Goal: Task Accomplishment & Management: Manage account settings

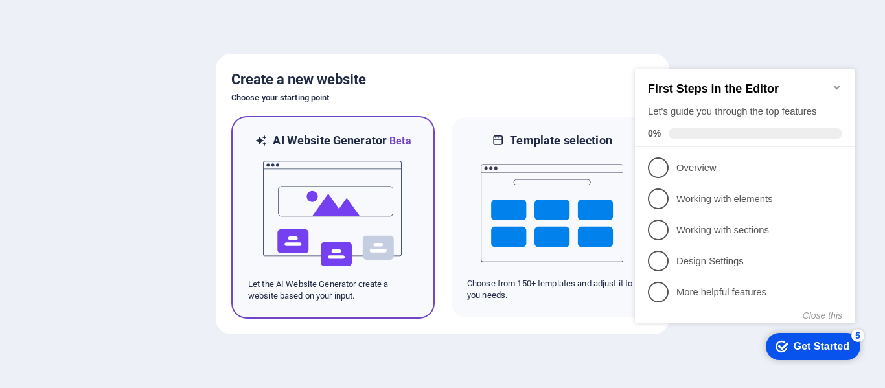
click at [332, 191] on img at bounding box center [333, 214] width 142 height 130
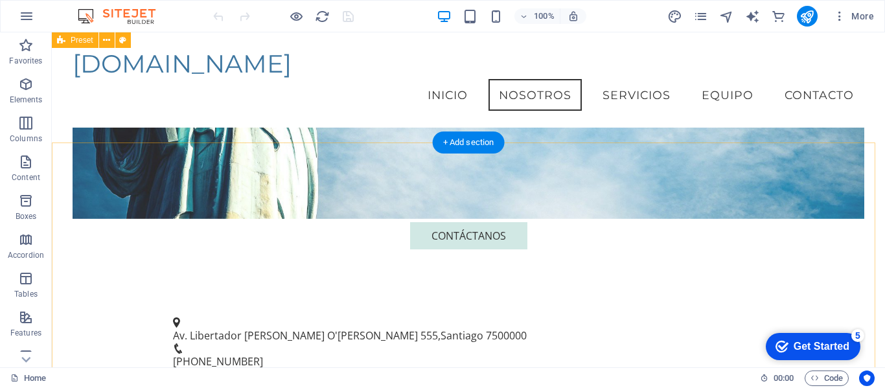
scroll to position [179, 0]
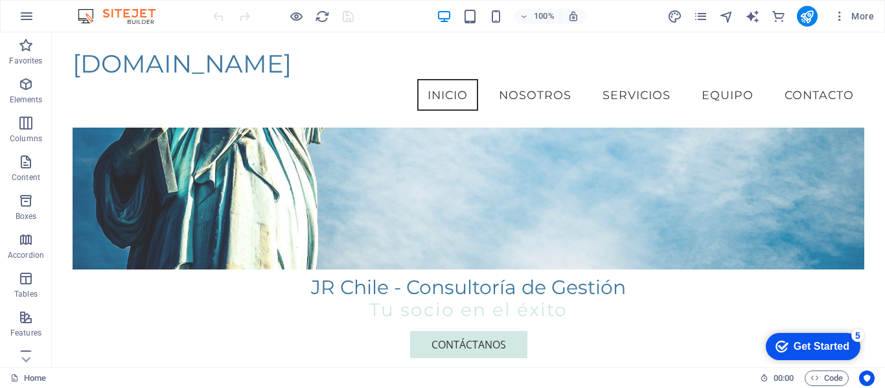
click at [122, 12] on img at bounding box center [122, 16] width 97 height 16
click at [28, 14] on icon "button" at bounding box center [27, 16] width 16 height 16
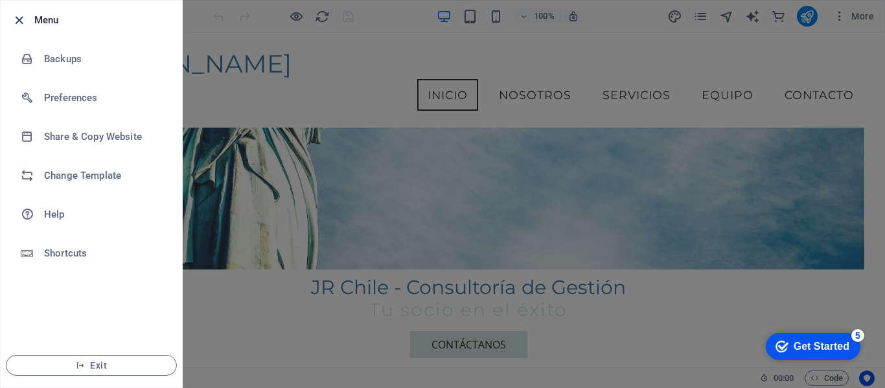
click at [21, 21] on icon "button" at bounding box center [19, 20] width 15 height 15
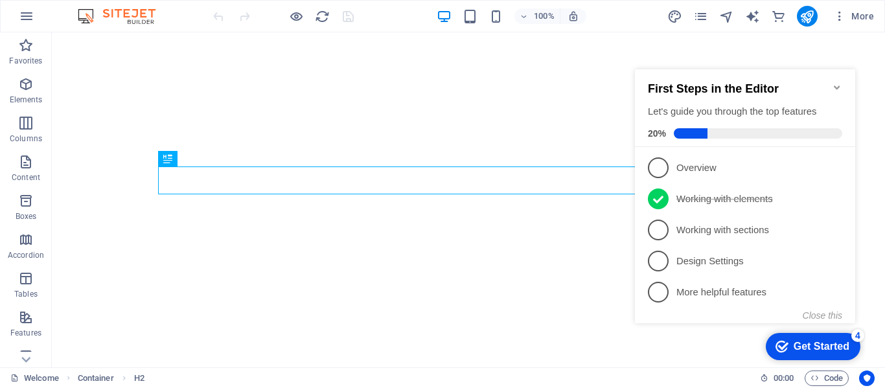
click at [835, 82] on icon "Minimize checklist" at bounding box center [837, 87] width 10 height 10
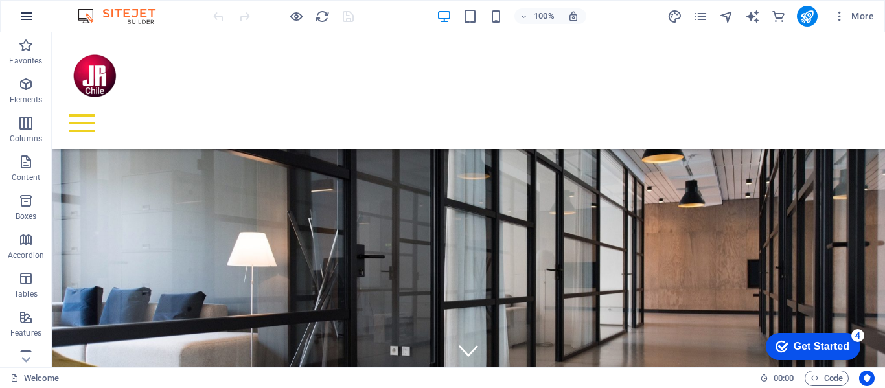
click at [27, 16] on icon "button" at bounding box center [27, 16] width 16 height 16
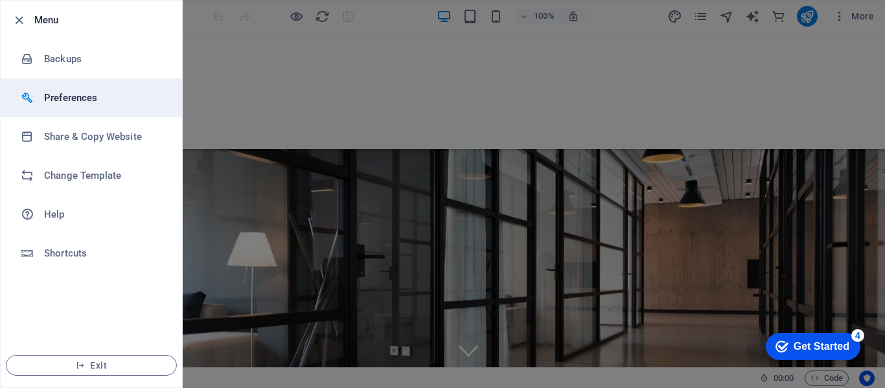
click at [73, 99] on h6 "Preferences" at bounding box center [104, 98] width 120 height 16
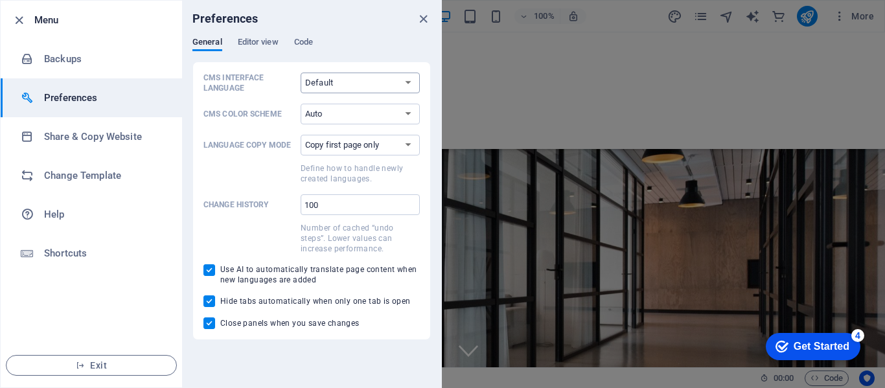
click at [406, 80] on select "Default Deutsch English Español Français Magyar Italiano Nederlands Polski Port…" at bounding box center [359, 83] width 119 height 21
select select "es"
click at [300, 73] on select "Default Deutsch English Español Français Magyar Italiano Nederlands Polski Port…" at bounding box center [359, 83] width 119 height 21
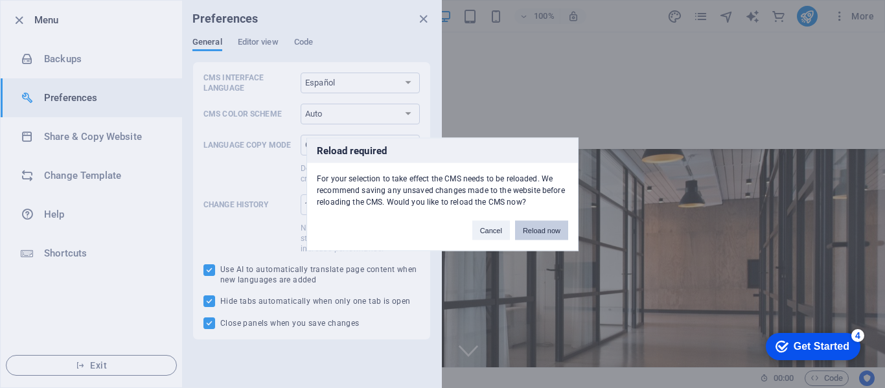
click at [540, 231] on button "Reload now" at bounding box center [541, 229] width 53 height 19
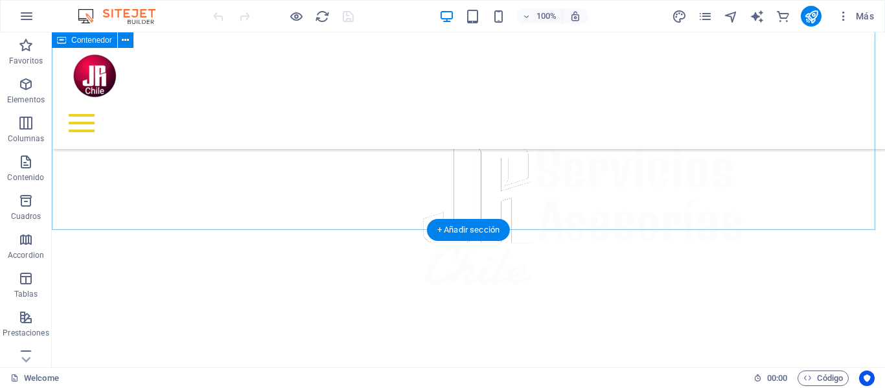
scroll to position [220, 0]
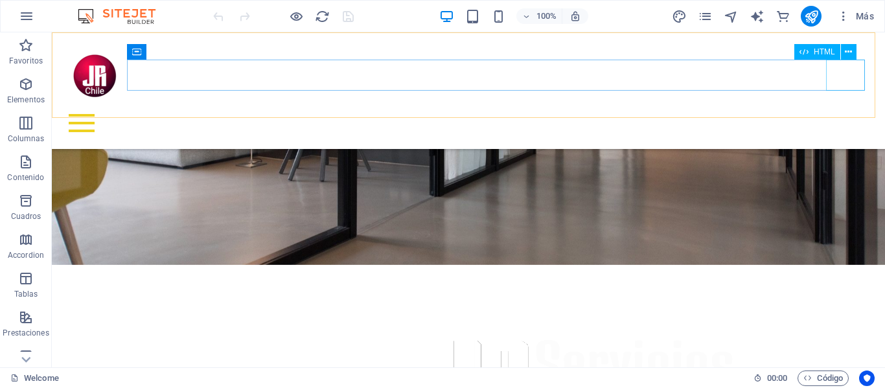
click at [838, 108] on div at bounding box center [468, 123] width 812 height 31
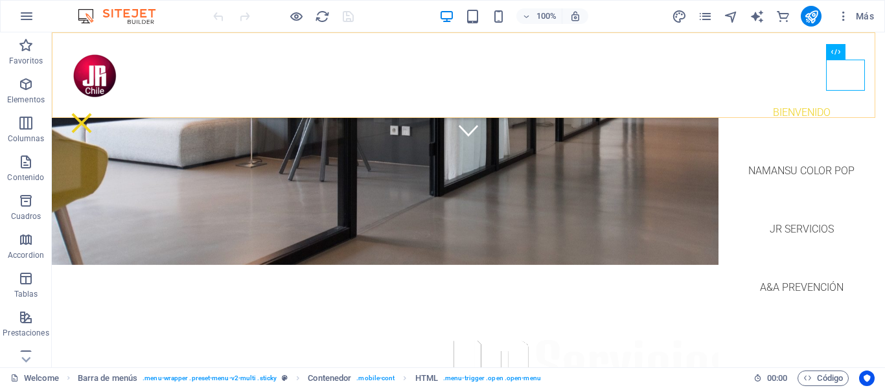
click at [519, 73] on div "Bienvenido Namansu color pop JR Servicios A&A Prevención" at bounding box center [468, 74] width 833 height 85
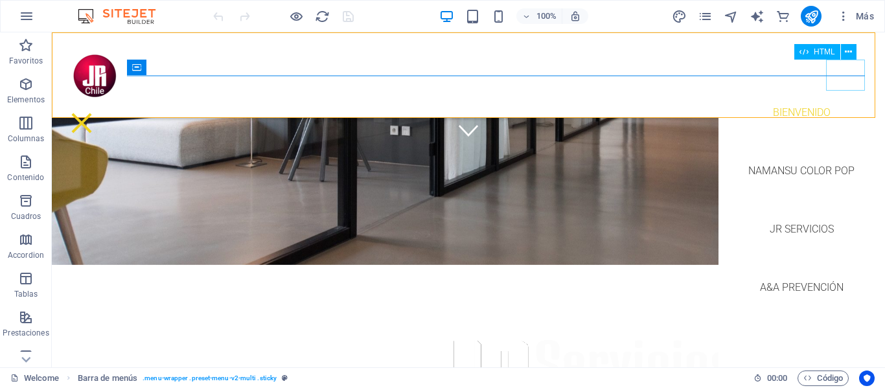
click at [101, 108] on div at bounding box center [81, 123] width 39 height 31
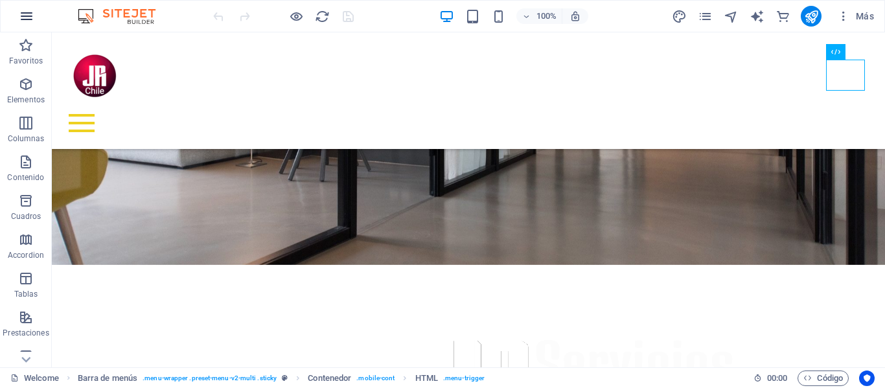
click at [27, 14] on icon "button" at bounding box center [27, 16] width 16 height 16
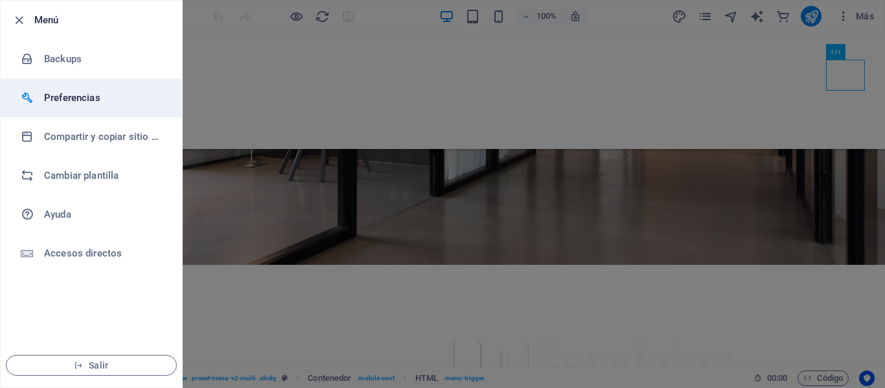
click at [64, 98] on h6 "Preferencias" at bounding box center [104, 98] width 120 height 16
select select "es"
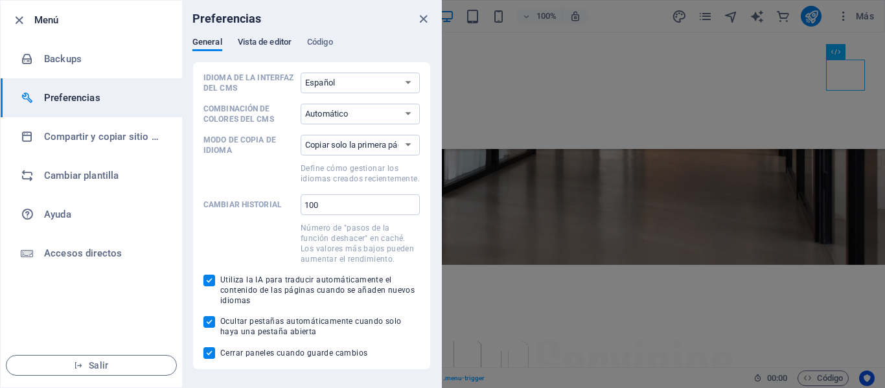
click at [256, 41] on span "Vista de editor" at bounding box center [265, 43] width 54 height 18
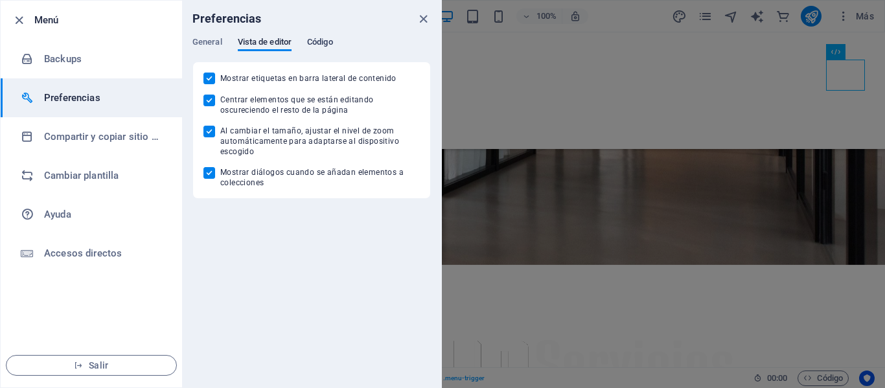
click at [319, 40] on span "Código" at bounding box center [320, 43] width 26 height 18
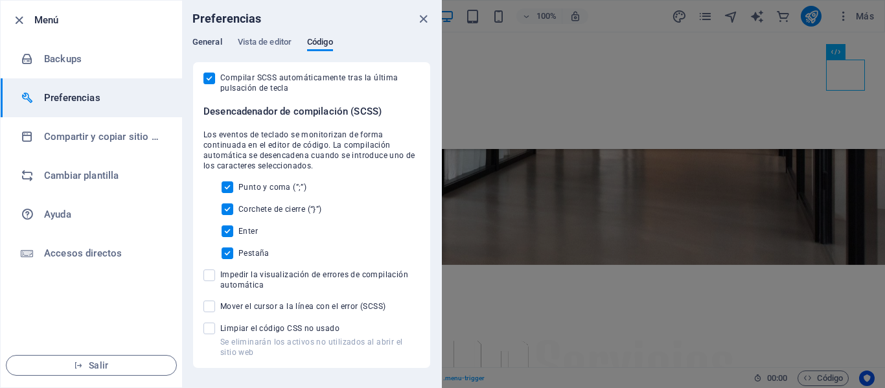
click at [199, 41] on span "General" at bounding box center [207, 43] width 30 height 18
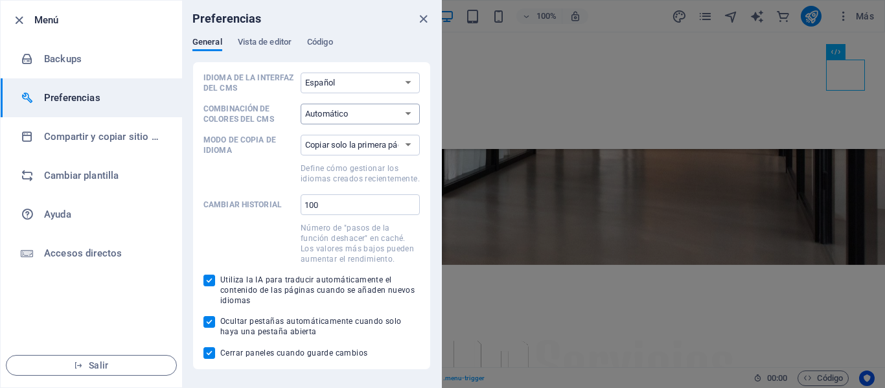
click at [410, 113] on select "Automático Oscuro Claro" at bounding box center [359, 114] width 119 height 21
click at [408, 143] on select "Copiar solo la primera página Copiar todas las páginas" at bounding box center [359, 145] width 119 height 21
select select "all"
click at [300, 135] on select "Copiar solo la primera página Copiar todas las páginas" at bounding box center [359, 145] width 119 height 21
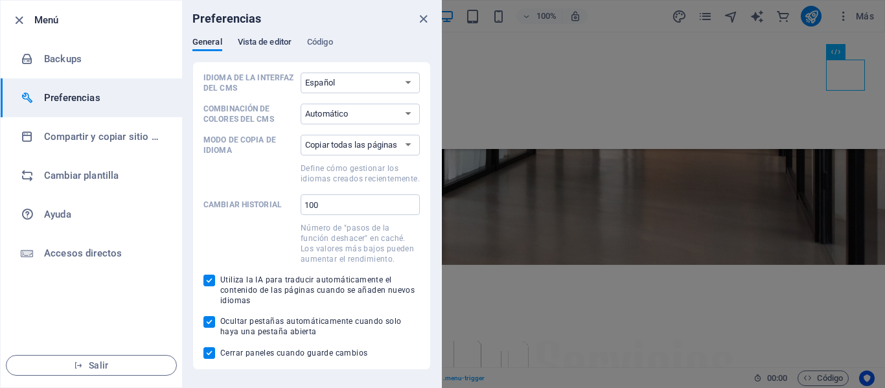
click at [266, 39] on span "Vista de editor" at bounding box center [265, 43] width 54 height 18
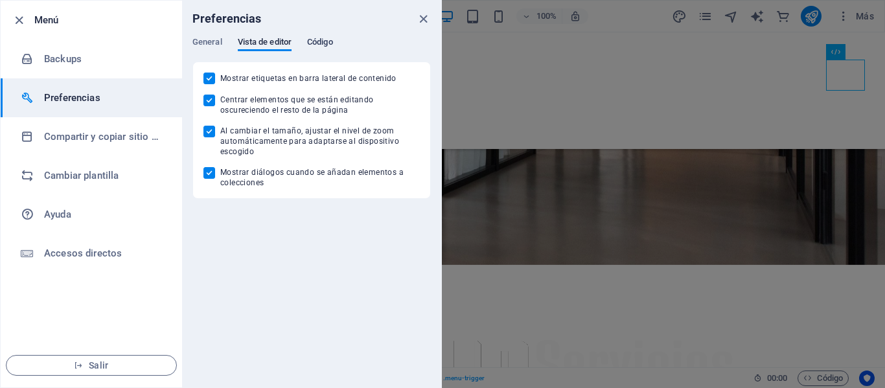
click at [321, 39] on span "Código" at bounding box center [320, 43] width 26 height 18
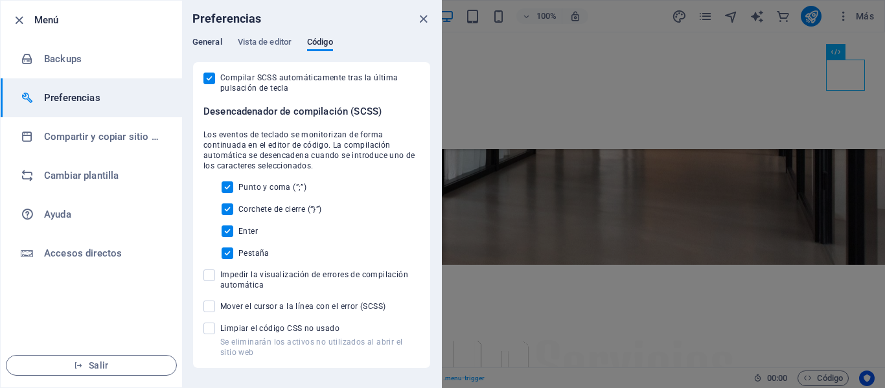
click at [208, 41] on span "General" at bounding box center [207, 43] width 30 height 18
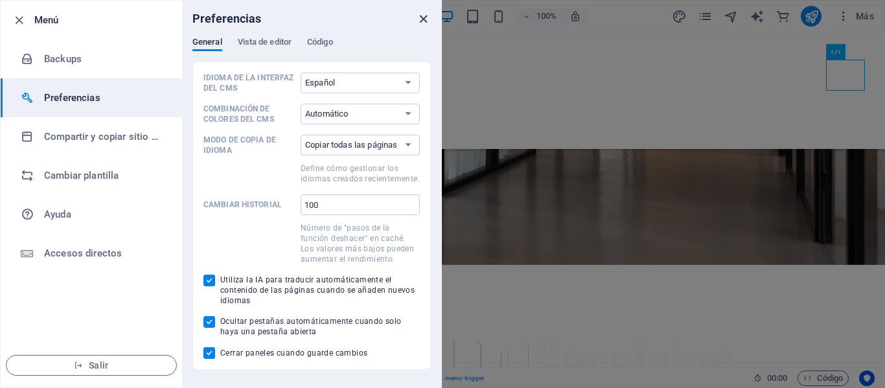
click at [422, 17] on icon "close" at bounding box center [423, 19] width 15 height 15
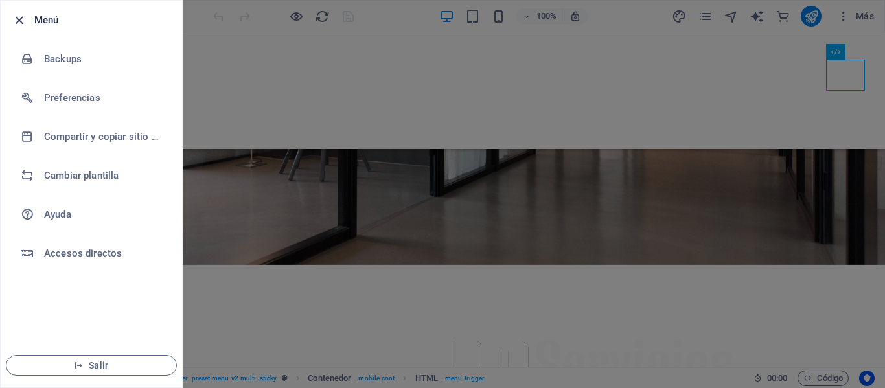
click at [20, 18] on icon "button" at bounding box center [19, 20] width 15 height 15
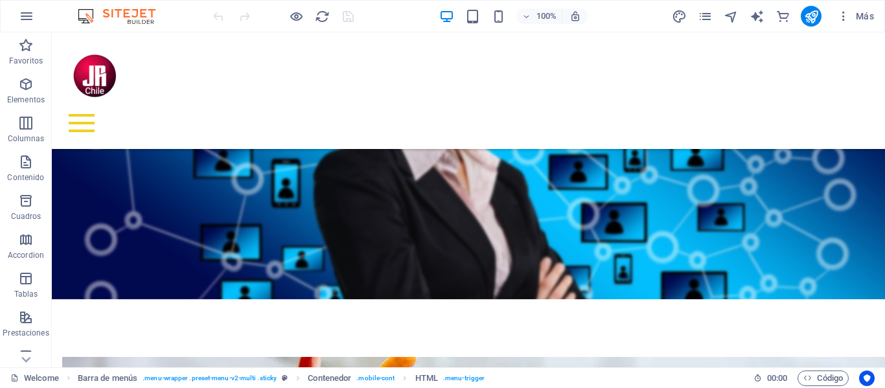
scroll to position [1061, 0]
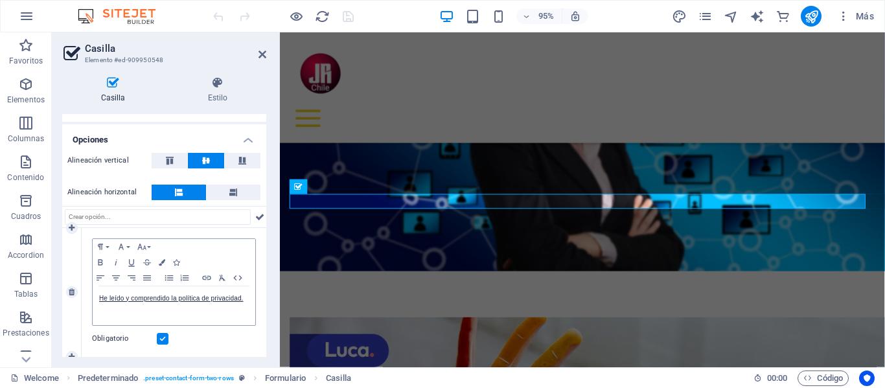
scroll to position [80, 0]
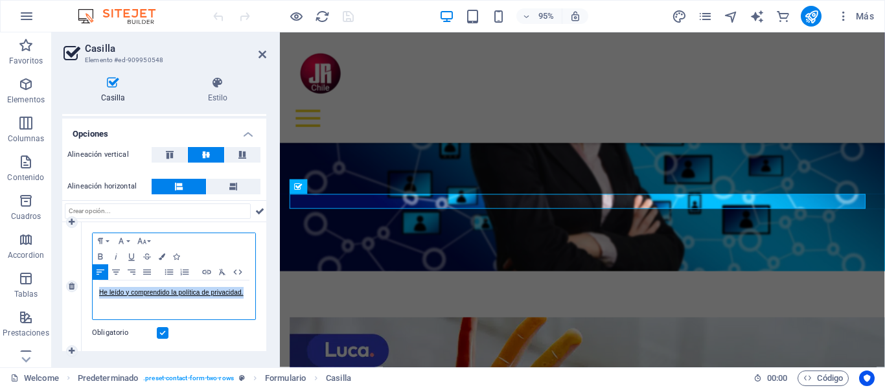
drag, startPoint x: 245, startPoint y: 294, endPoint x: 89, endPoint y: 288, distance: 156.2
click at [89, 288] on div "Paragraph Format Normal Heading 1 Heading 2 Heading 3 Heading 4 Heading 5 Headi…" at bounding box center [174, 286] width 185 height 129
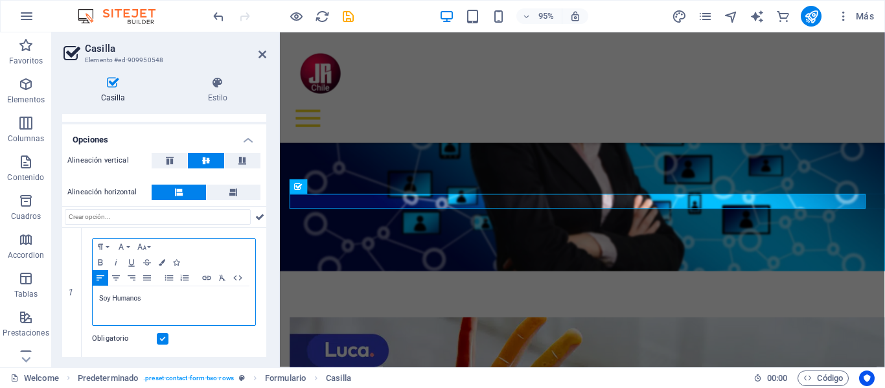
scroll to position [74, 0]
click at [297, 185] on icon at bounding box center [299, 186] width 8 height 15
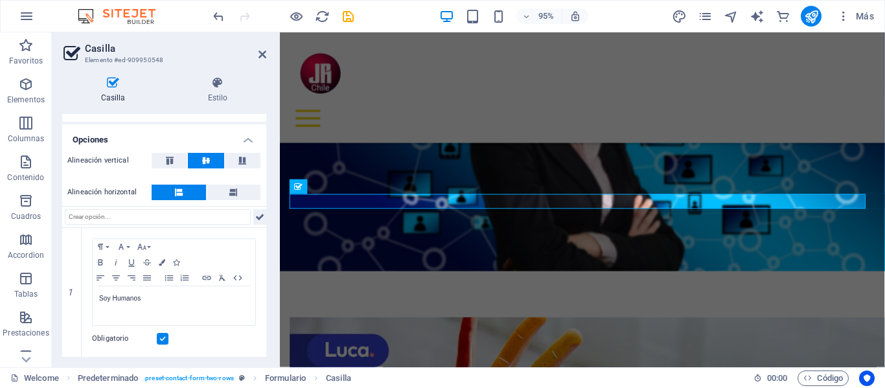
click at [255, 213] on icon at bounding box center [259, 217] width 9 height 16
click at [0, 0] on lt-div at bounding box center [0, 0] width 0 height 0
click at [0, 0] on lt-strong "humano" at bounding box center [0, 0] width 0 height 0
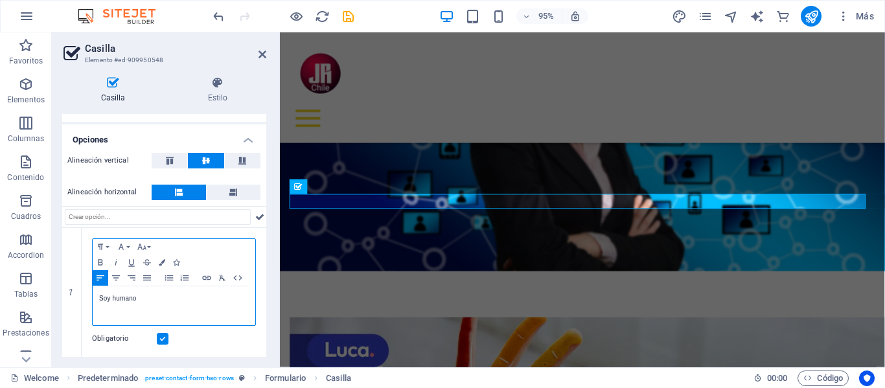
drag, startPoint x: 231, startPoint y: 30, endPoint x: 231, endPoint y: 40, distance: 9.1
click at [0, 0] on lt-span at bounding box center [0, 0] width 0 height 0
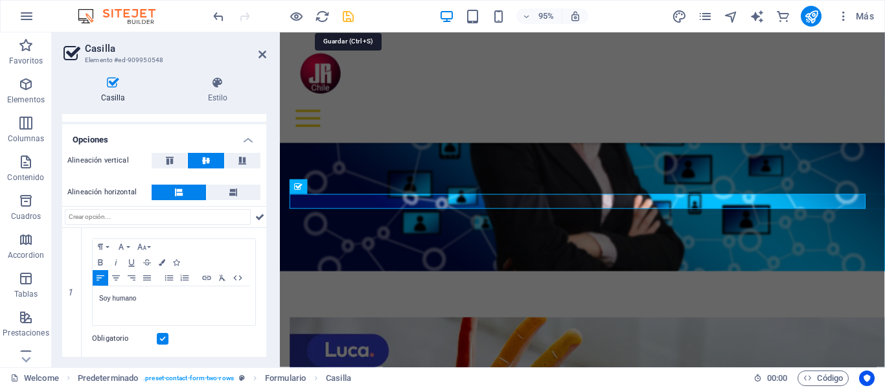
click at [349, 13] on icon "save" at bounding box center [348, 16] width 15 height 15
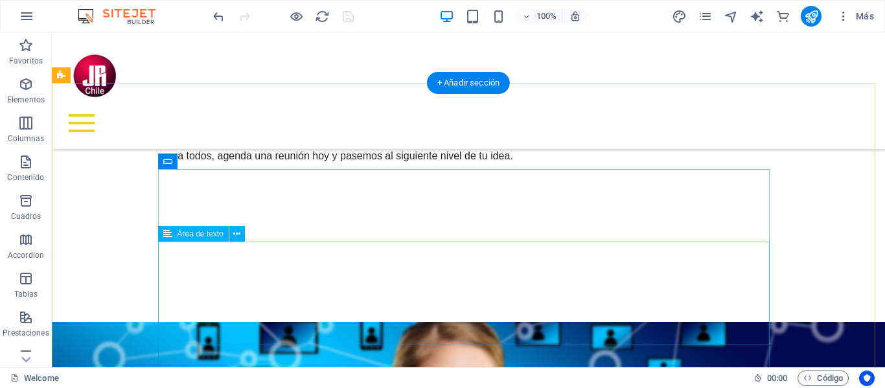
scroll to position [931, 0]
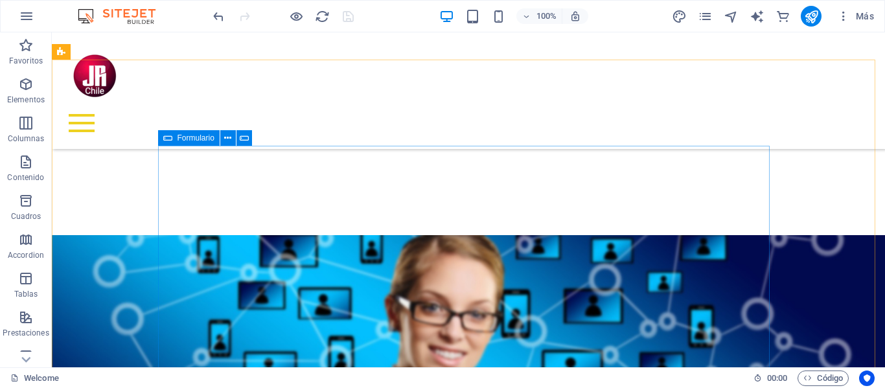
click at [196, 140] on span "Formulario" at bounding box center [195, 138] width 37 height 8
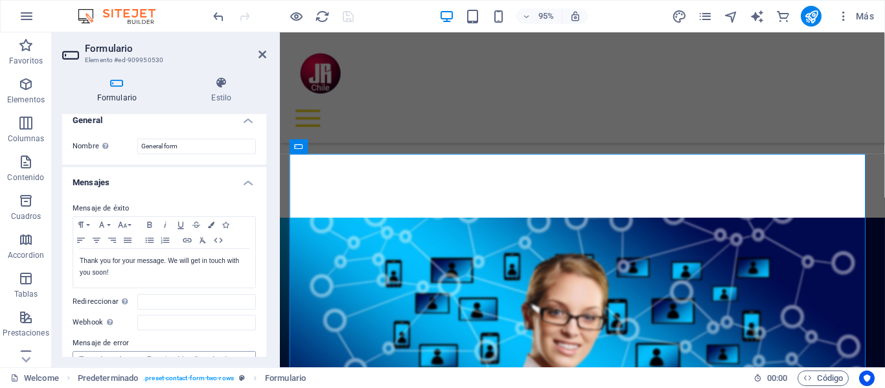
scroll to position [0, 0]
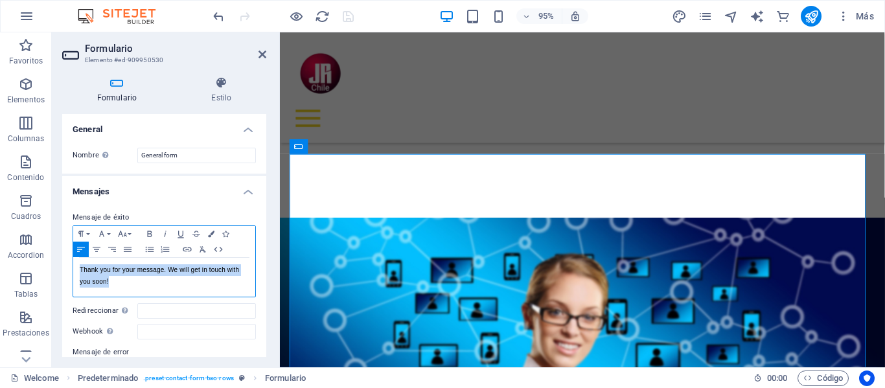
drag, startPoint x: 113, startPoint y: 281, endPoint x: 71, endPoint y: 267, distance: 44.4
click at [71, 267] on div "Mensaje de éxito Paragraph Format Normal Heading 1 Heading 2 Heading 3 Heading …" at bounding box center [164, 321] width 204 height 244
click at [173, 275] on p "Thank you for your message. We will get in touch with you soon!" at bounding box center [164, 275] width 169 height 23
drag, startPoint x: 162, startPoint y: 288, endPoint x: 65, endPoint y: 266, distance: 99.1
click at [65, 266] on div "Mensaje de éxito Paragraph Format Normal Heading 1 Heading 2 Heading 3 Heading …" at bounding box center [164, 321] width 204 height 244
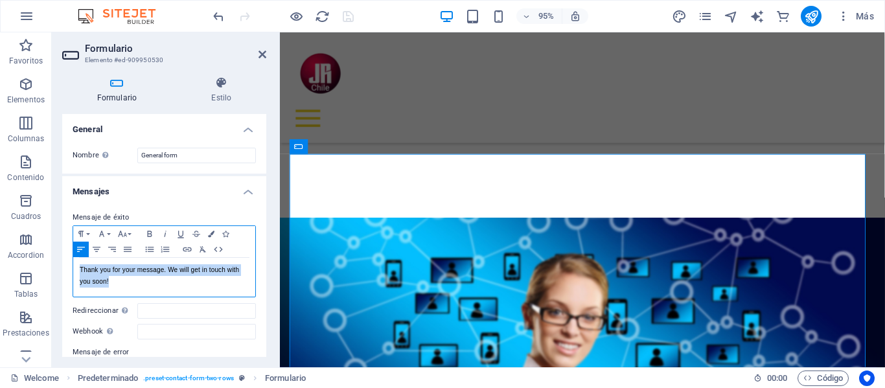
copy p "Thank you for your message. We will get in touch with you soon!"
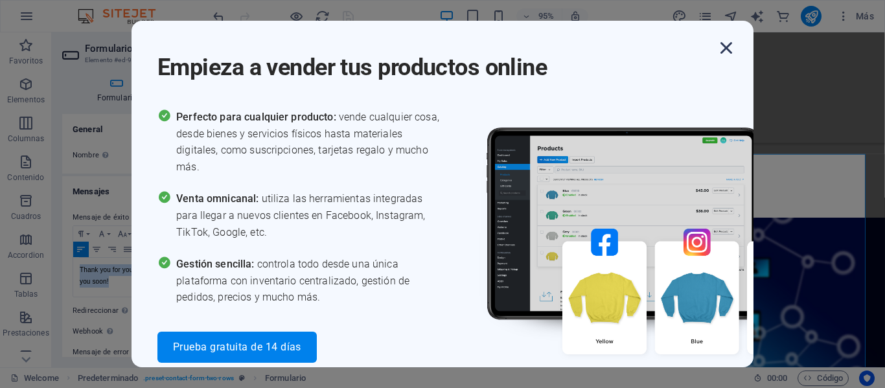
click at [727, 48] on icon "button" at bounding box center [725, 47] width 23 height 23
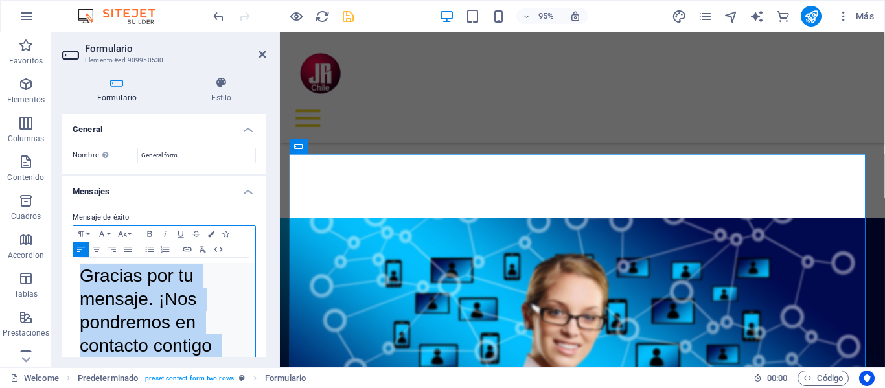
drag, startPoint x: 142, startPoint y: 353, endPoint x: 71, endPoint y: 261, distance: 116.7
click at [71, 261] on div "Mensaje de éxito Paragraph Format Normal Heading 1 Heading 2 Heading 3 Heading …" at bounding box center [164, 366] width 204 height 334
click at [130, 234] on button "Font Size" at bounding box center [125, 234] width 21 height 16
click at [131, 119] on link "11" at bounding box center [138, 120] width 47 height 19
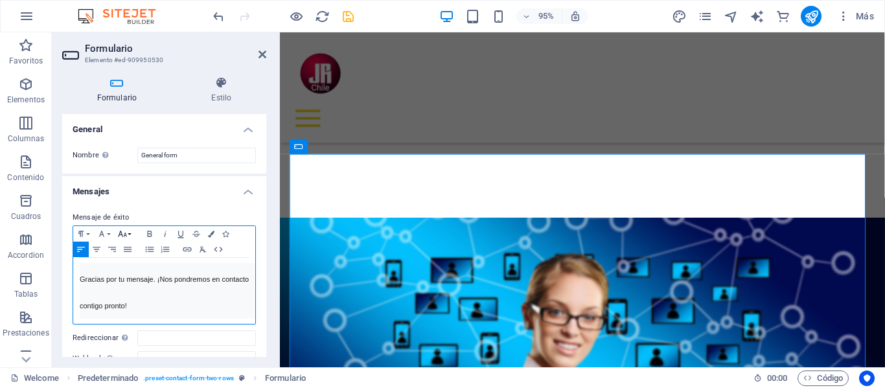
click at [129, 233] on button "Font Size" at bounding box center [125, 234] width 21 height 16
click at [133, 122] on link "11" at bounding box center [138, 120] width 47 height 19
click at [108, 234] on button "Font Family" at bounding box center [104, 234] width 21 height 16
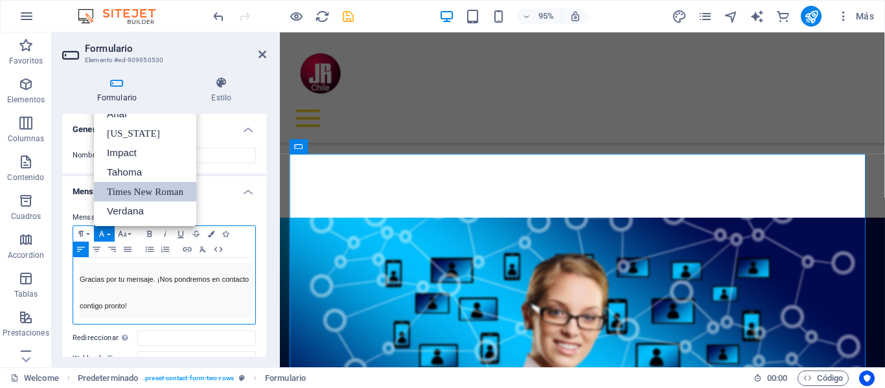
click at [119, 190] on link "Times New Roman" at bounding box center [145, 191] width 102 height 19
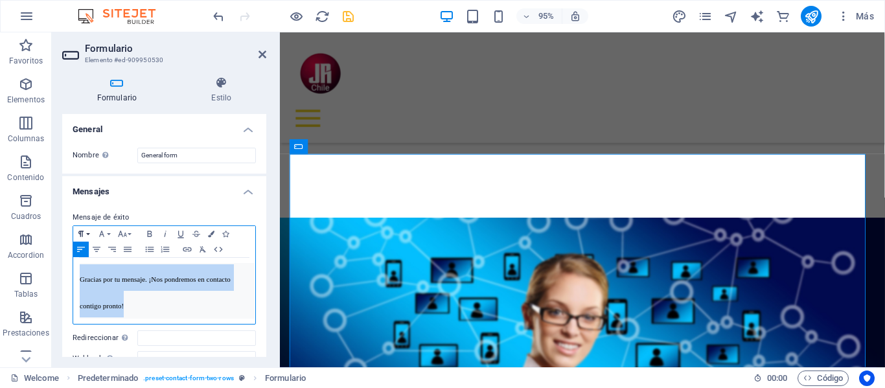
click at [86, 234] on button "Paragraph Format" at bounding box center [83, 234] width 21 height 16
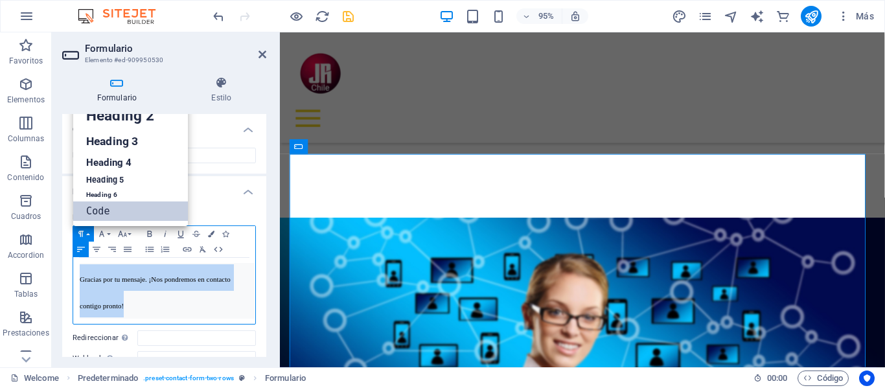
scroll to position [10, 0]
click at [105, 194] on link "Heading 6" at bounding box center [130, 194] width 115 height 13
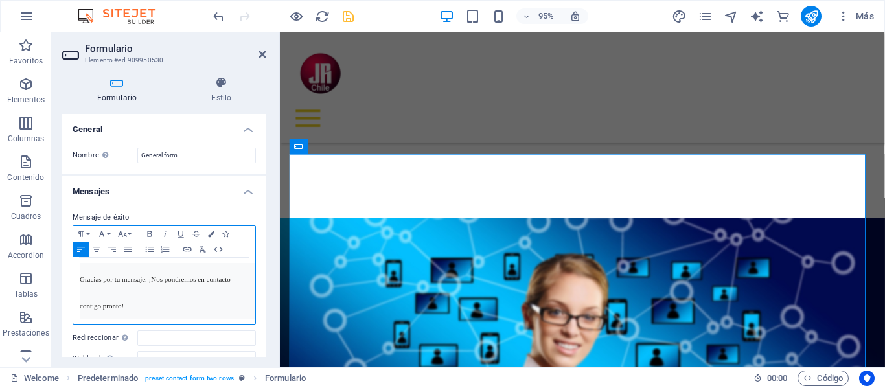
click at [110, 291] on h6 "Gracias por tu mensaje. ¡Nos pondremos en contacto contigo pronto!" at bounding box center [167, 291] width 175 height 56
drag, startPoint x: 179, startPoint y: 317, endPoint x: 186, endPoint y: 323, distance: 9.2
click at [178, 317] on h6 "Gracias por tu mensaje. ¡Nos pondremos en contacto contigo pronto!" at bounding box center [167, 291] width 175 height 56
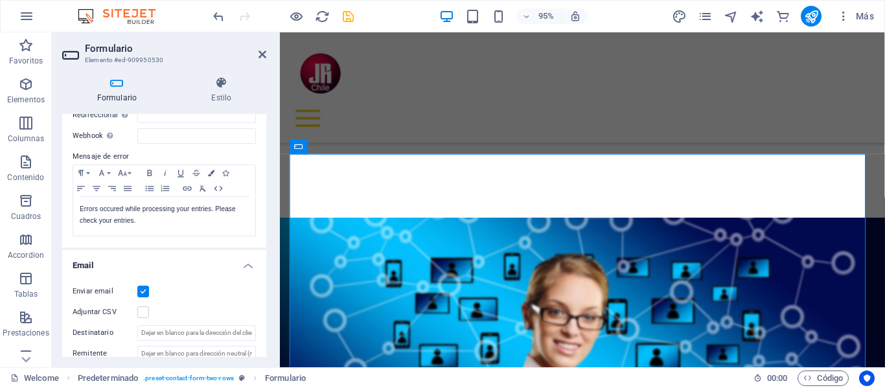
scroll to position [263, 0]
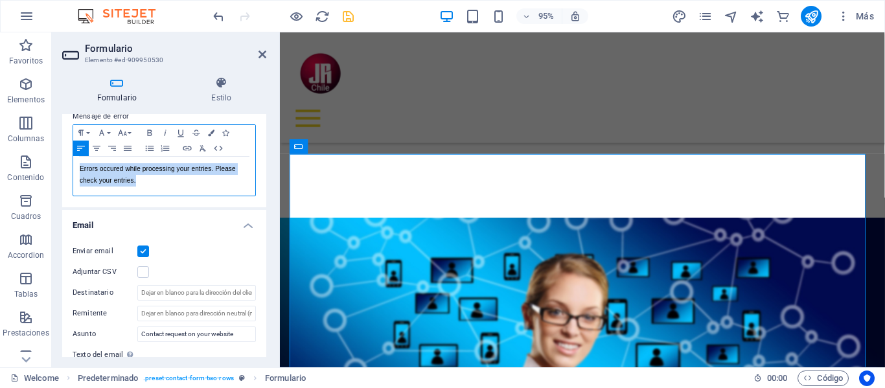
drag, startPoint x: 139, startPoint y: 188, endPoint x: 76, endPoint y: 184, distance: 63.0
click at [76, 184] on div "Errors occured while processing your entries. Please check your entries." at bounding box center [164, 176] width 182 height 39
copy p "Errors occured while processing your entries. Please check your entries."
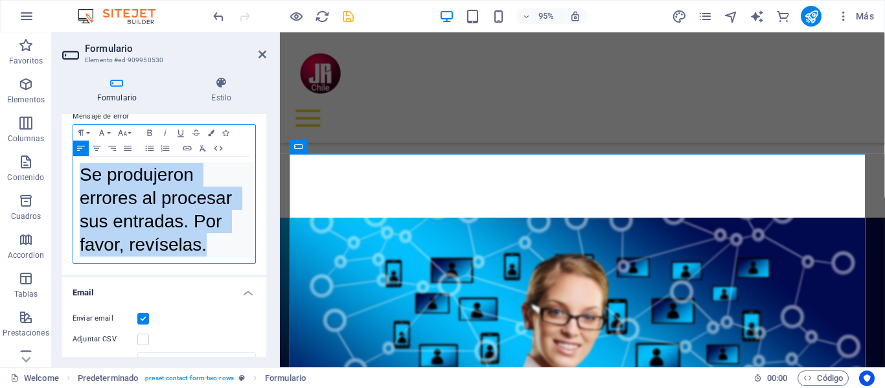
drag, startPoint x: 199, startPoint y: 255, endPoint x: 56, endPoint y: 180, distance: 160.8
click at [56, 180] on div "Formulario Estilo General Nombre Define un nombre para el formulario. General f…" at bounding box center [164, 216] width 225 height 301
click at [130, 141] on button "Font Size" at bounding box center [125, 133] width 21 height 16
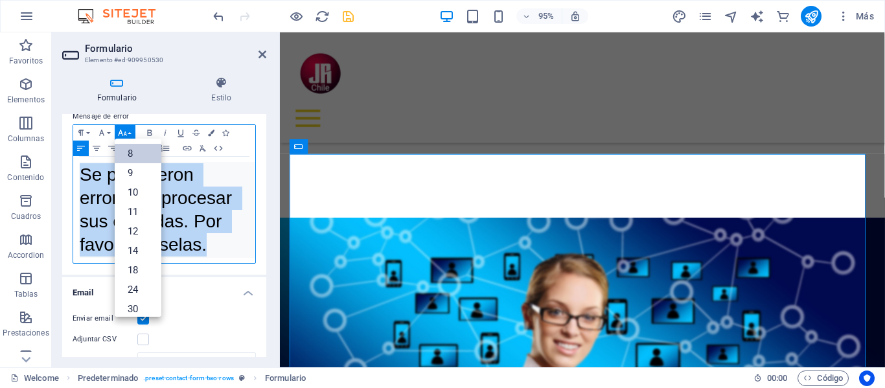
click at [133, 160] on link "8" at bounding box center [138, 153] width 47 height 19
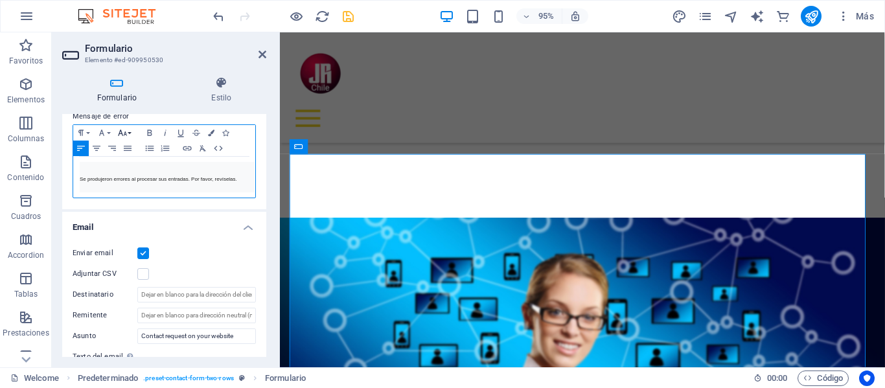
click at [126, 138] on icon "button" at bounding box center [123, 133] width 16 height 10
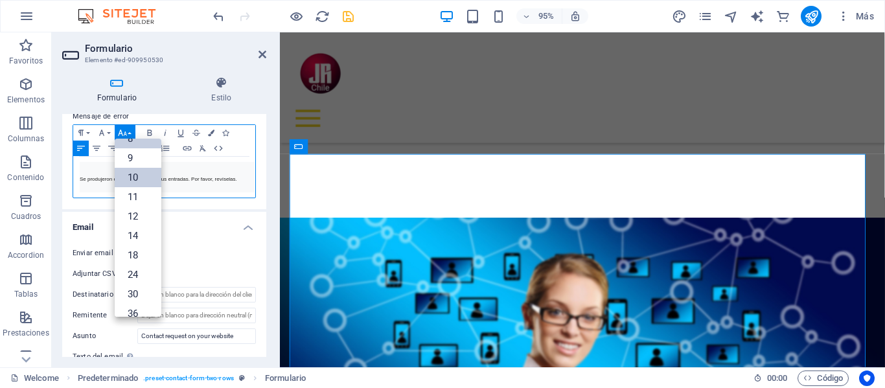
click at [129, 182] on link "10" at bounding box center [138, 177] width 47 height 19
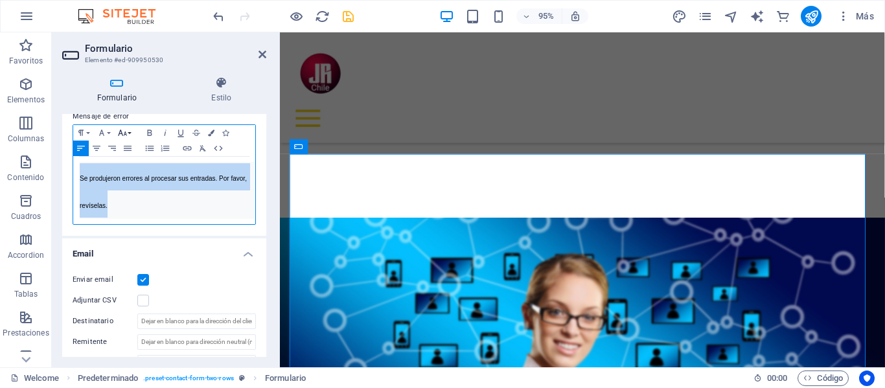
click at [131, 141] on button "Font Size" at bounding box center [125, 133] width 21 height 16
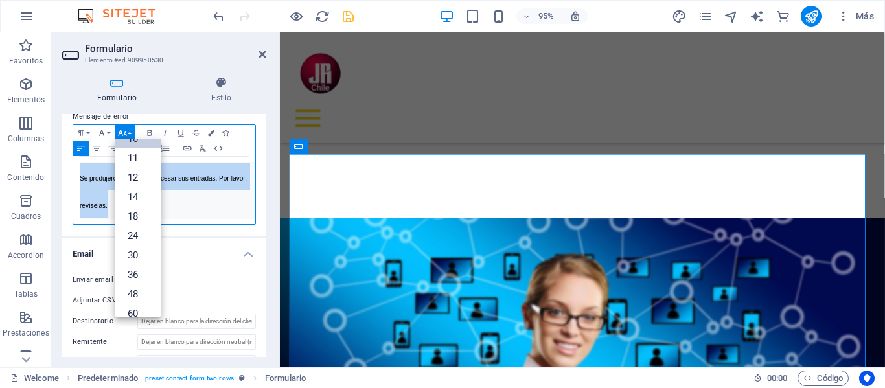
scroll to position [0, 0]
click at [131, 162] on link "8" at bounding box center [138, 153] width 47 height 19
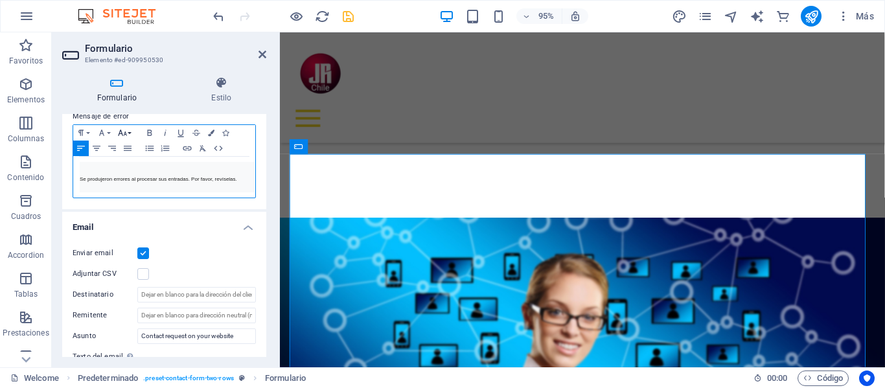
click at [130, 141] on button "Font Size" at bounding box center [125, 133] width 21 height 16
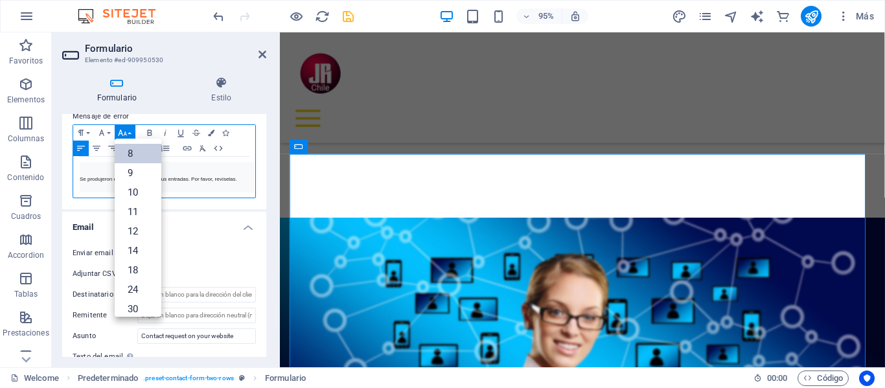
scroll to position [15, 0]
click at [128, 168] on link "9" at bounding box center [138, 157] width 47 height 19
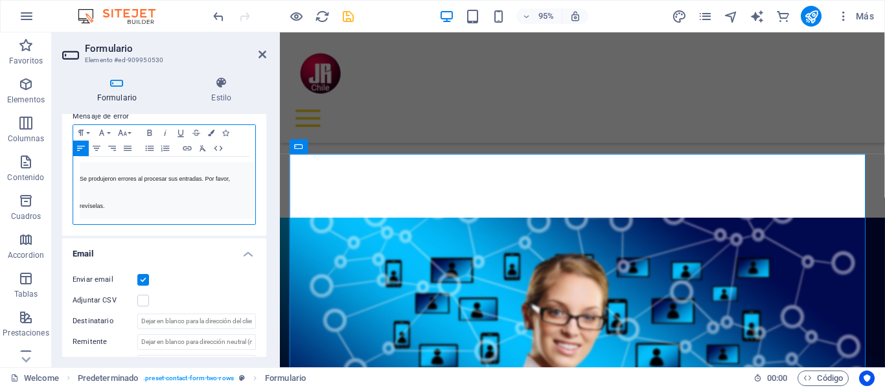
click at [166, 216] on pre "Se produjeron errores al procesar sus entradas. Por favor, revíselas." at bounding box center [167, 190] width 175 height 57
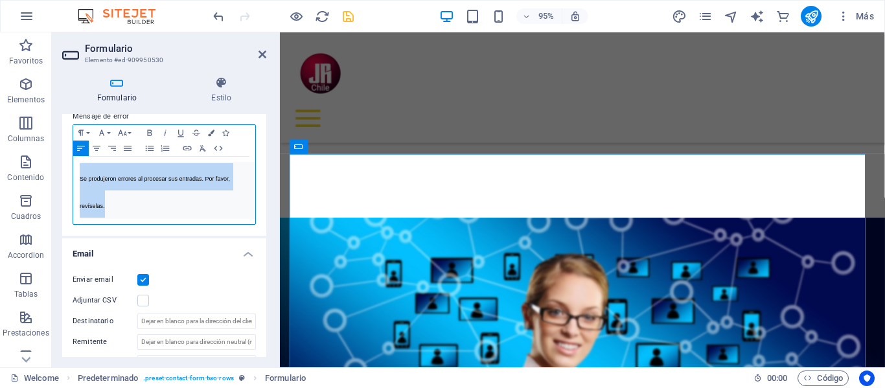
drag, startPoint x: 75, startPoint y: 187, endPoint x: 197, endPoint y: 216, distance: 125.2
click at [197, 216] on div "Se produjeron errores al procesar sus entradas. Por favor, revíselas." at bounding box center [164, 190] width 182 height 67
click at [107, 141] on button "Font Family" at bounding box center [104, 133] width 21 height 16
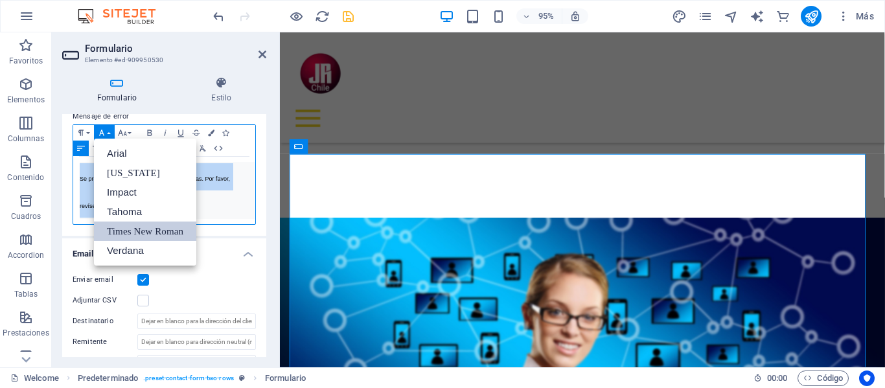
click at [157, 241] on link "Times New Roman" at bounding box center [145, 230] width 102 height 19
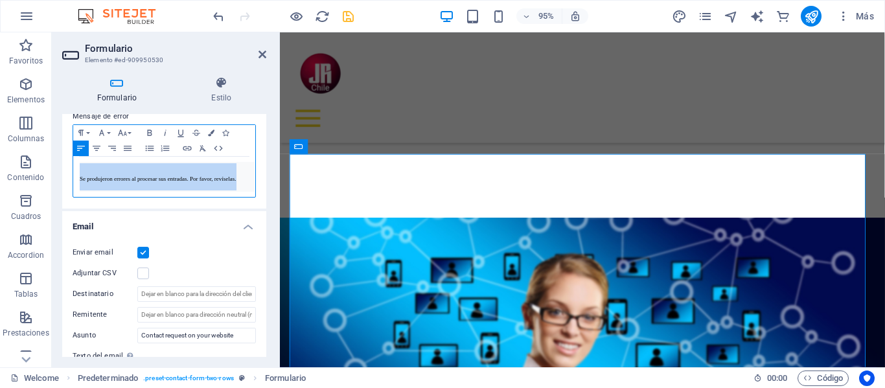
click at [244, 183] on pre "Se produjeron errores al procesar sus entradas. Por favor, revíselas." at bounding box center [167, 177] width 175 height 30
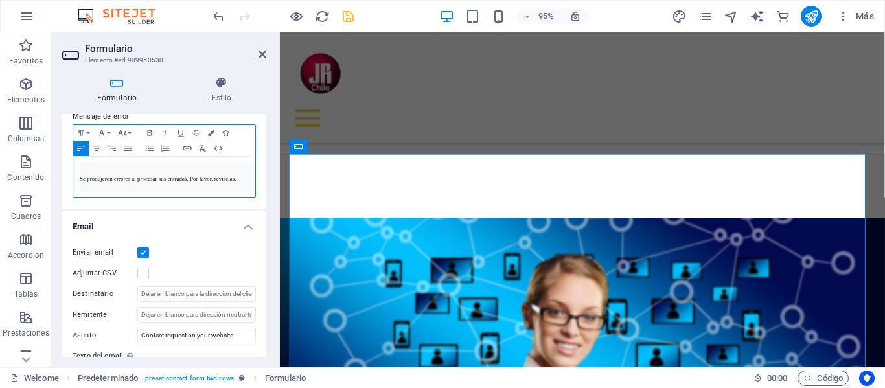
click at [239, 165] on div "Paragraph Format Normal Heading 1 Heading 2 Heading 3 Heading 4 Heading 5 Headi…" at bounding box center [164, 160] width 183 height 73
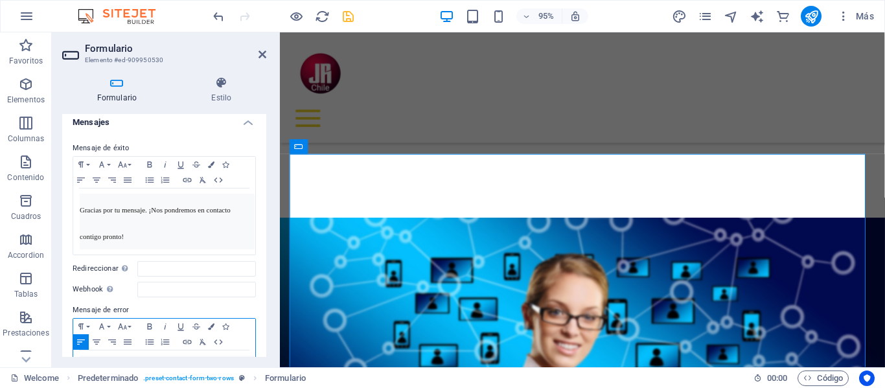
scroll to position [63, 0]
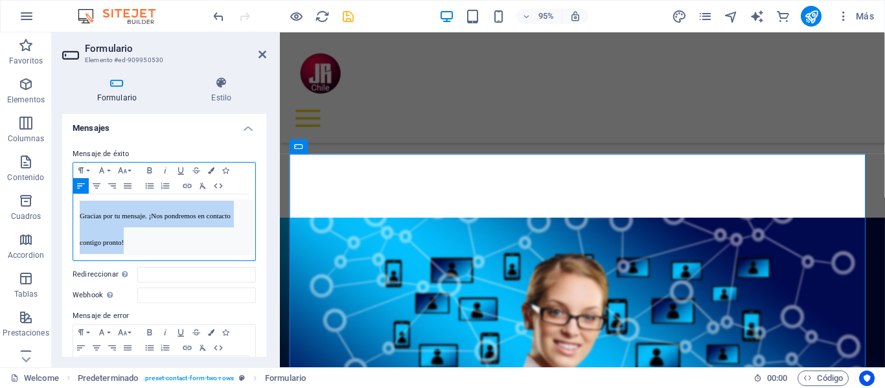
drag, startPoint x: 130, startPoint y: 236, endPoint x: 69, endPoint y: 207, distance: 67.8
click at [69, 207] on div "Mensaje de éxito Paragraph Format Normal Heading 1 Heading 2 Heading 3 Heading …" at bounding box center [164, 272] width 204 height 272
click at [126, 167] on icon "button" at bounding box center [123, 170] width 16 height 10
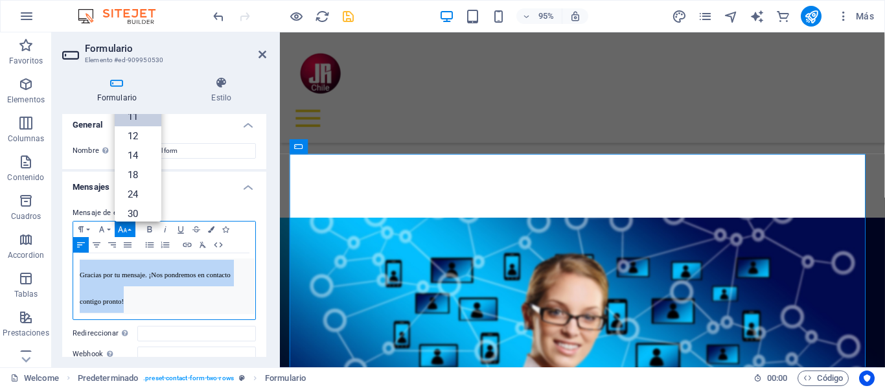
scroll to position [0, 0]
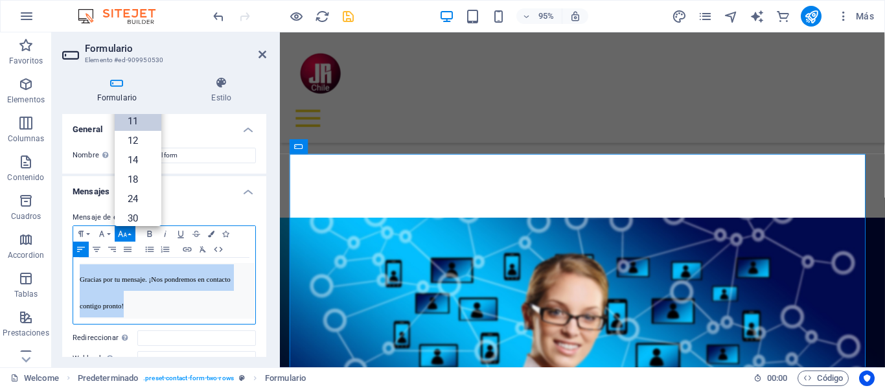
click at [133, 121] on link "11" at bounding box center [138, 120] width 47 height 19
click at [104, 233] on icon "button" at bounding box center [102, 234] width 16 height 10
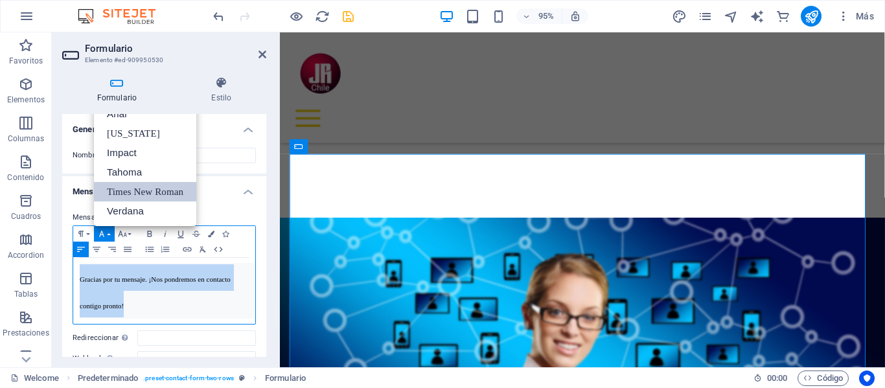
click at [127, 190] on link "Times New Roman" at bounding box center [145, 191] width 102 height 19
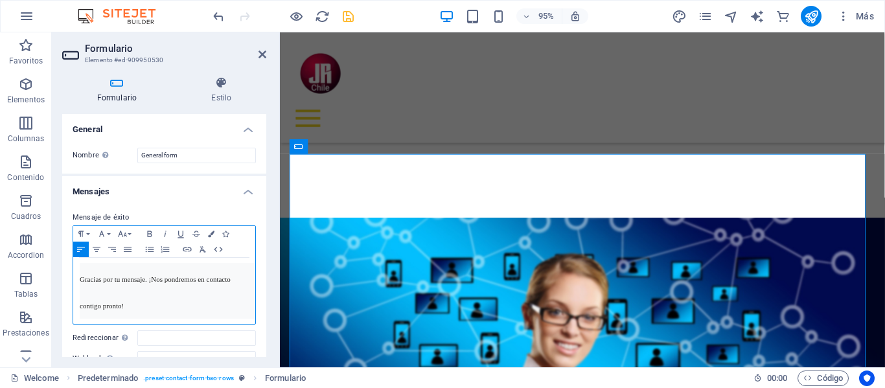
click at [164, 297] on h6 "Gracias por tu mensaje. ¡Nos pondremos en contacto contigo pronto!" at bounding box center [167, 291] width 175 height 56
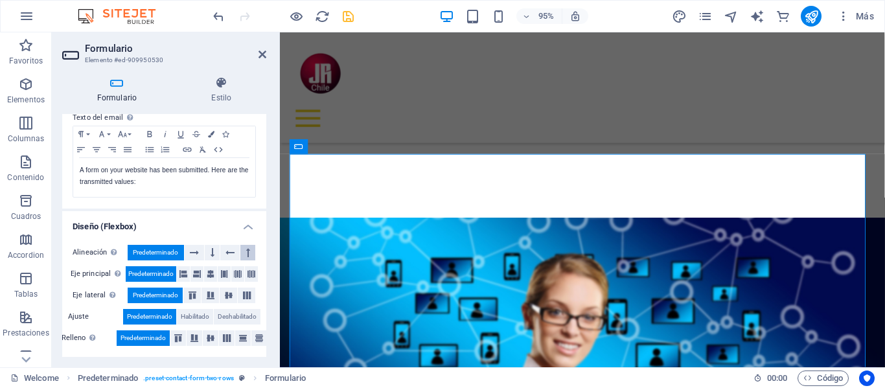
scroll to position [521, 0]
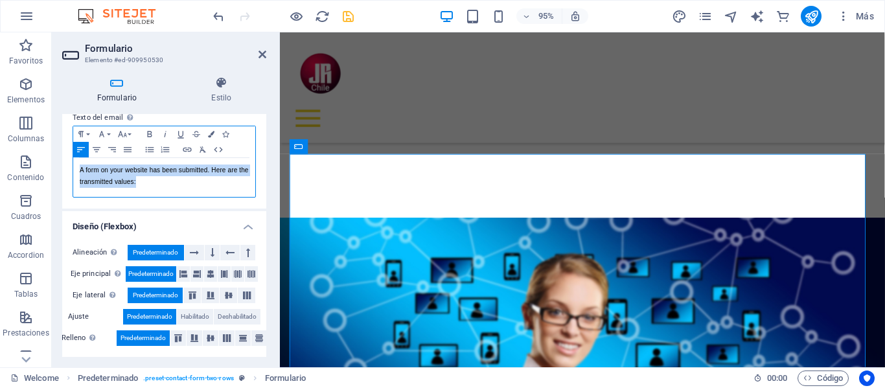
drag, startPoint x: 125, startPoint y: 177, endPoint x: 78, endPoint y: 168, distance: 47.6
click at [78, 168] on div "A form on your website has been submitted. Here are the transmitted values:" at bounding box center [164, 177] width 182 height 39
copy p "A form on your website has been submitted. Here are the transmitted values:"
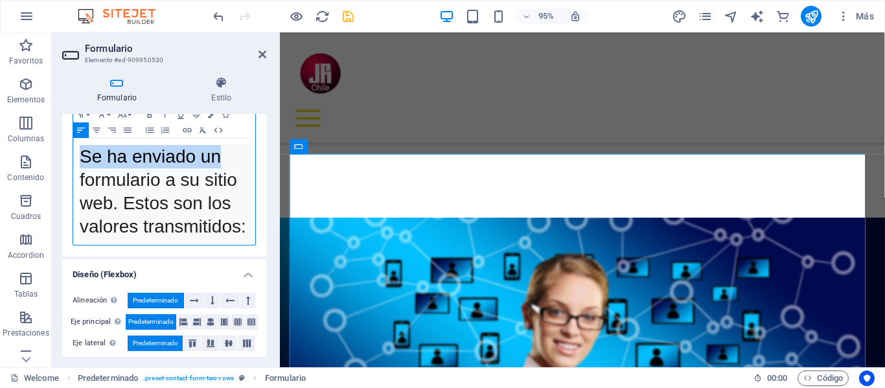
scroll to position [0, 2]
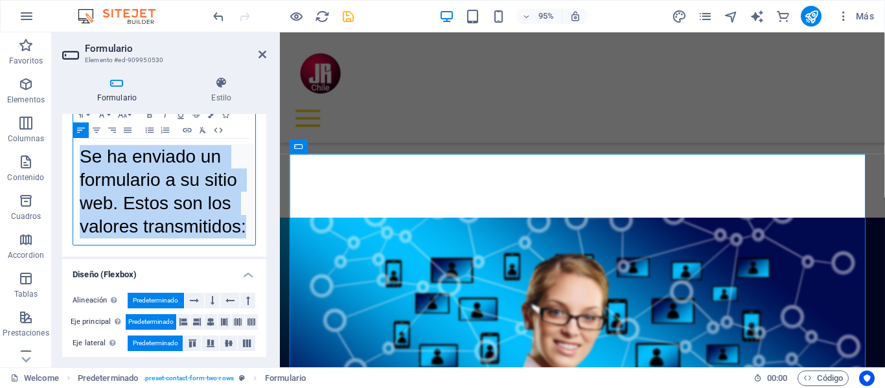
drag, startPoint x: 79, startPoint y: 174, endPoint x: 231, endPoint y: 273, distance: 182.0
click at [255, 256] on div "Enviar email Adjuntar CSV Destinatario Remitente Asunto Contact request on your…" at bounding box center [164, 117] width 204 height 280
click at [110, 122] on button "Font Family" at bounding box center [104, 115] width 21 height 16
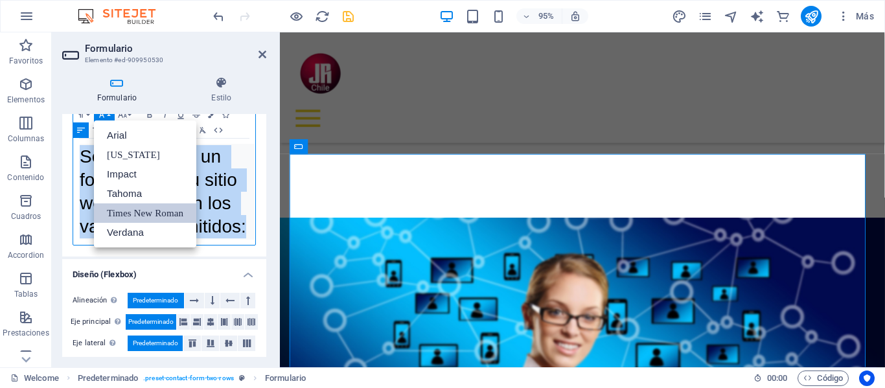
drag, startPoint x: 112, startPoint y: 233, endPoint x: 120, endPoint y: 229, distance: 9.0
click at [115, 223] on link "Times New Roman" at bounding box center [145, 212] width 102 height 19
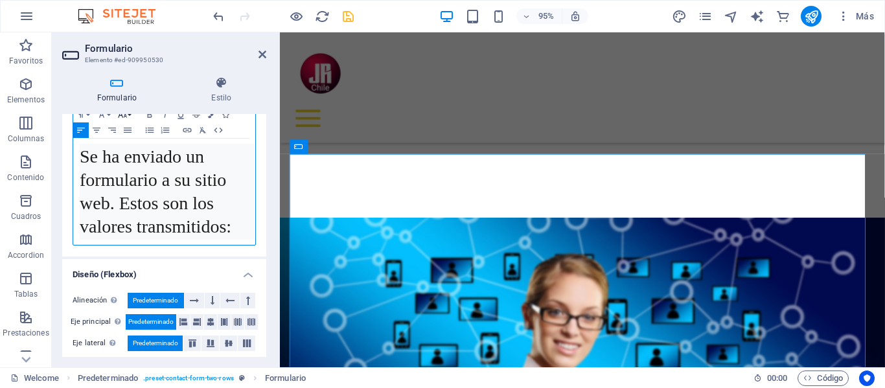
click at [129, 122] on button "Font Size" at bounding box center [125, 115] width 21 height 16
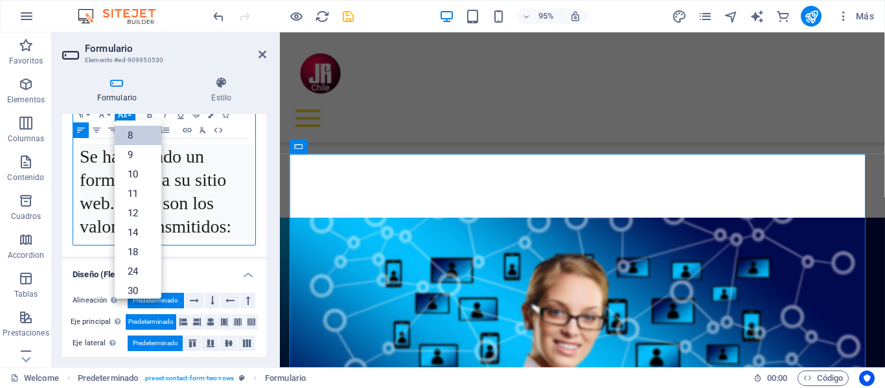
click at [131, 145] on link "8" at bounding box center [138, 135] width 47 height 19
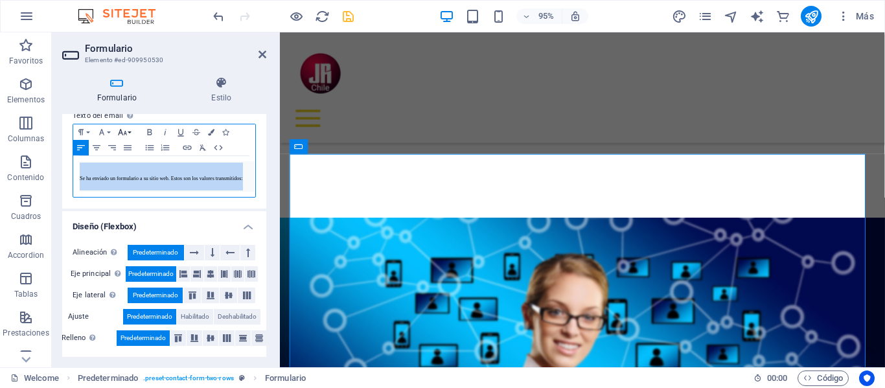
click at [130, 133] on button "Font Size" at bounding box center [125, 132] width 21 height 16
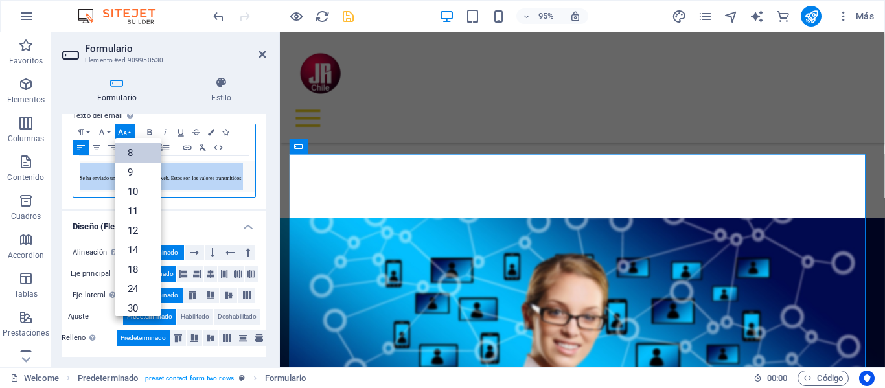
scroll to position [15, 0]
click at [128, 158] on link "9" at bounding box center [138, 157] width 47 height 19
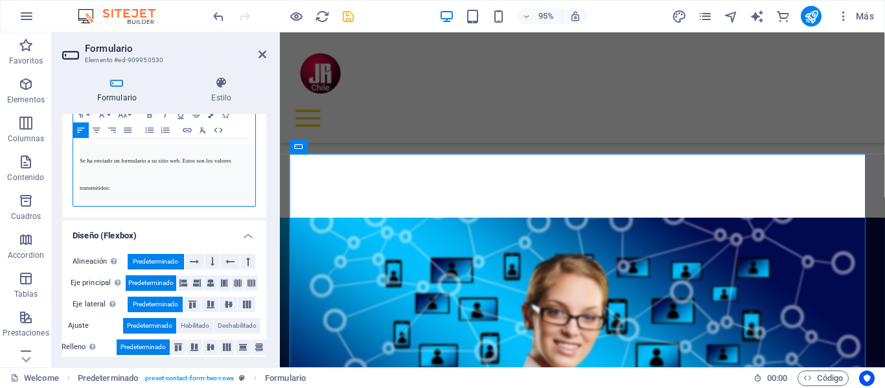
click at [176, 201] on pre "Se ha enviado un formulario a su sitio web. Estos son los valores transmitidos:" at bounding box center [167, 172] width 175 height 57
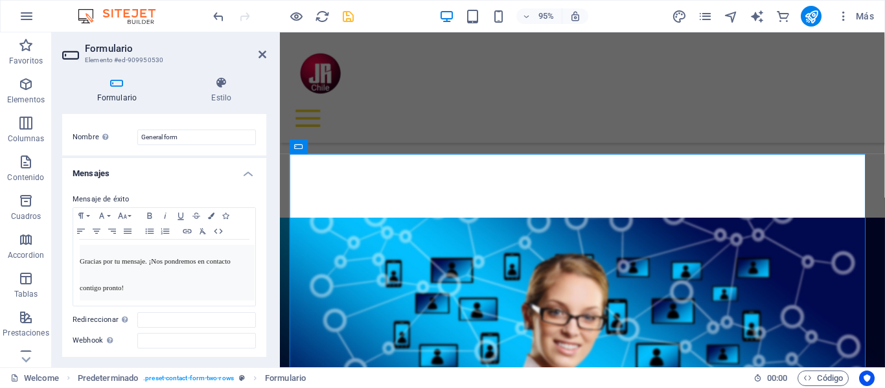
scroll to position [0, 0]
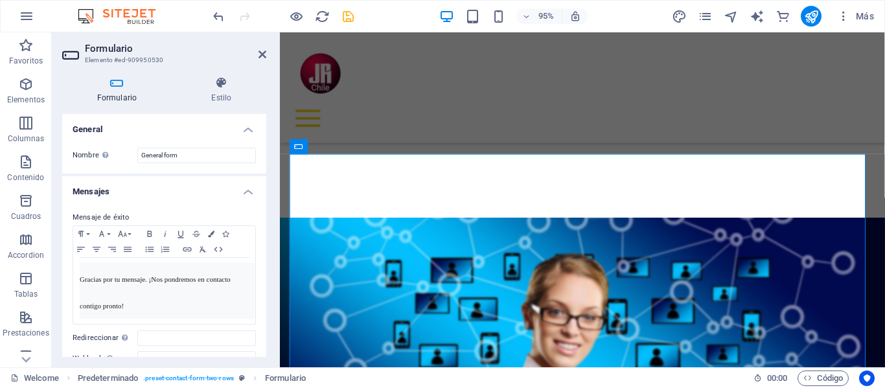
click at [112, 82] on icon at bounding box center [116, 82] width 109 height 13
click at [217, 84] on icon at bounding box center [221, 82] width 89 height 13
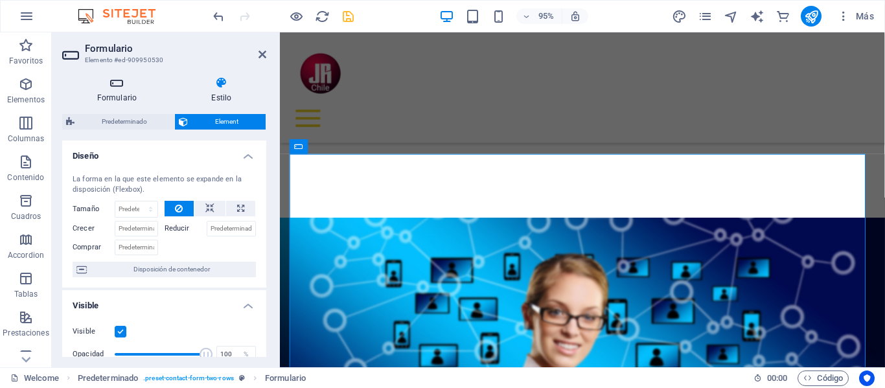
click at [117, 82] on icon at bounding box center [116, 82] width 109 height 13
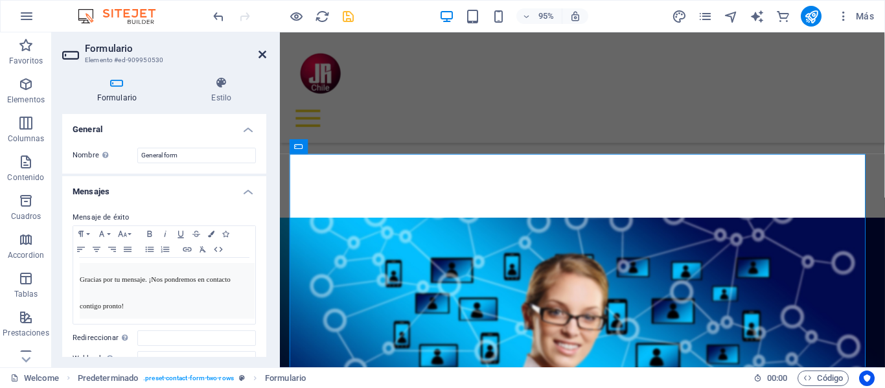
click at [262, 53] on icon at bounding box center [262, 54] width 8 height 10
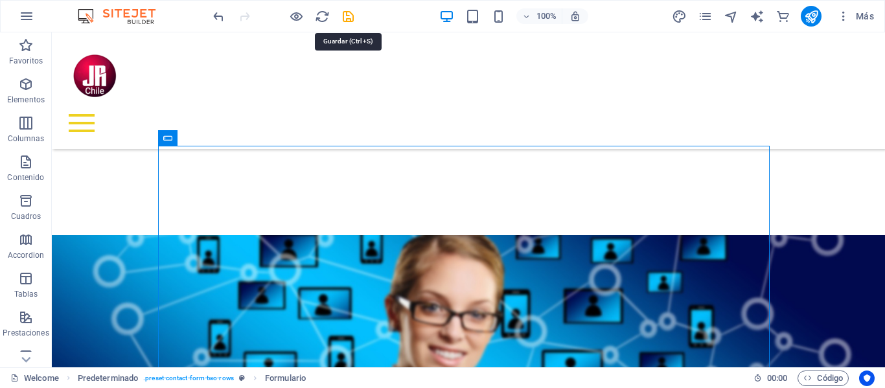
click at [348, 16] on icon "save" at bounding box center [348, 16] width 15 height 15
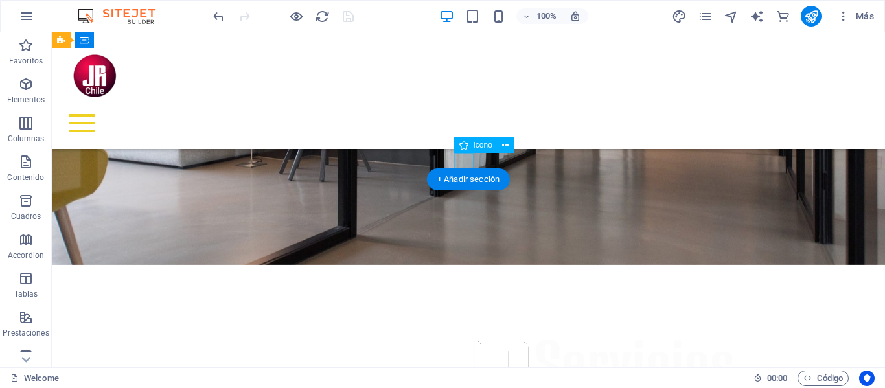
scroll to position [219, 0]
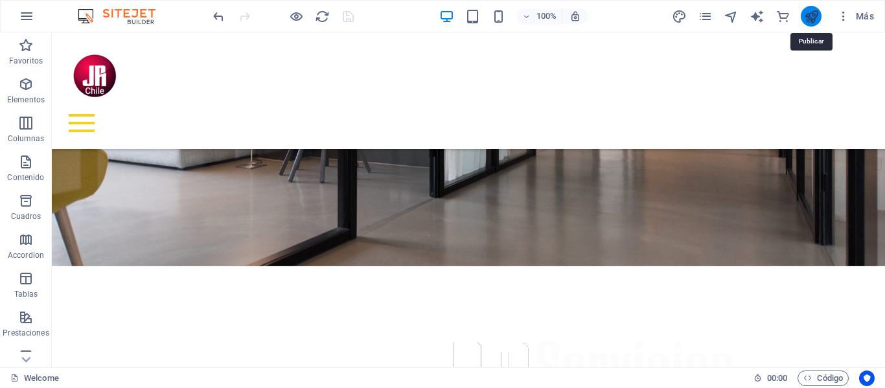
click at [811, 12] on icon "publish" at bounding box center [811, 16] width 15 height 15
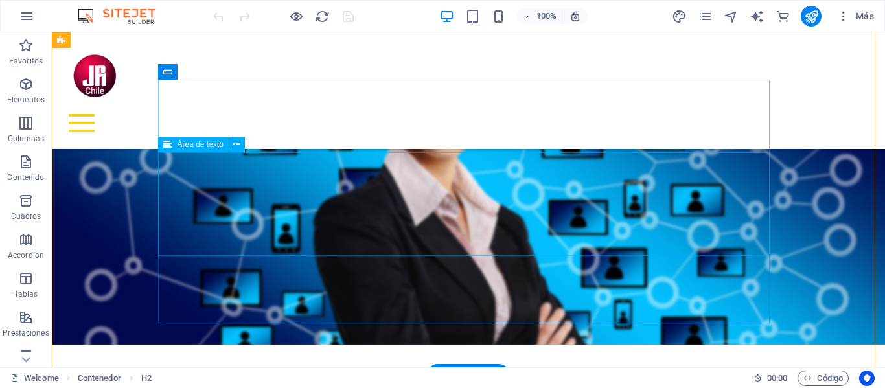
scroll to position [1190, 0]
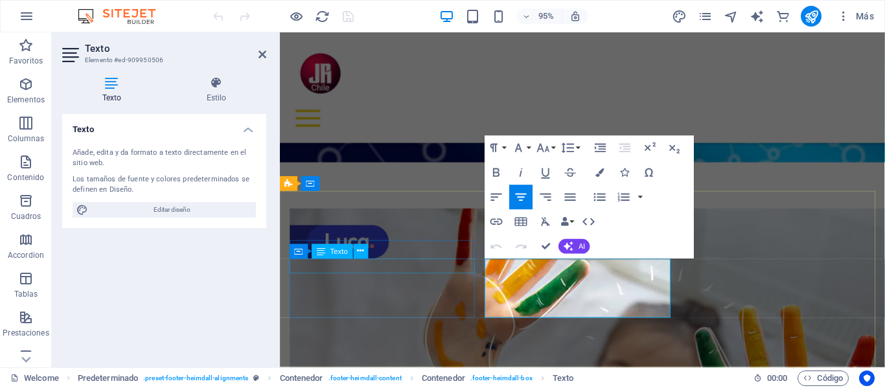
scroll to position [1188, 0]
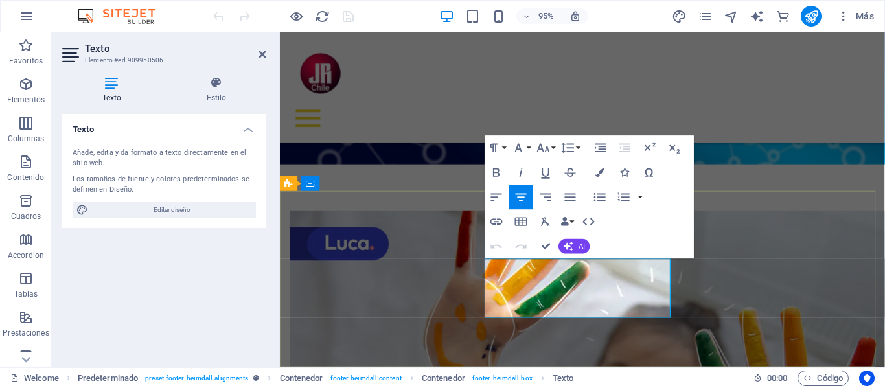
drag, startPoint x: 635, startPoint y: 293, endPoint x: 556, endPoint y: 293, distance: 79.7
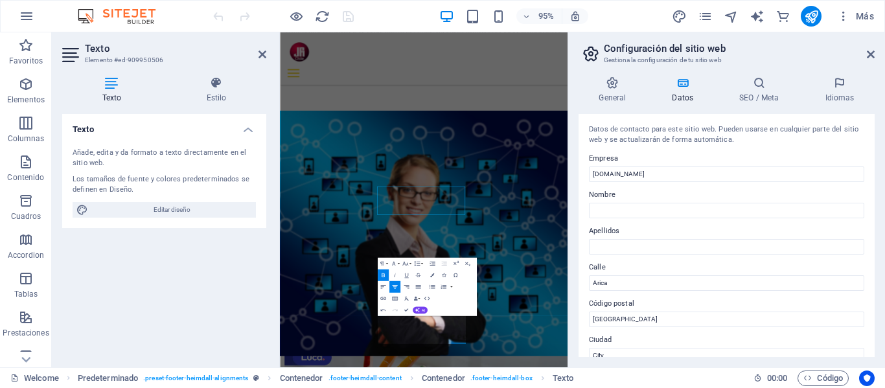
scroll to position [1083, 0]
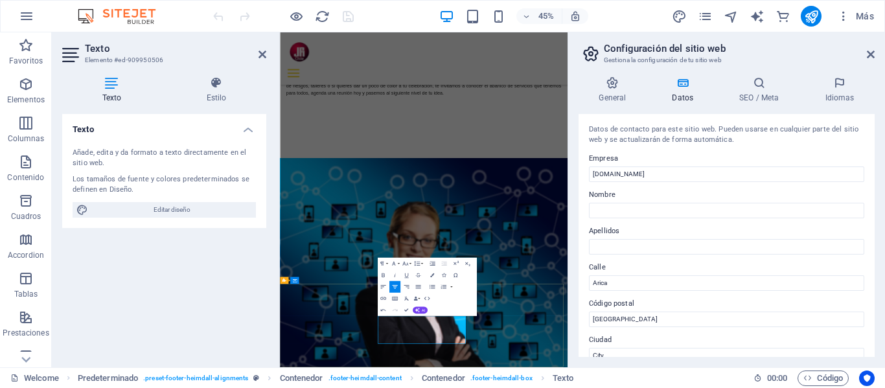
drag, startPoint x: 674, startPoint y: 713, endPoint x: 505, endPoint y: 716, distance: 168.4
copy strong "A&A prevención [PHONE_NUMBER]"
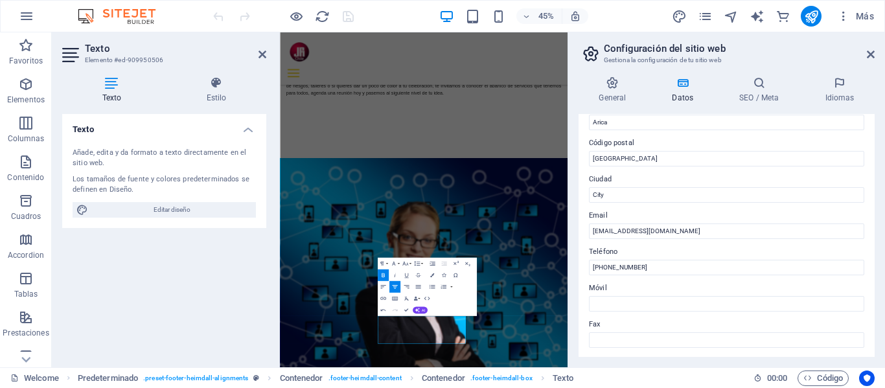
scroll to position [194, 0]
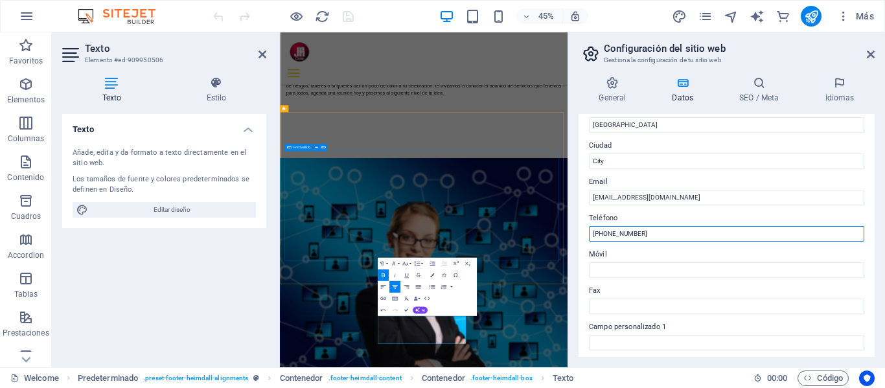
drag, startPoint x: 940, startPoint y: 266, endPoint x: 894, endPoint y: 480, distance: 218.7
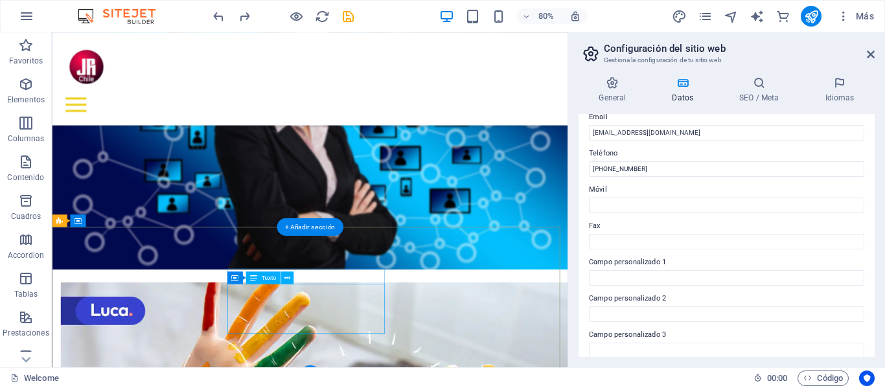
scroll to position [1116, 0]
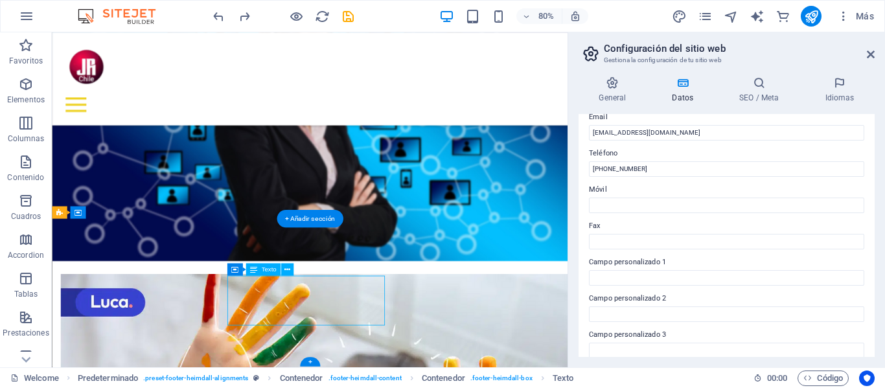
drag, startPoint x: 358, startPoint y: 361, endPoint x: 86, endPoint y: 607, distance: 367.2
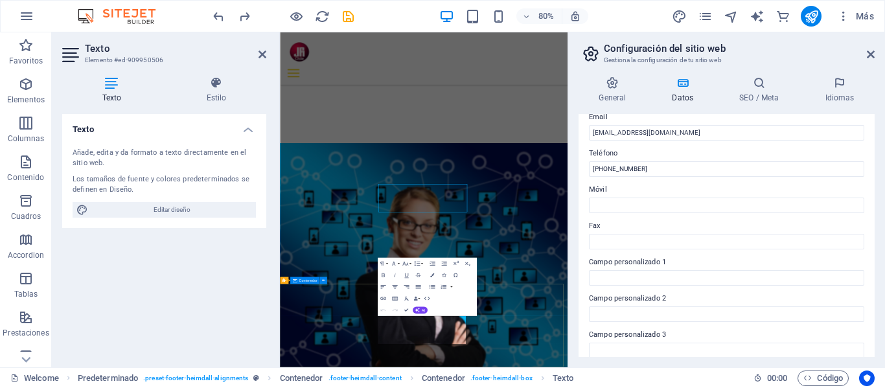
scroll to position [1083, 0]
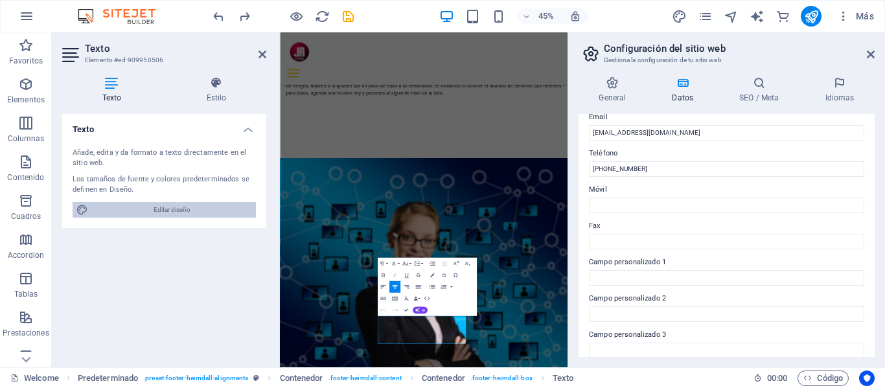
click at [175, 210] on span "Editar diseño" at bounding box center [172, 210] width 160 height 16
select select "px"
select select "300"
select select "px"
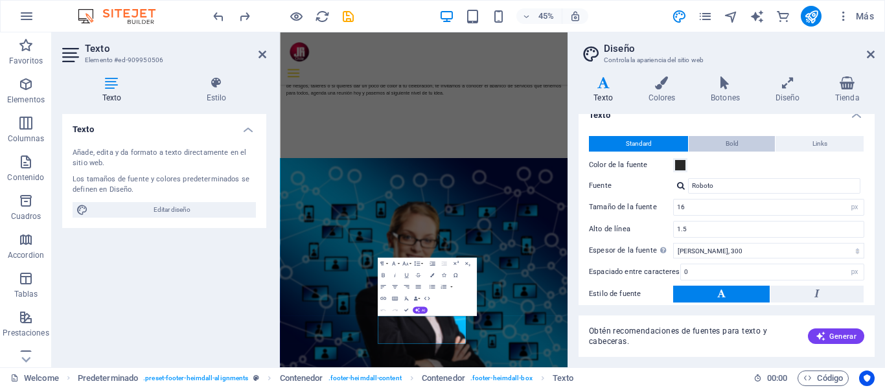
scroll to position [0, 0]
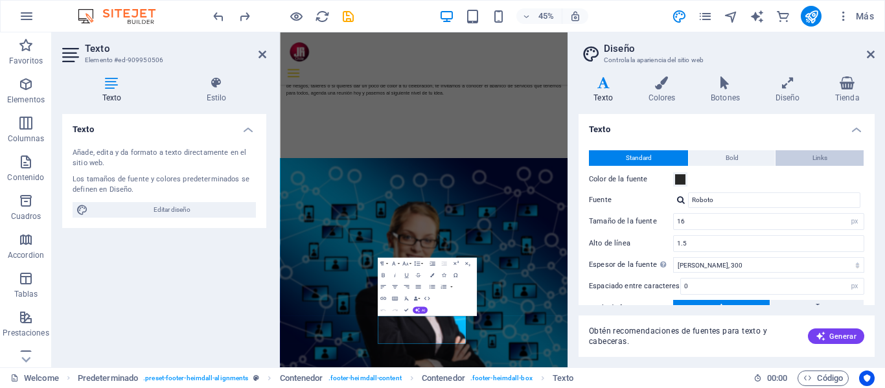
click at [825, 155] on button "Links" at bounding box center [819, 158] width 88 height 16
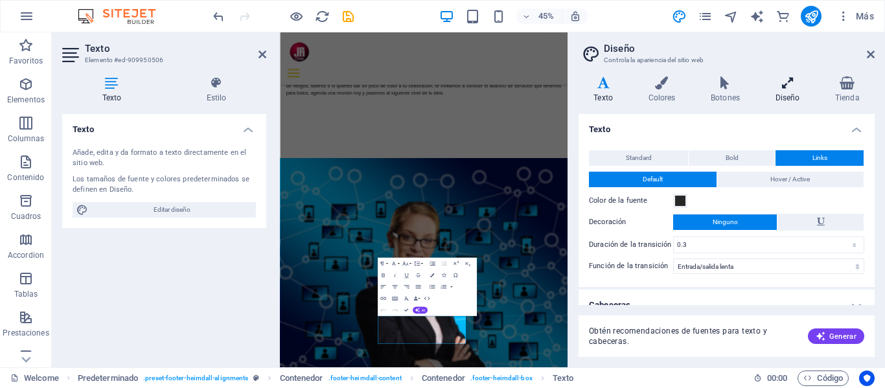
click at [787, 89] on icon at bounding box center [787, 82] width 54 height 13
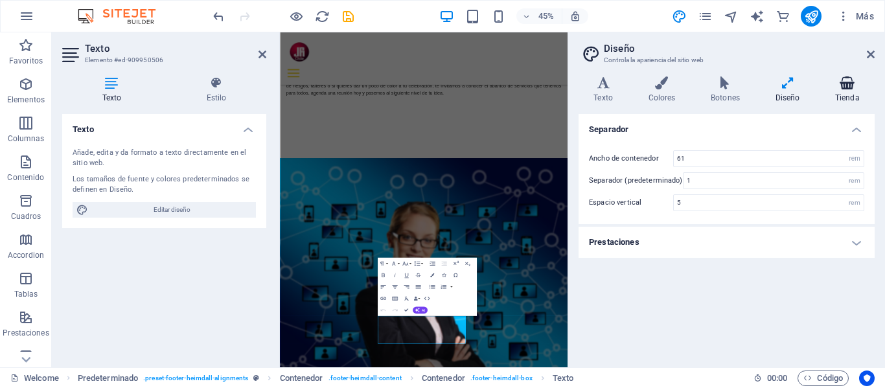
click at [850, 86] on icon at bounding box center [847, 82] width 54 height 13
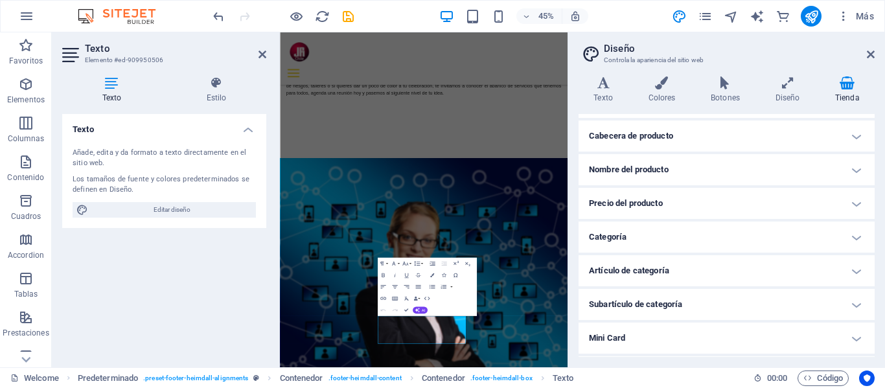
scroll to position [155, 0]
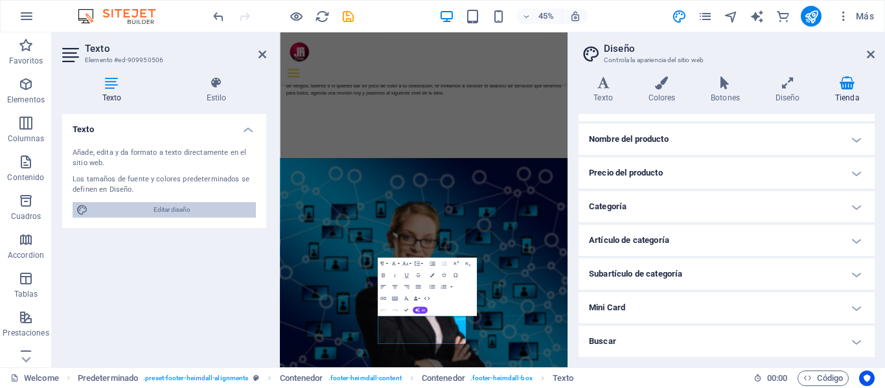
click at [155, 210] on span "Editar diseño" at bounding box center [172, 210] width 160 height 16
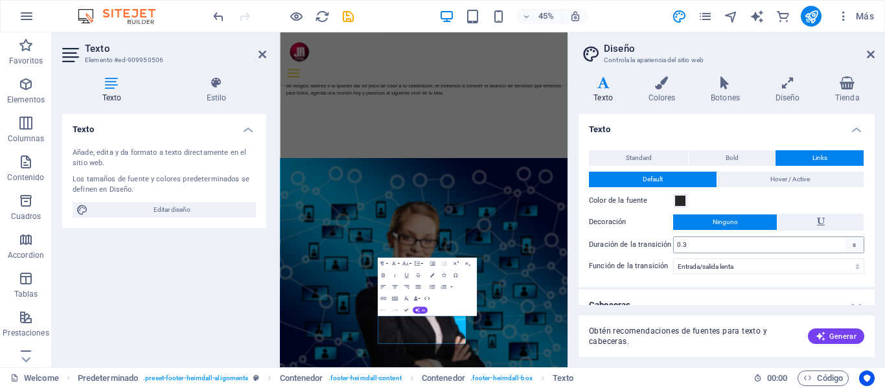
scroll to position [16, 0]
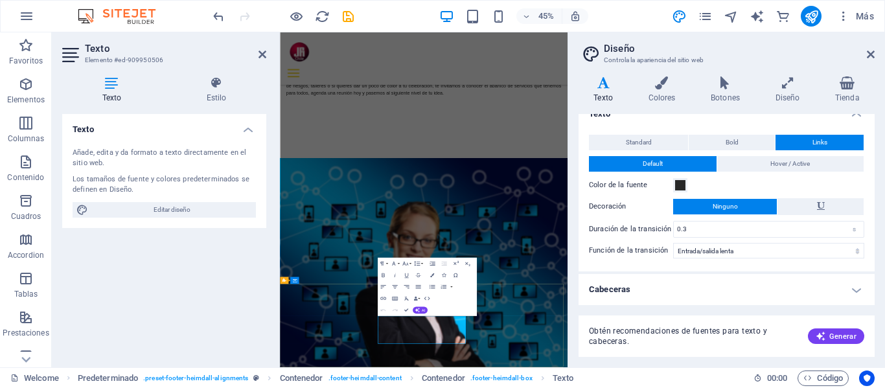
drag, startPoint x: 587, startPoint y: 685, endPoint x: 516, endPoint y: 688, distance: 72.0
drag, startPoint x: 616, startPoint y: 684, endPoint x: 670, endPoint y: 685, distance: 53.8
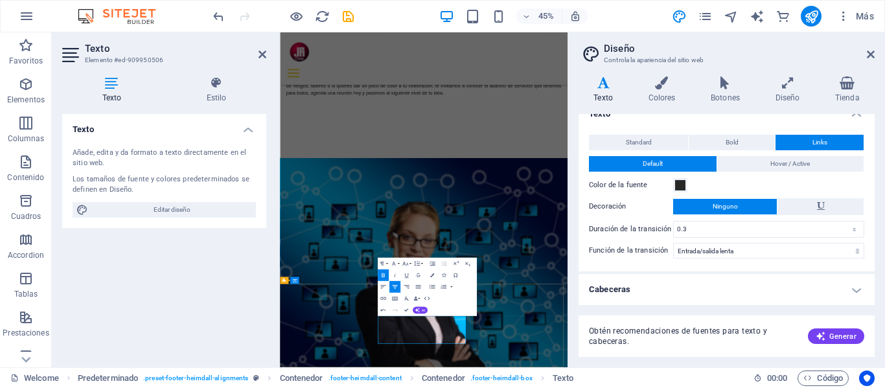
drag, startPoint x: 664, startPoint y: 704, endPoint x: 688, endPoint y: 704, distance: 24.6
drag, startPoint x: 590, startPoint y: 700, endPoint x: 512, endPoint y: 700, distance: 77.7
drag, startPoint x: 607, startPoint y: 696, endPoint x: 668, endPoint y: 698, distance: 60.3
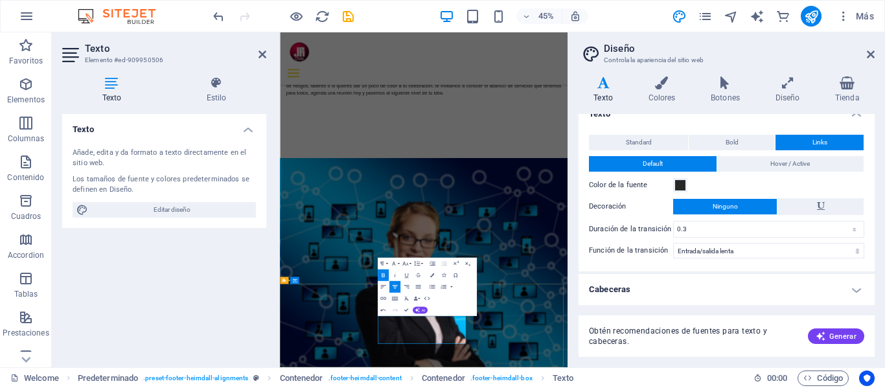
click at [260, 55] on icon at bounding box center [262, 54] width 8 height 10
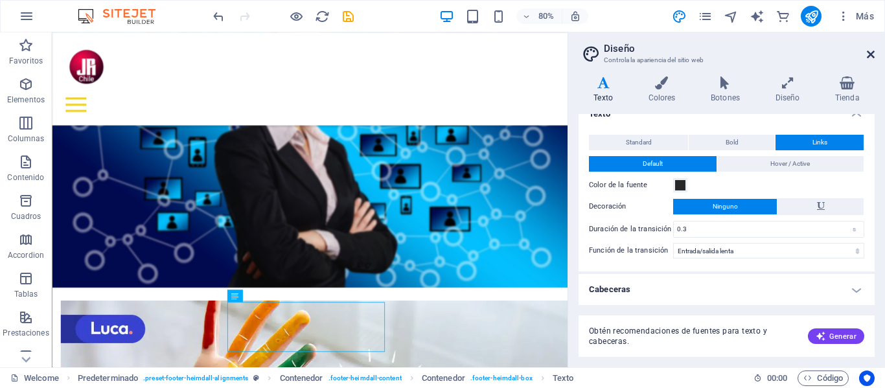
drag, startPoint x: 872, startPoint y: 53, endPoint x: 625, endPoint y: 168, distance: 272.1
click at [872, 53] on icon at bounding box center [871, 54] width 8 height 10
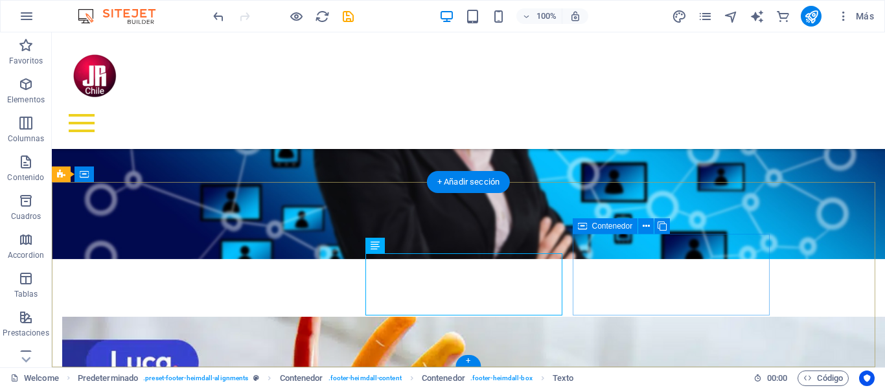
scroll to position [1190, 0]
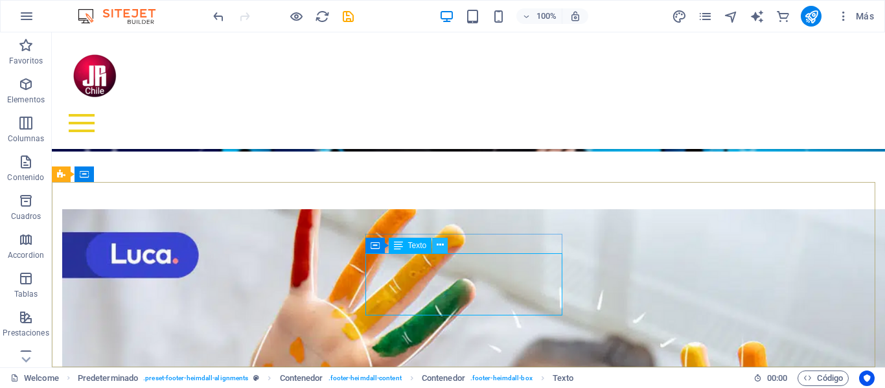
click at [438, 244] on icon at bounding box center [439, 245] width 7 height 14
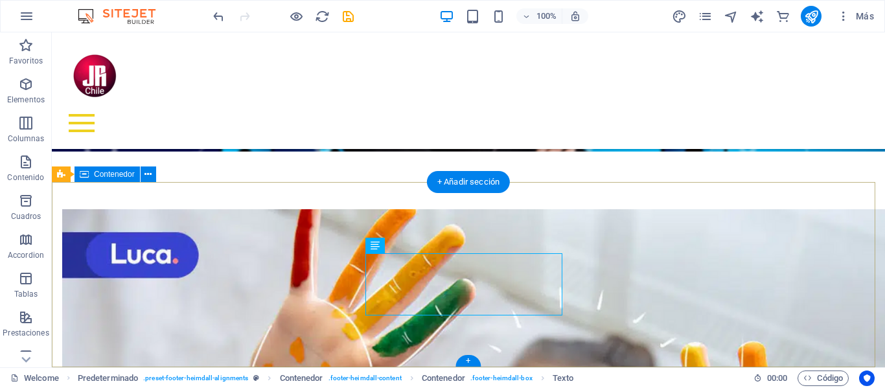
drag, startPoint x: 642, startPoint y: 203, endPoint x: 492, endPoint y: 247, distance: 156.1
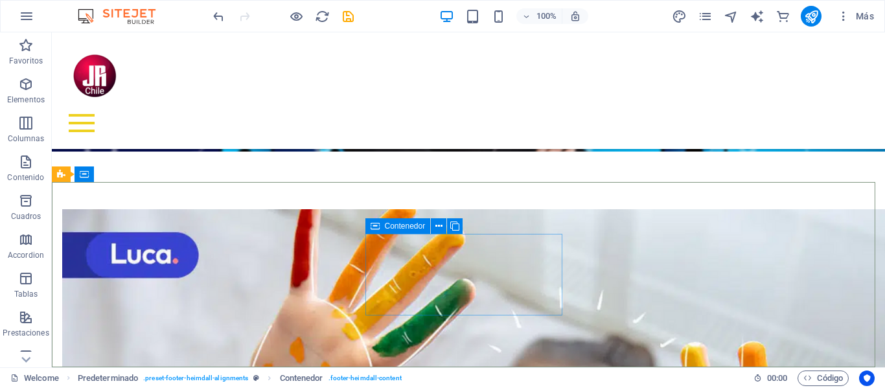
click at [408, 226] on span "Contenedor" at bounding box center [405, 226] width 41 height 8
click at [436, 225] on icon at bounding box center [438, 227] width 7 height 14
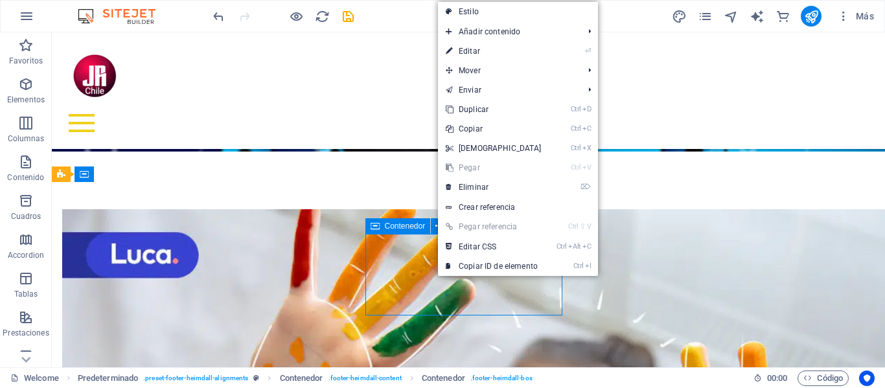
click at [409, 225] on span "Contenedor" at bounding box center [405, 226] width 41 height 8
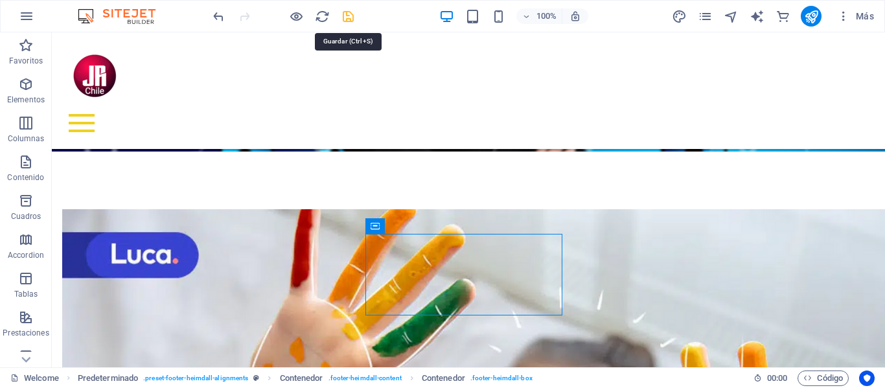
click at [346, 16] on icon "save" at bounding box center [348, 16] width 15 height 15
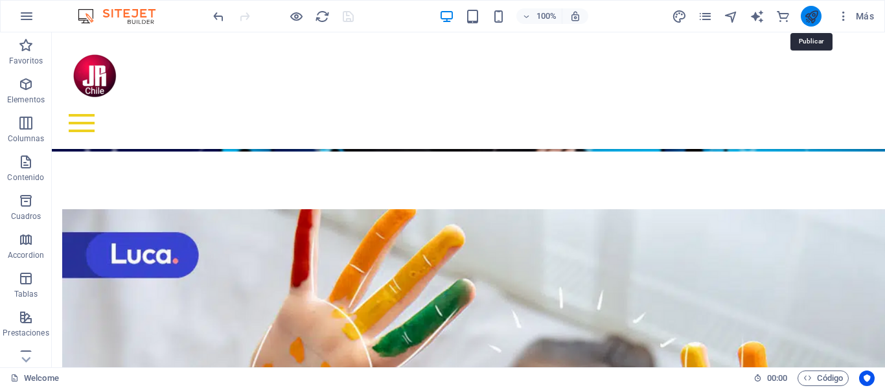
click at [815, 18] on icon "publish" at bounding box center [811, 16] width 15 height 15
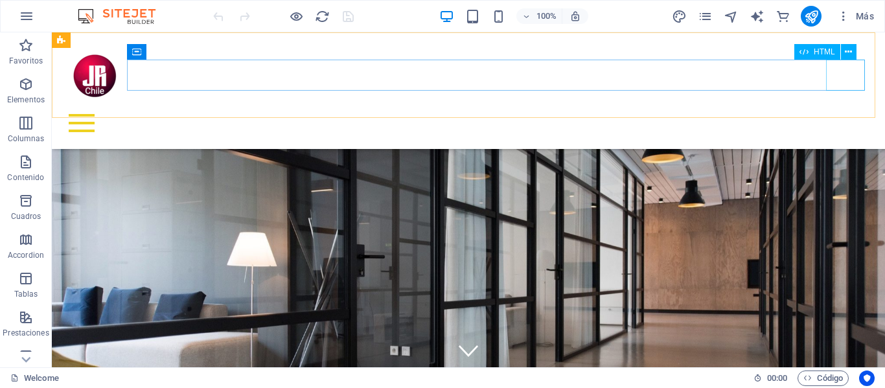
click at [844, 108] on div at bounding box center [468, 123] width 812 height 31
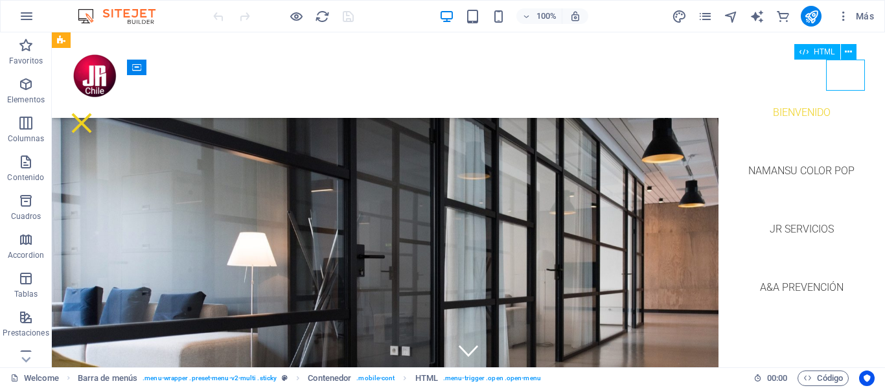
click at [101, 108] on div at bounding box center [81, 123] width 39 height 31
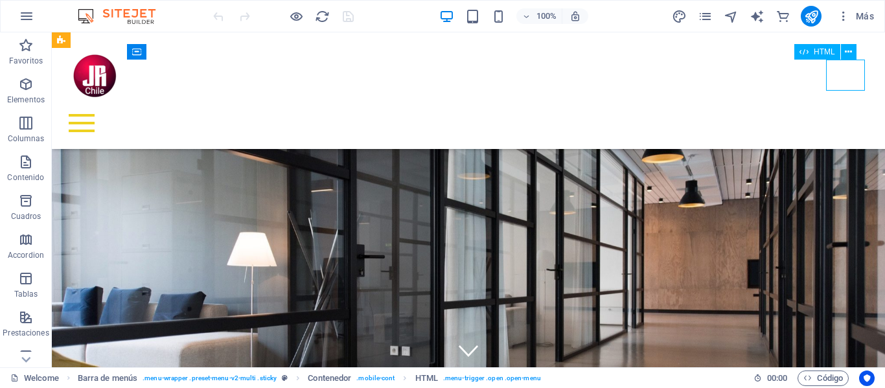
click at [845, 108] on div at bounding box center [468, 123] width 812 height 31
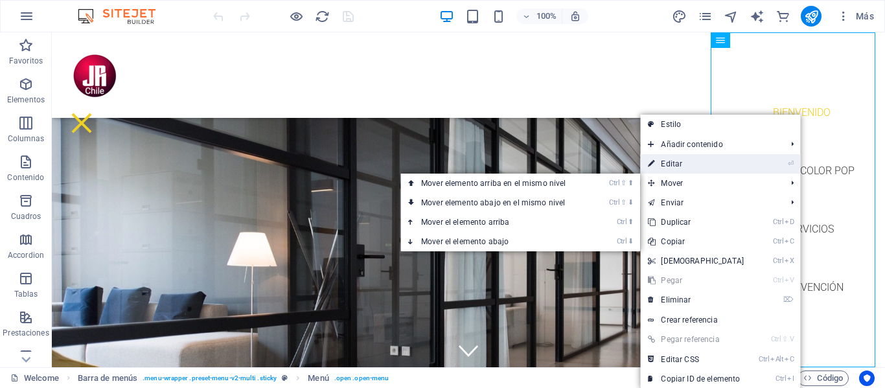
click at [679, 164] on link "⏎ Editar" at bounding box center [695, 163] width 111 height 19
select select
select select "1"
select select
select select "2"
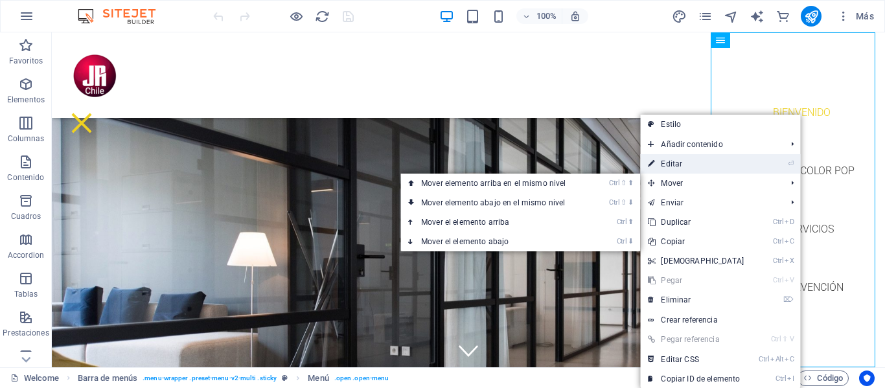
select select
select select "3"
select select
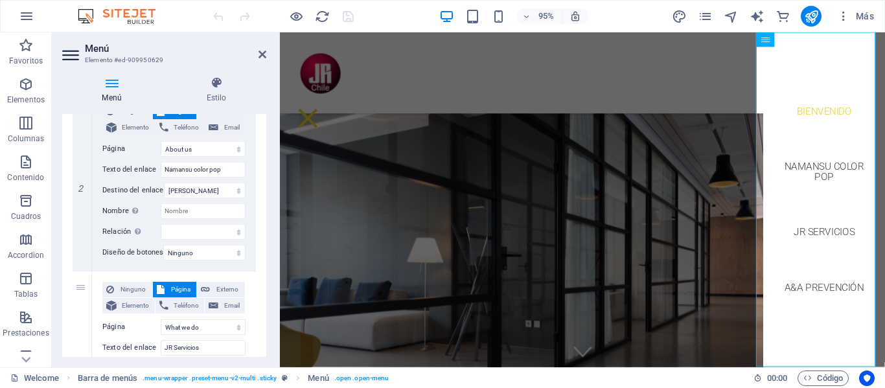
scroll to position [335, 0]
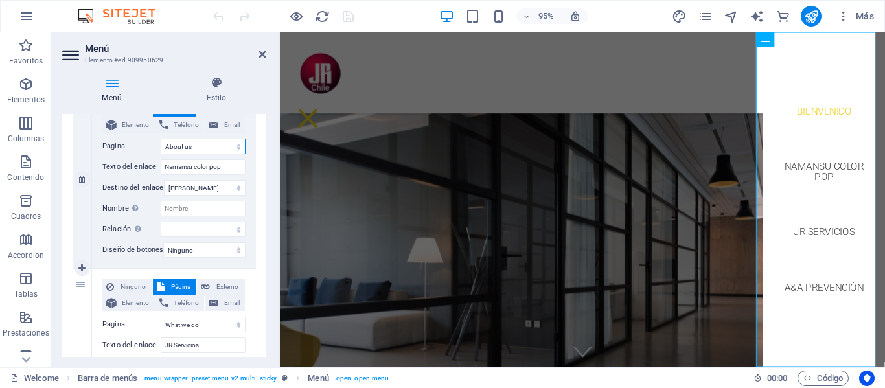
click at [191, 146] on select "Welcome About us What we do Jobs Contact Legal Notice Privacy" at bounding box center [203, 147] width 85 height 16
click at [210, 146] on select "Welcome About us What we do Jobs Contact Legal Notice Privacy" at bounding box center [203, 147] width 85 height 16
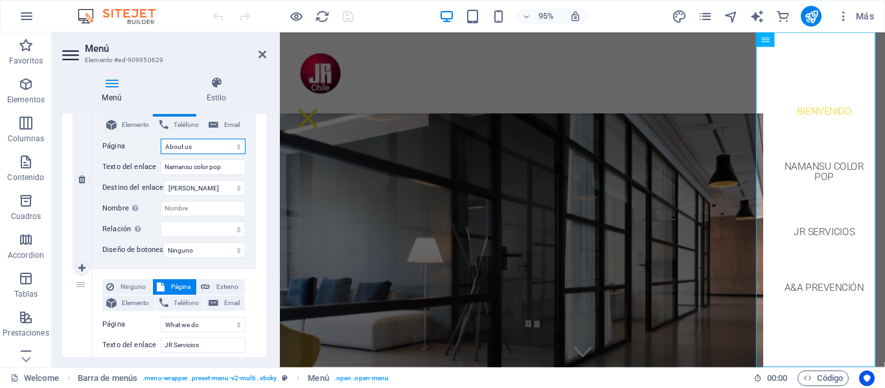
click at [186, 146] on select "Welcome About us What we do Jobs Contact Legal Notice Privacy" at bounding box center [203, 147] width 85 height 16
click at [234, 185] on select "Nueva pestaña Misma pestaña Superposición" at bounding box center [205, 188] width 82 height 16
click at [229, 185] on select "Nueva pestaña Misma pestaña Superposición" at bounding box center [205, 188] width 82 height 16
click at [179, 209] on input "Nombre Una descripción adicional del enlace no debería ser igual al texto del e…" at bounding box center [203, 209] width 85 height 16
drag, startPoint x: 225, startPoint y: 165, endPoint x: 159, endPoint y: 166, distance: 66.7
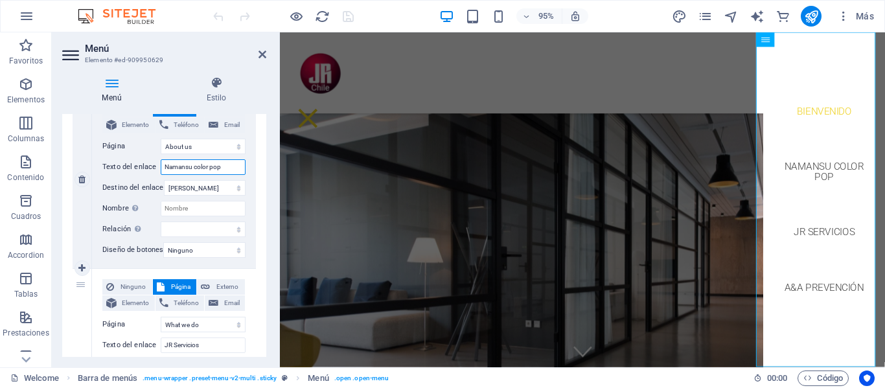
click at [159, 166] on div "Texto del enlace Namansu color pop" at bounding box center [173, 167] width 143 height 16
click at [177, 208] on input "Nombre Una descripción adicional del enlace no debería ser igual al texto del e…" at bounding box center [203, 209] width 85 height 16
paste input "Namansu color pop"
select select
type input "Namansu color pop"
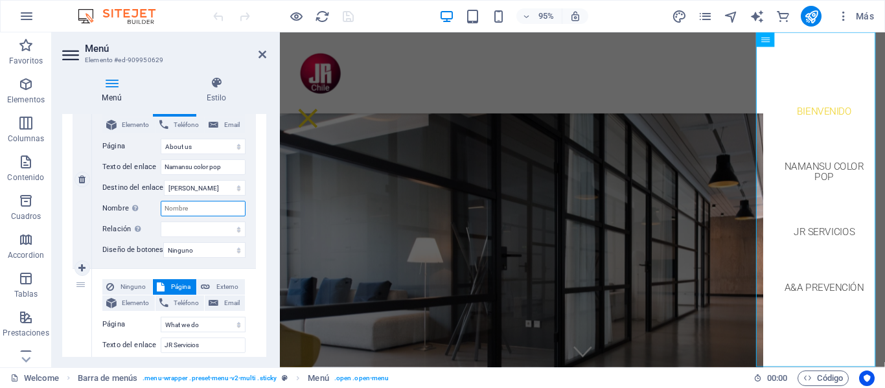
select select
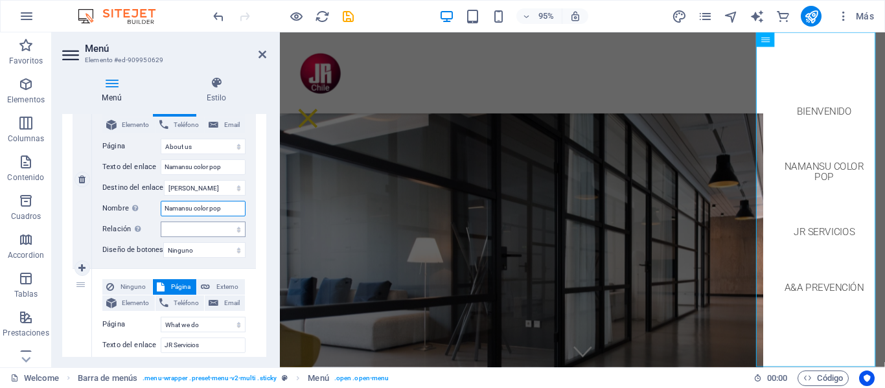
select select
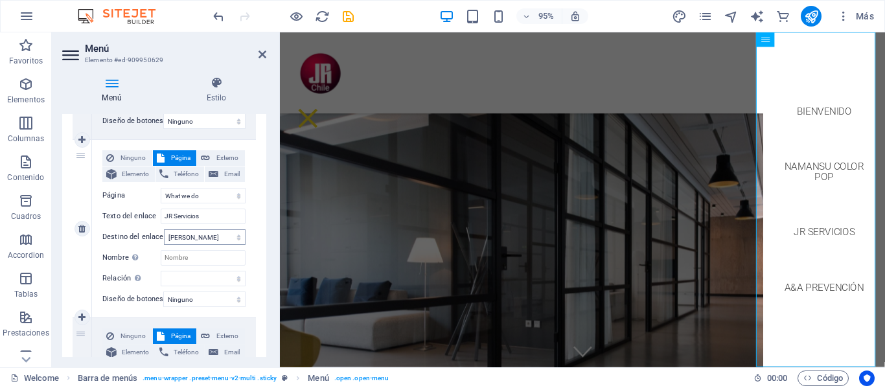
scroll to position [464, 0]
type input "Namansu color pop"
drag, startPoint x: 215, startPoint y: 216, endPoint x: 154, endPoint y: 216, distance: 60.9
click at [154, 216] on div "Texto del enlace JR Servicios" at bounding box center [173, 216] width 143 height 16
click at [193, 252] on input "Nombre Una descripción adicional del enlace no debería ser igual al texto del e…" at bounding box center [203, 257] width 85 height 16
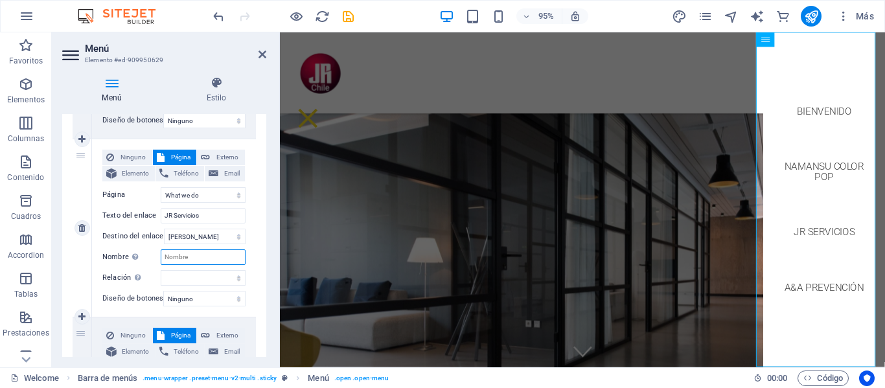
paste input "JR Servicios"
type input "JR Servicios"
select select
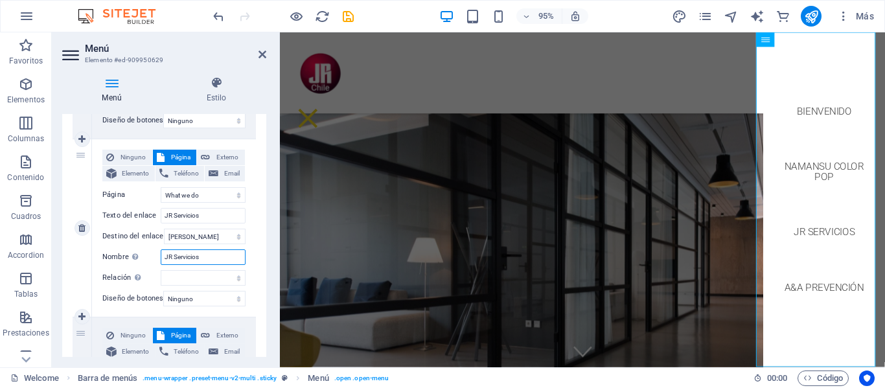
select select
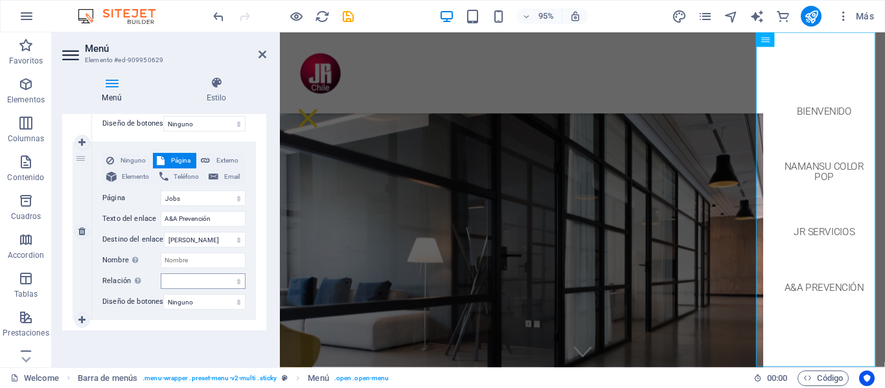
scroll to position [647, 0]
type input "JR Servicios"
drag, startPoint x: 218, startPoint y: 210, endPoint x: 146, endPoint y: 205, distance: 72.1
click at [146, 211] on div "Texto del enlace A&A Prevención" at bounding box center [173, 219] width 143 height 16
click at [196, 254] on input "Nombre Una descripción adicional del enlace no debería ser igual al texto del e…" at bounding box center [203, 261] width 85 height 16
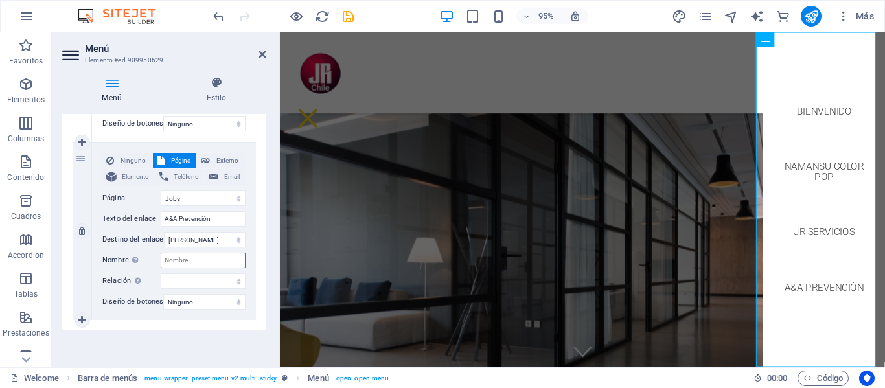
paste input "A&A Prevención"
select select
type input "A&A Prevención"
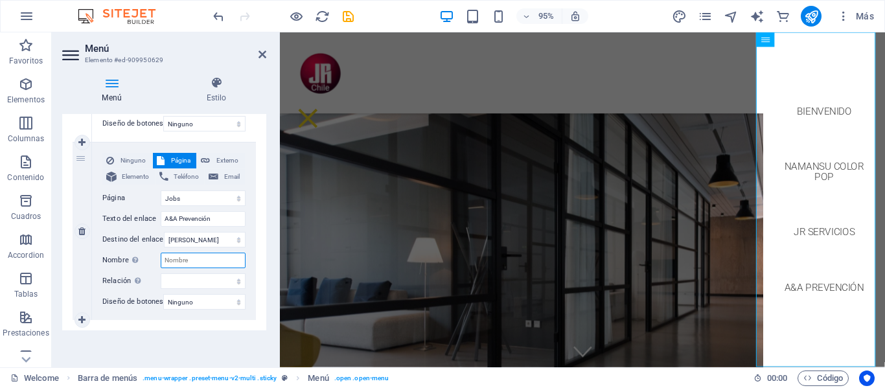
select select
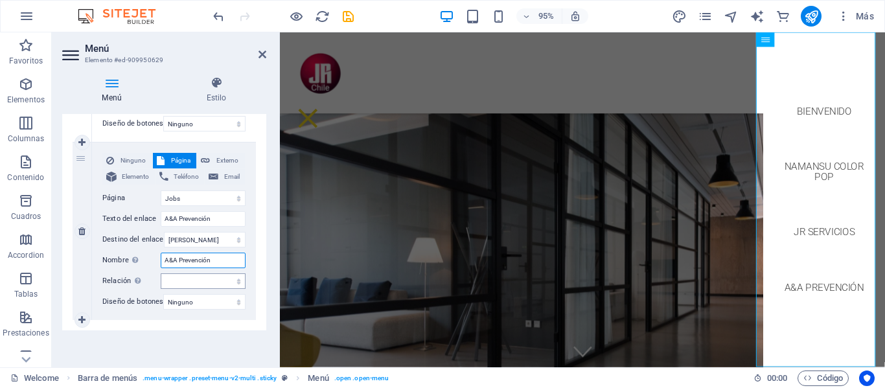
type input "A&A Prevención"
click at [220, 273] on select "alternativo autor marcador externo ayuda licencia siguiente nofollow noreferrer…" at bounding box center [203, 281] width 85 height 16
click at [215, 273] on select "alternativo autor marcador externo ayuda licencia siguiente nofollow noreferrer…" at bounding box center [203, 281] width 85 height 16
click at [217, 294] on select "Ninguno Predeterminado Principal Secundario" at bounding box center [204, 302] width 82 height 16
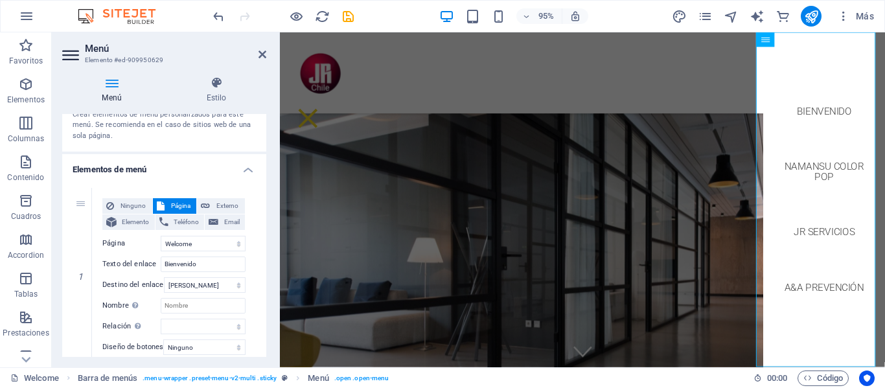
scroll to position [130, 0]
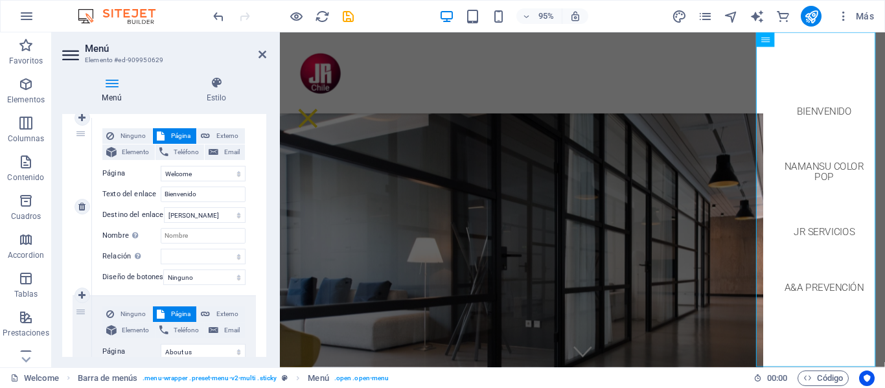
click at [82, 130] on div "1" at bounding box center [82, 206] width 19 height 177
select select
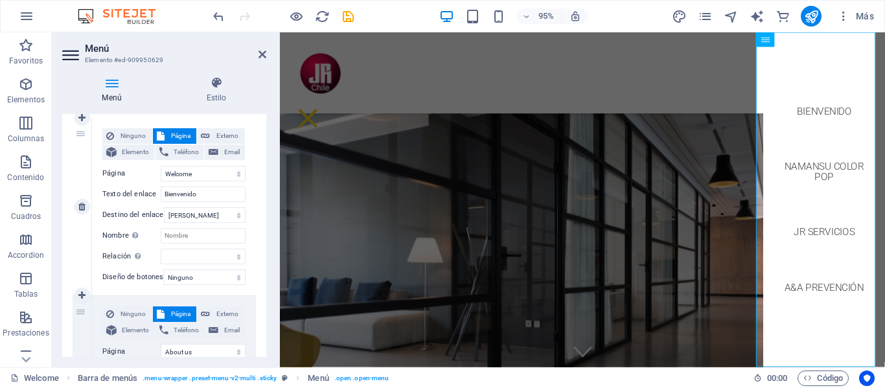
click at [80, 134] on div "1" at bounding box center [82, 206] width 19 height 177
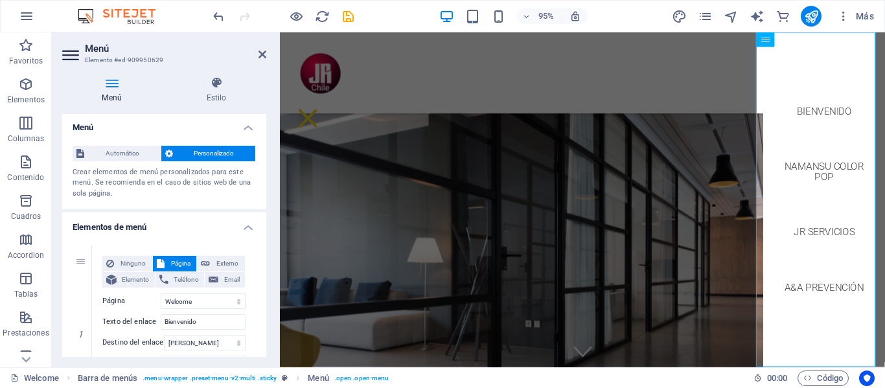
scroll to position [0, 0]
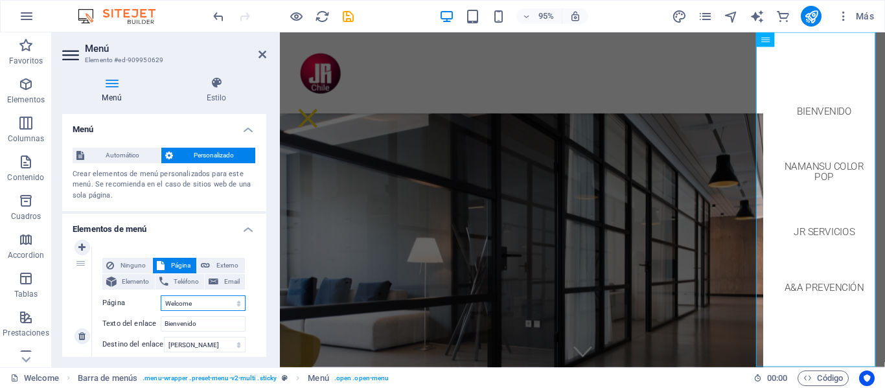
click at [185, 302] on select "Welcome About us What we do Jobs Contact Legal Notice Privacy" at bounding box center [203, 303] width 85 height 16
click at [161, 295] on select "Welcome About us What we do Jobs Contact Legal Notice Privacy" at bounding box center [203, 303] width 85 height 16
click at [177, 192] on div "Crear elementos de menú personalizados para este menú. Se recomienda en el caso…" at bounding box center [164, 185] width 183 height 32
click at [65, 54] on icon at bounding box center [71, 55] width 19 height 21
click at [218, 84] on icon at bounding box center [216, 82] width 100 height 13
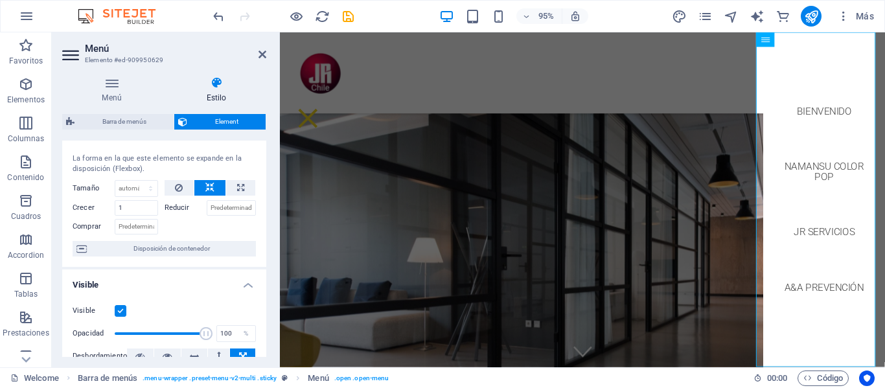
scroll to position [18, 0]
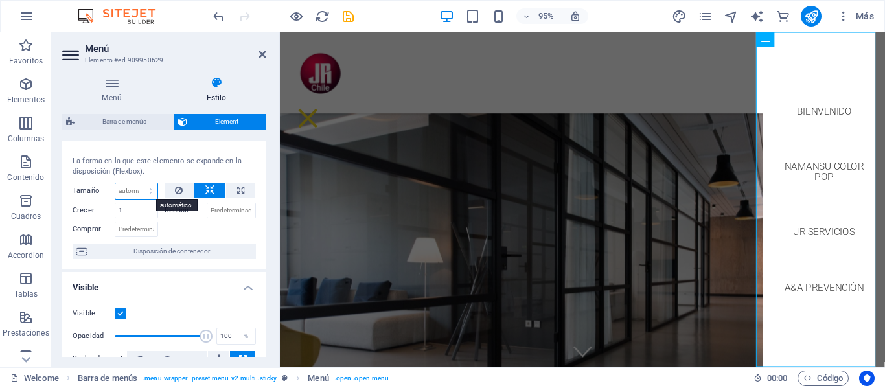
click at [138, 194] on select "Predeterminado automático px % 1/1 1/2 1/3 1/4 1/5 1/6 1/7 1/8 1/9 1/10" at bounding box center [136, 191] width 42 height 16
click at [138, 189] on select "Predeterminado automático px % 1/1 1/2 1/3 1/4 1/5 1/6 1/7 1/8 1/9 1/10" at bounding box center [136, 191] width 42 height 16
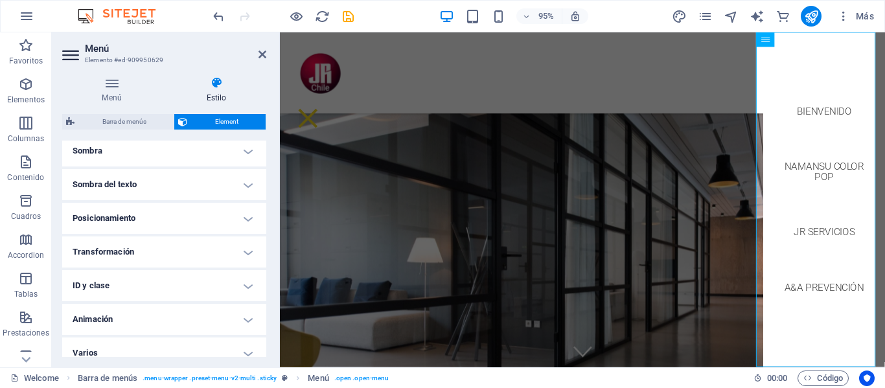
scroll to position [342, 0]
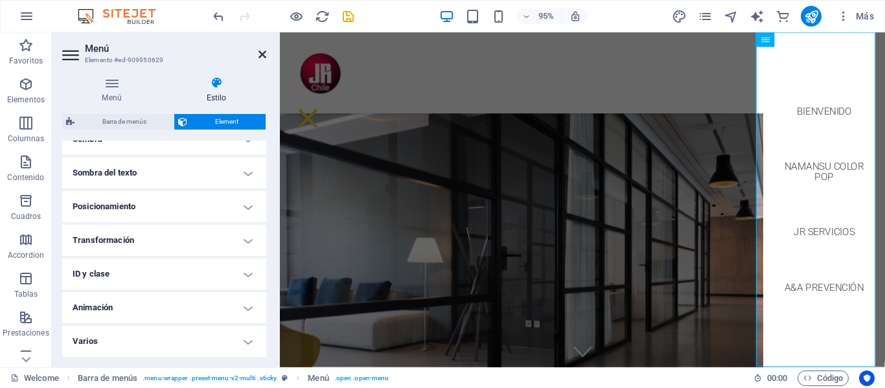
click at [264, 54] on icon at bounding box center [262, 54] width 8 height 10
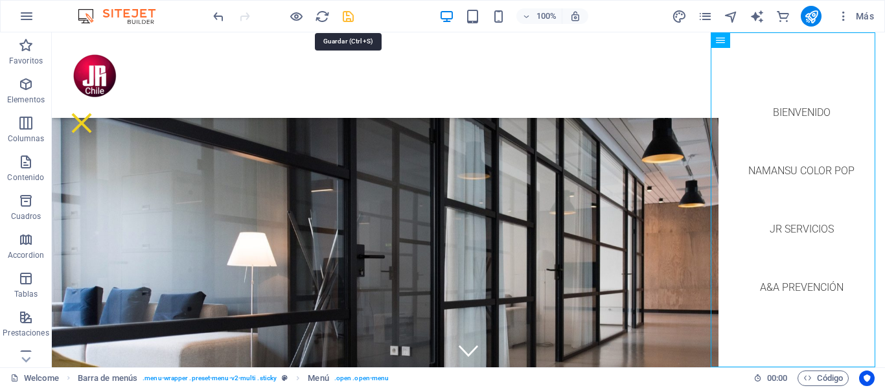
click at [346, 17] on icon "save" at bounding box center [348, 16] width 15 height 15
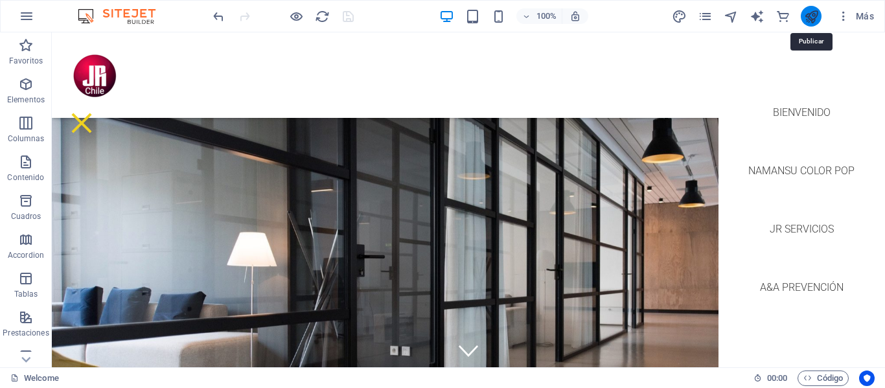
click at [806, 14] on icon "publish" at bounding box center [811, 16] width 15 height 15
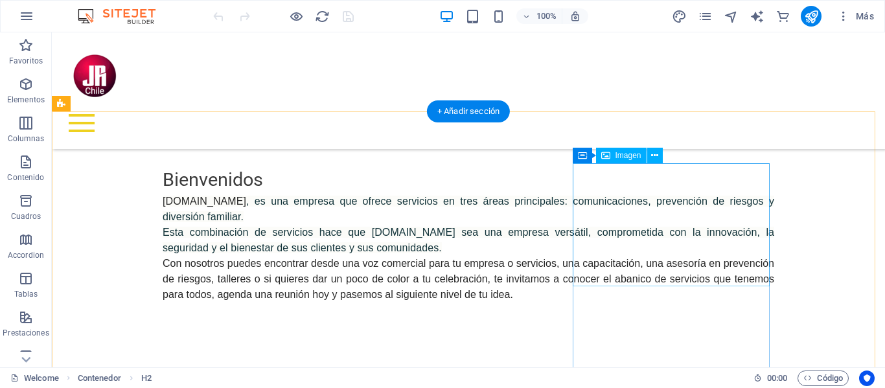
scroll to position [654, 0]
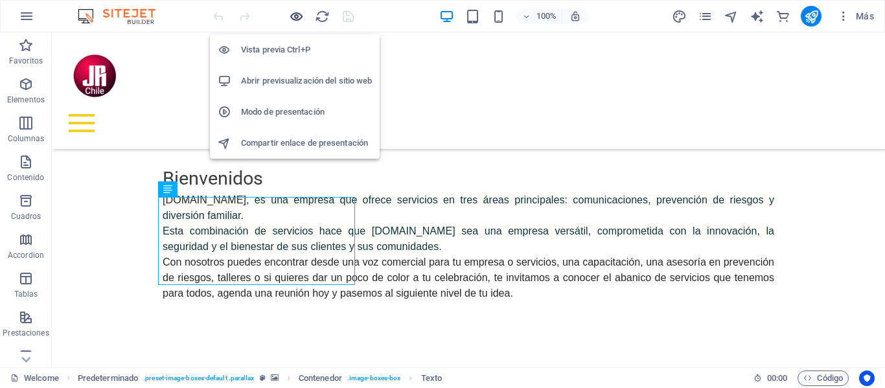
click at [297, 11] on icon "button" at bounding box center [296, 16] width 15 height 15
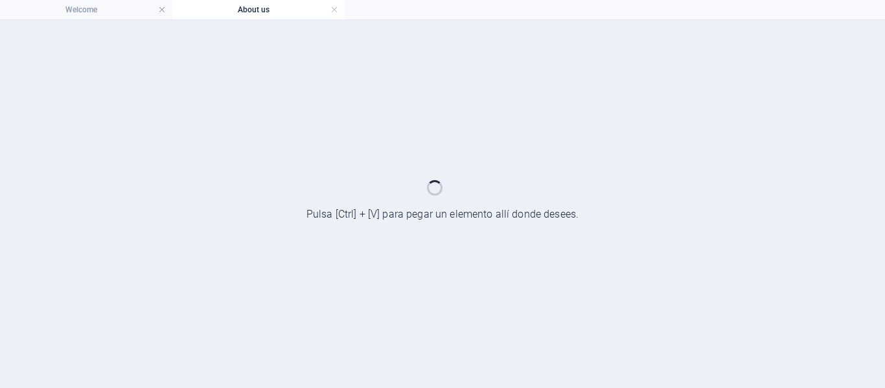
scroll to position [0, 0]
click at [258, 7] on h4 "About us" at bounding box center [258, 10] width 172 height 14
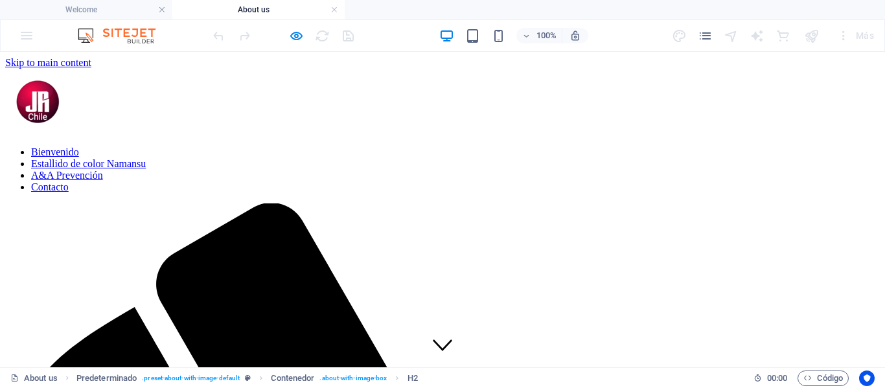
scroll to position [317, 0]
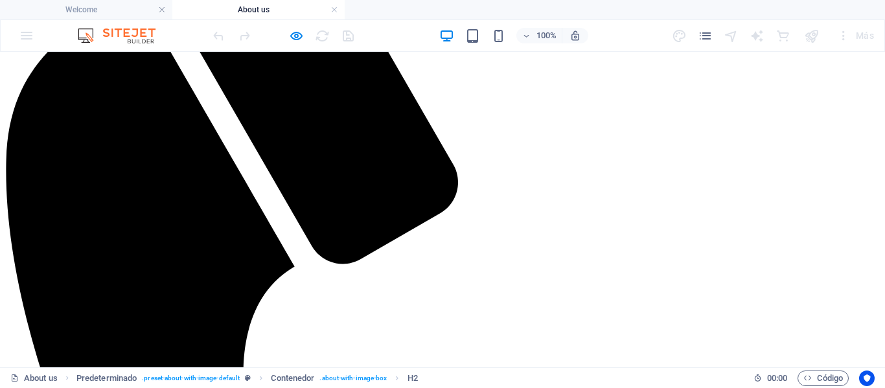
click at [253, 7] on h4 "About us" at bounding box center [258, 10] width 172 height 14
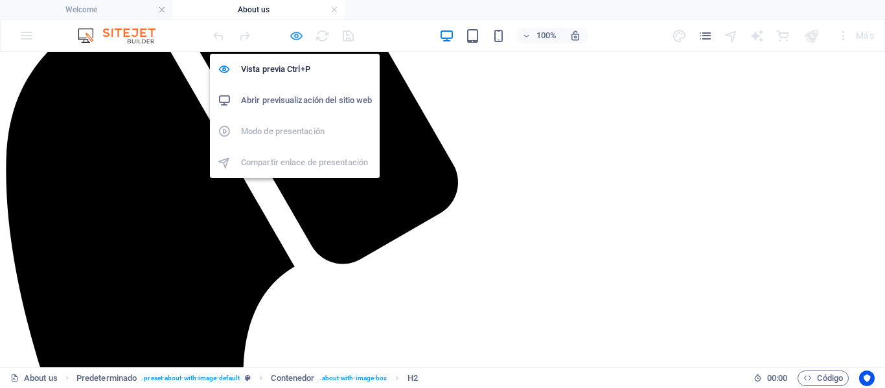
click at [294, 34] on icon "button" at bounding box center [296, 35] width 15 height 15
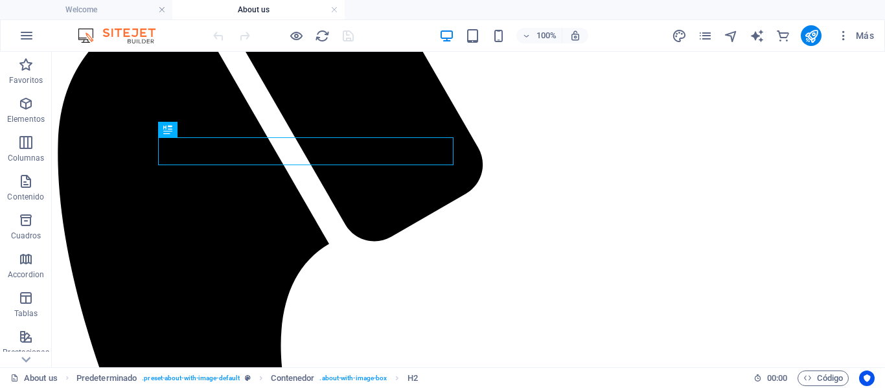
click at [262, 6] on h4 "About us" at bounding box center [258, 10] width 172 height 14
click at [256, 7] on h4 "About us" at bounding box center [258, 10] width 172 height 14
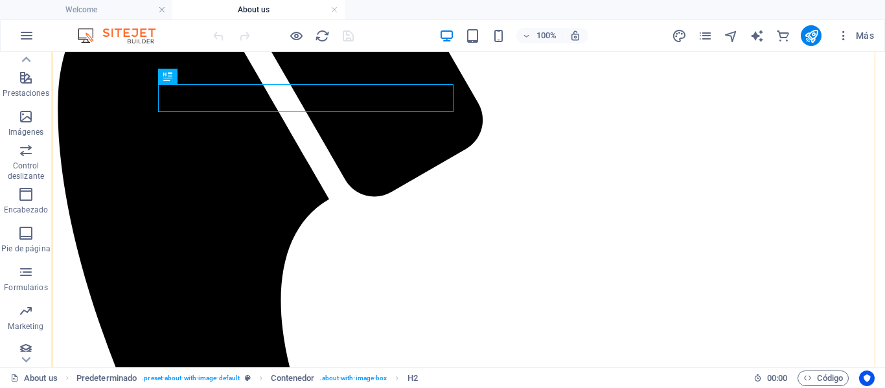
scroll to position [382, 0]
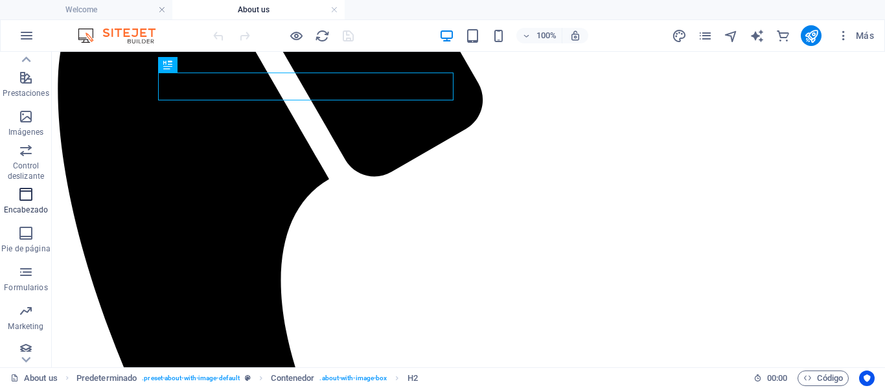
click at [23, 196] on icon "button" at bounding box center [26, 195] width 16 height 16
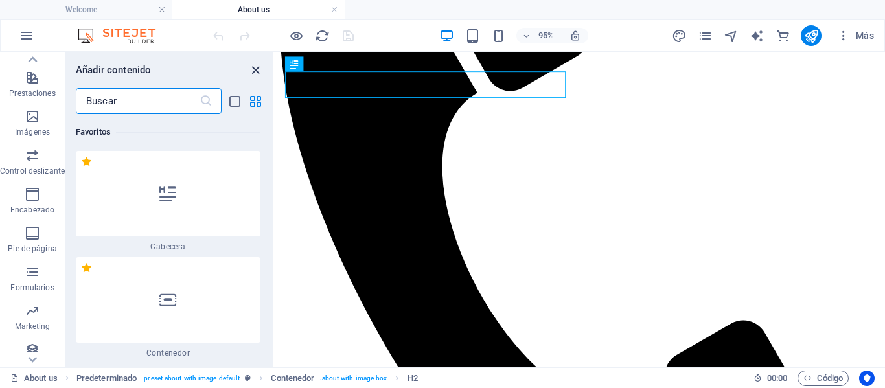
click at [255, 69] on icon "close panel" at bounding box center [255, 70] width 15 height 15
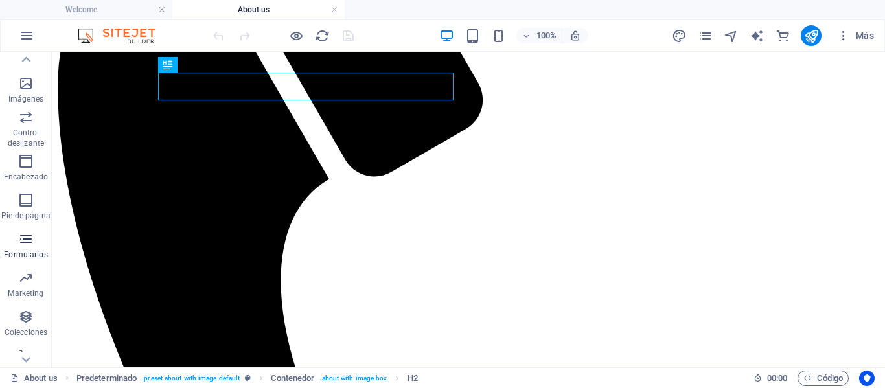
scroll to position [306, 0]
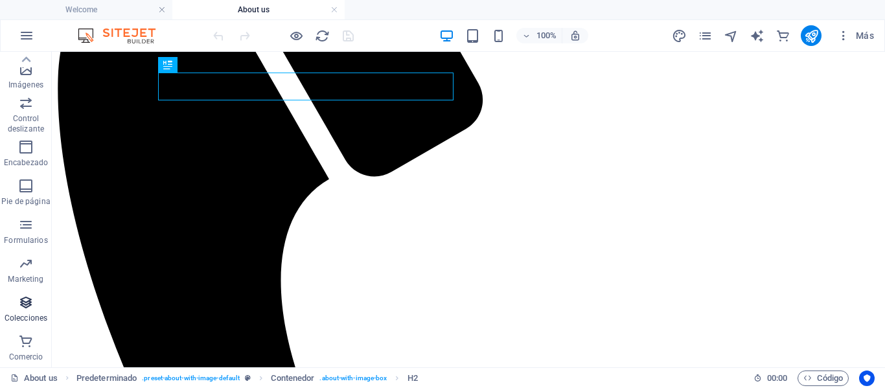
click at [30, 305] on icon "button" at bounding box center [26, 303] width 16 height 16
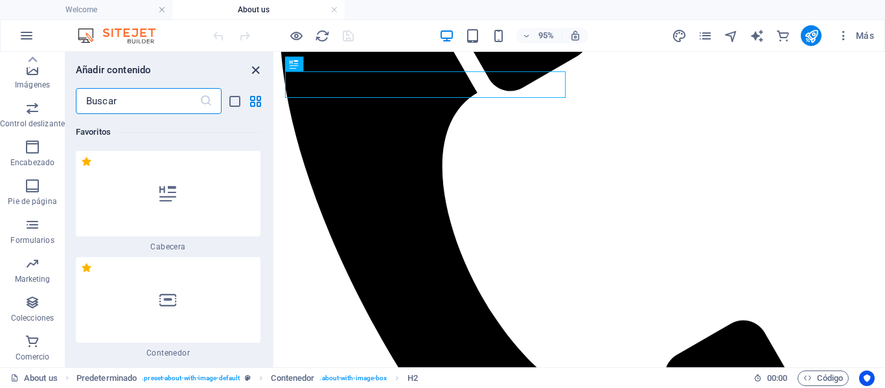
scroll to position [23904, 0]
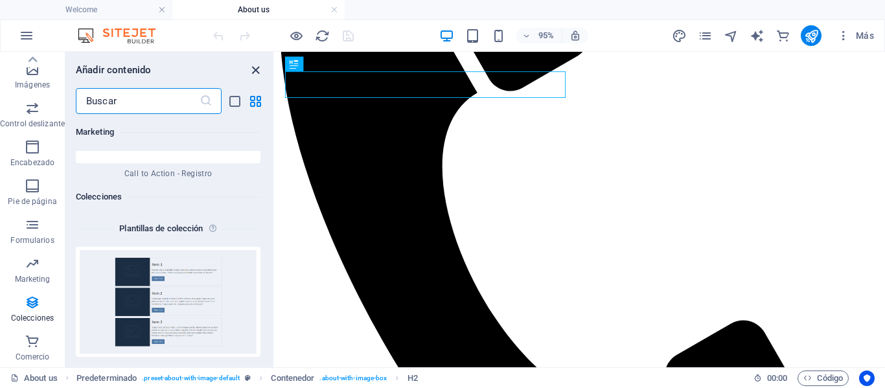
click at [254, 67] on icon "close panel" at bounding box center [255, 70] width 15 height 15
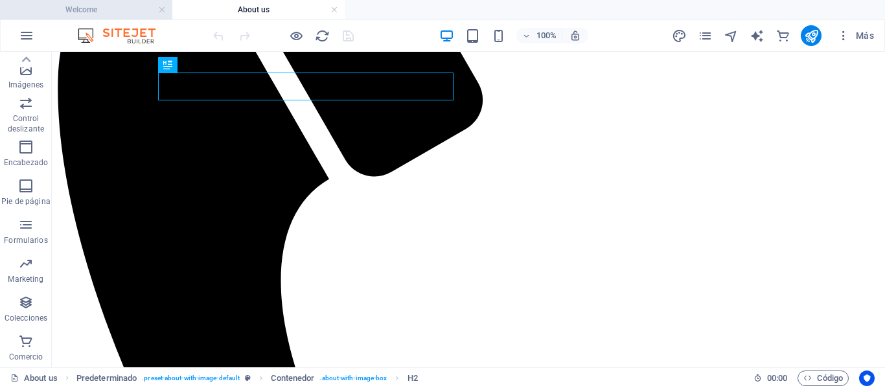
click at [89, 10] on h4 "Welcome" at bounding box center [86, 10] width 172 height 14
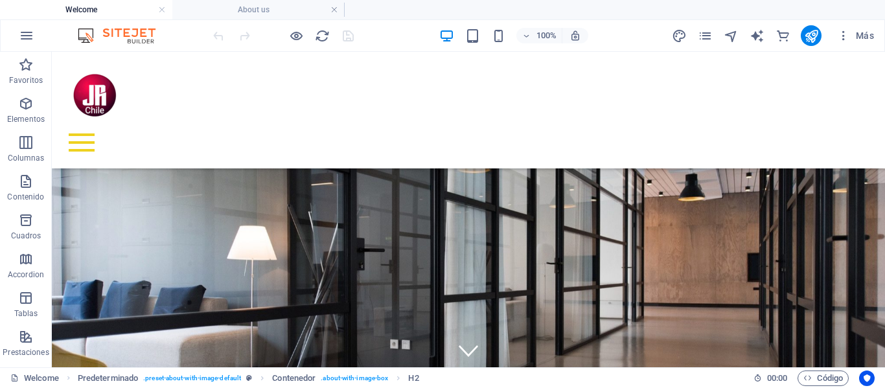
scroll to position [654, 0]
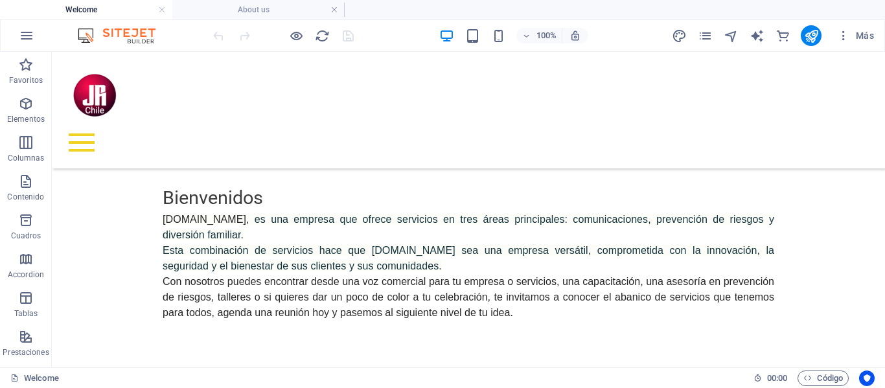
click at [90, 10] on h4 "Welcome" at bounding box center [86, 10] width 172 height 14
click at [30, 40] on icon "button" at bounding box center [27, 36] width 16 height 16
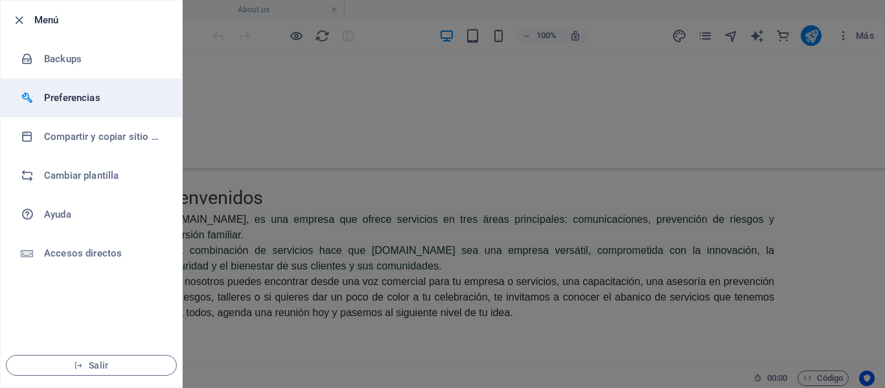
click at [80, 98] on h6 "Preferencias" at bounding box center [104, 98] width 120 height 16
select select "es"
select select "all"
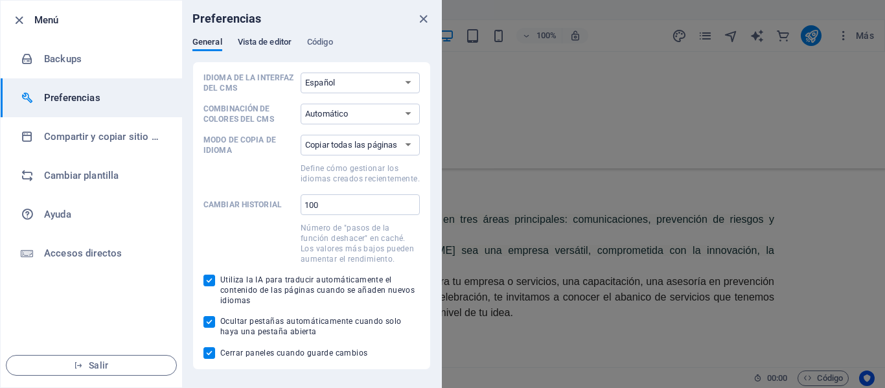
click at [258, 38] on span "Vista de editor" at bounding box center [265, 43] width 54 height 18
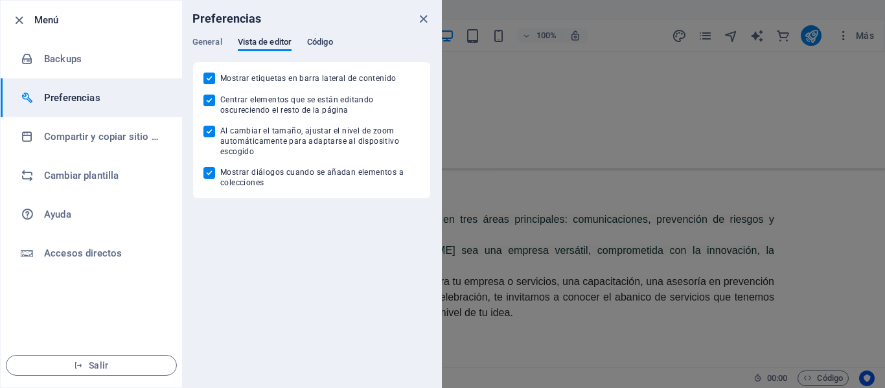
click at [324, 40] on span "Código" at bounding box center [320, 43] width 26 height 18
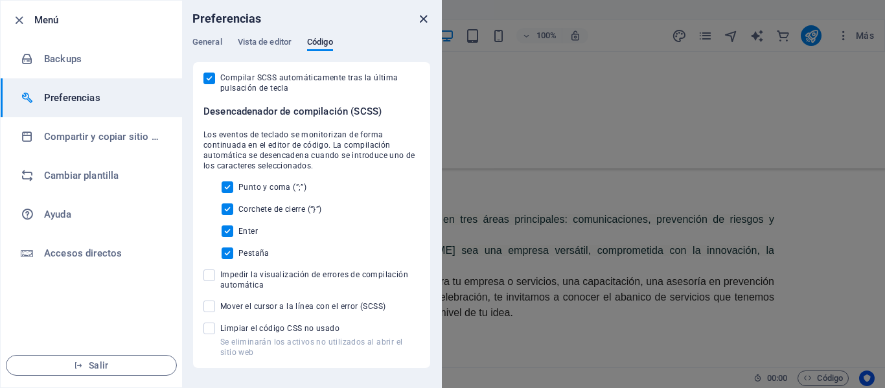
click at [422, 17] on icon "close" at bounding box center [423, 19] width 15 height 15
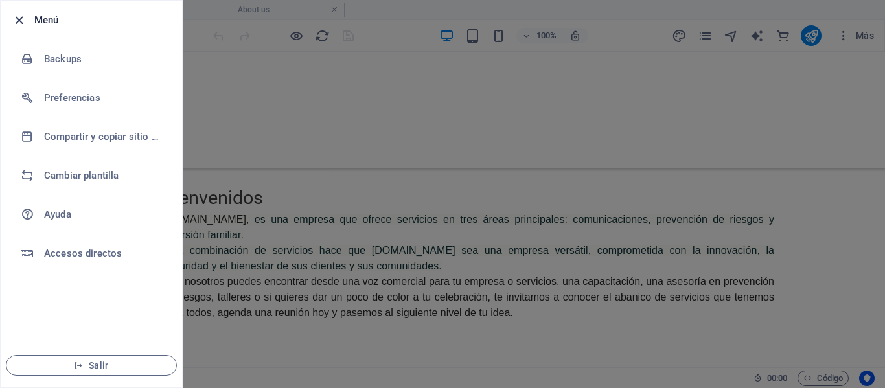
click at [17, 21] on icon "button" at bounding box center [19, 20] width 15 height 15
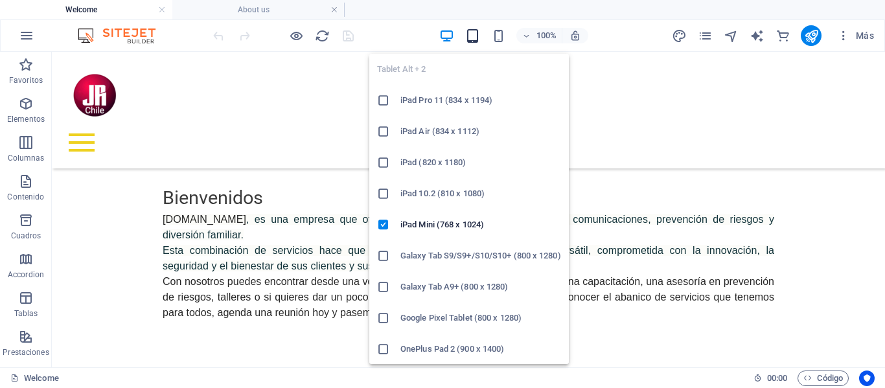
click at [473, 36] on icon "button" at bounding box center [472, 35] width 15 height 15
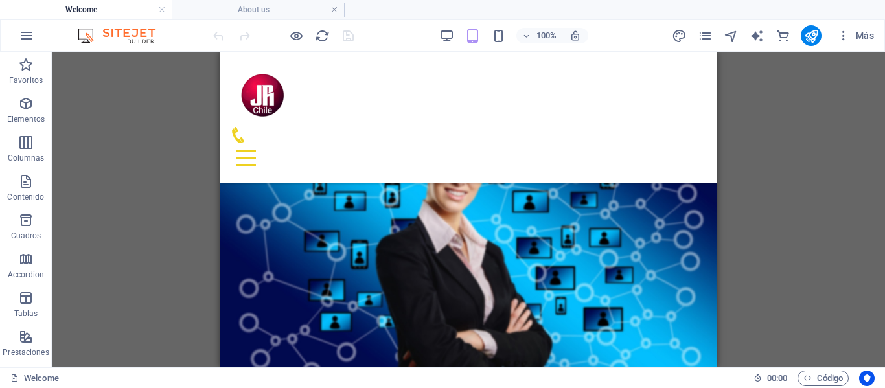
scroll to position [1006, 0]
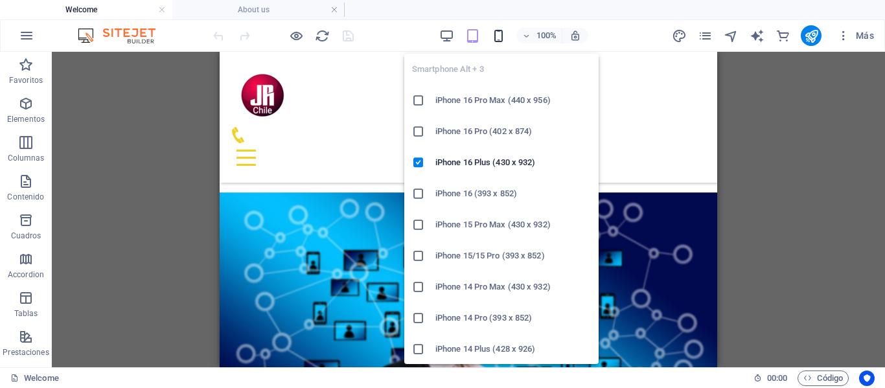
click at [495, 32] on icon "button" at bounding box center [498, 35] width 15 height 15
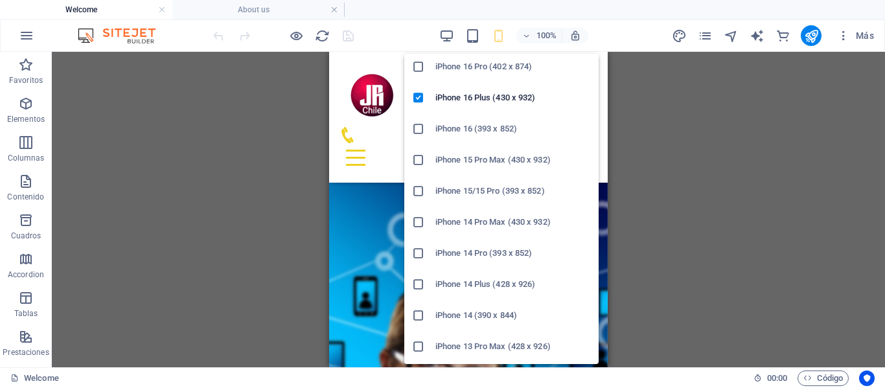
scroll to position [0, 0]
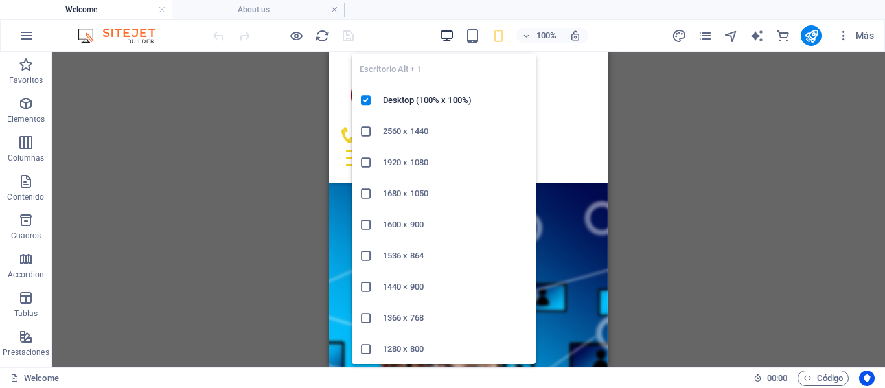
click at [449, 33] on icon "button" at bounding box center [446, 35] width 15 height 15
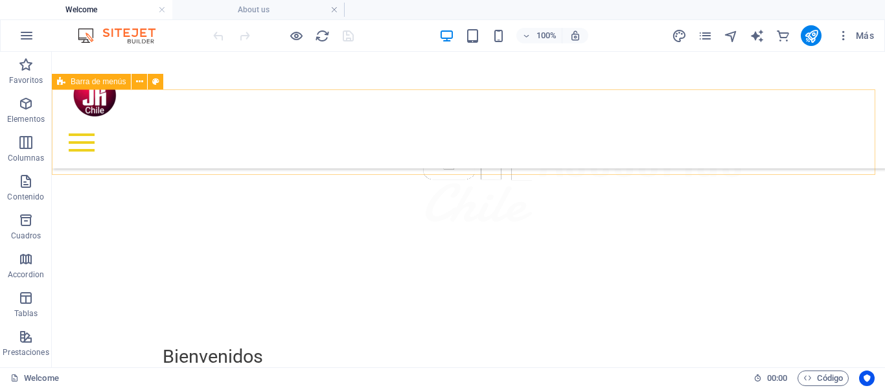
scroll to position [366, 0]
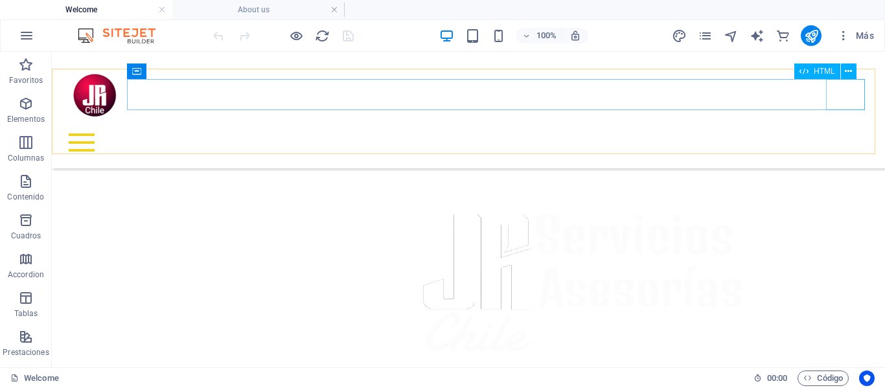
click at [843, 127] on div at bounding box center [468, 142] width 812 height 31
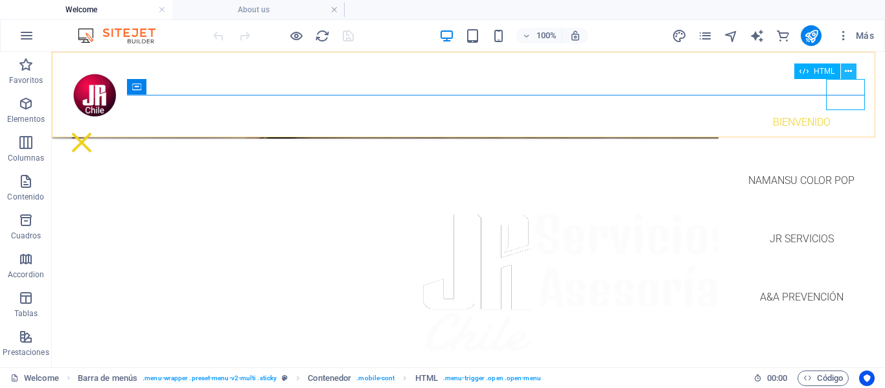
click at [851, 71] on icon at bounding box center [847, 72] width 7 height 14
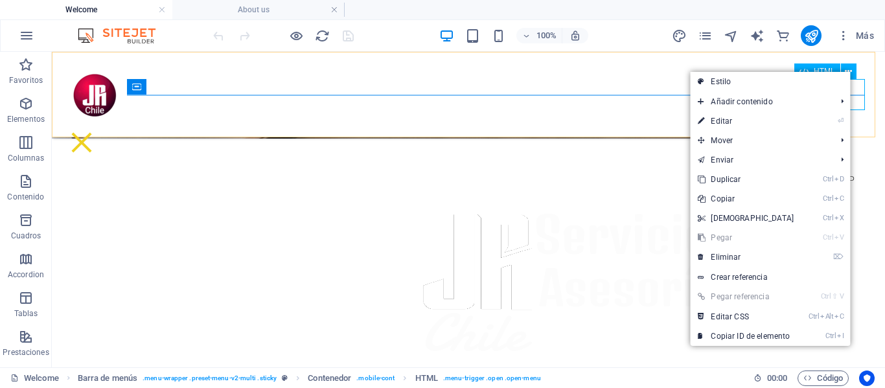
click at [825, 69] on span "HTML" at bounding box center [823, 71] width 21 height 8
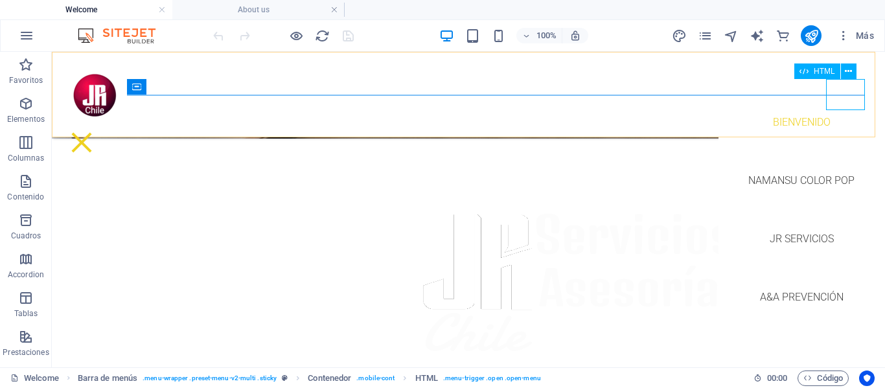
drag, startPoint x: 825, startPoint y: 69, endPoint x: 808, endPoint y: 69, distance: 17.5
click at [820, 69] on span "HTML" at bounding box center [823, 71] width 21 height 8
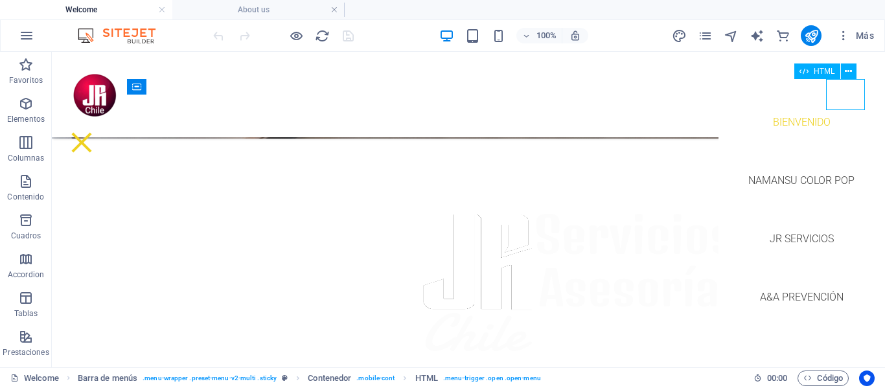
click at [801, 71] on icon at bounding box center [803, 71] width 9 height 16
click at [196, 85] on div "Bienvenido Namansu color pop JR Servicios A&A Prevención" at bounding box center [468, 94] width 833 height 85
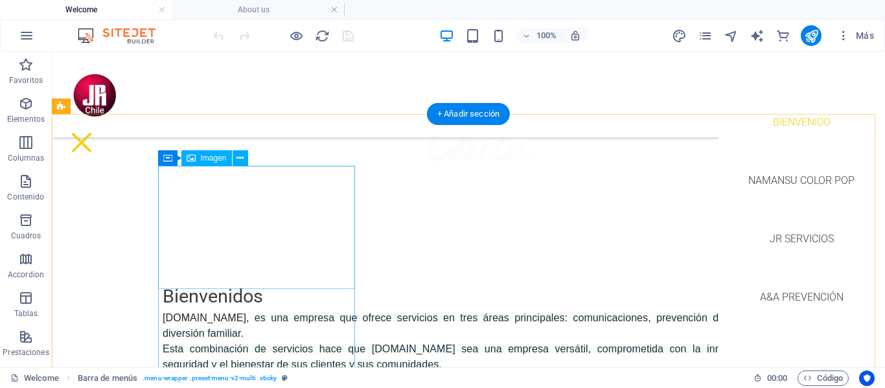
scroll to position [560, 0]
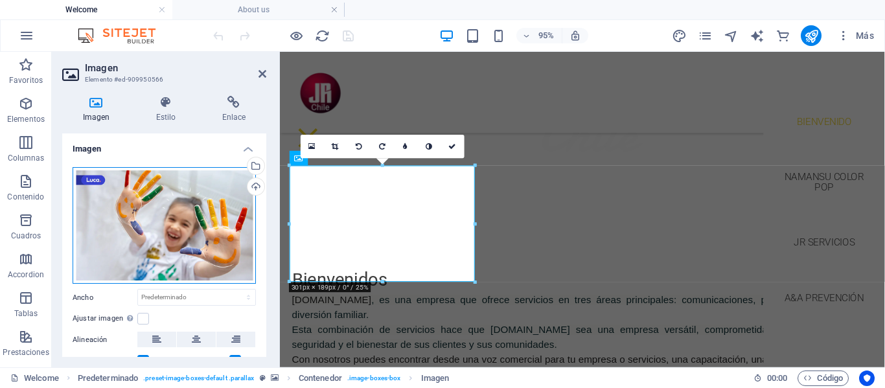
click at [150, 205] on div "Arrastra archivos aquí, haz clic para escoger archivos o selecciona archivos de…" at bounding box center [164, 225] width 183 height 117
click at [150, 205] on body "web.jrchile.com Welcome About us Favoritos Elementos Columnas Contenido Cuadros…" at bounding box center [442, 194] width 885 height 388
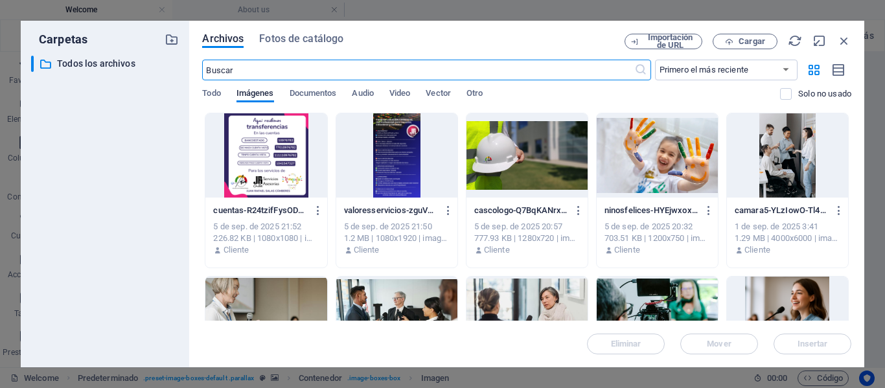
scroll to position [824, 0]
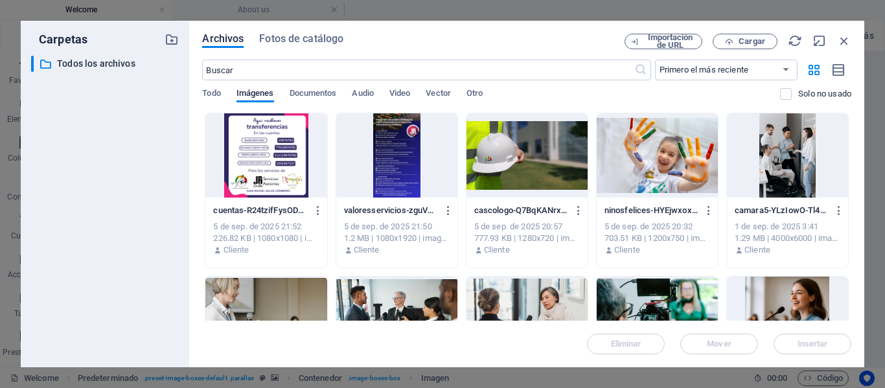
click at [640, 152] on div at bounding box center [656, 155] width 121 height 84
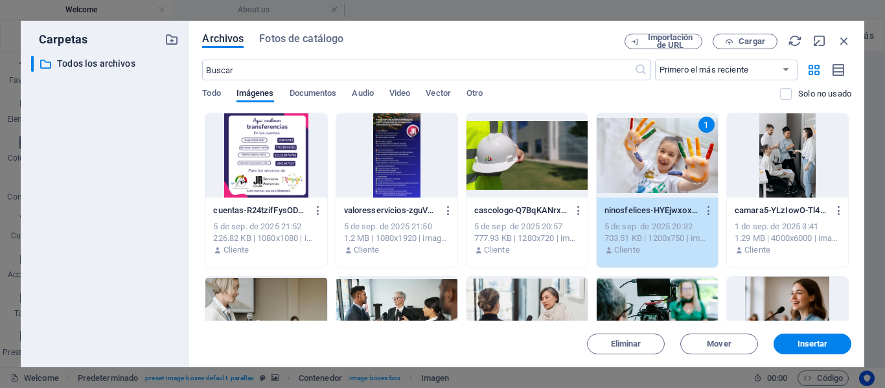
click at [640, 152] on div "1" at bounding box center [656, 155] width 121 height 84
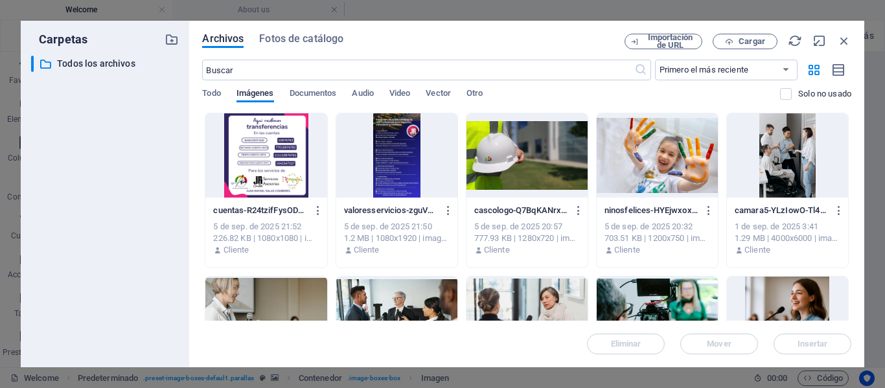
click at [640, 152] on div at bounding box center [656, 155] width 121 height 84
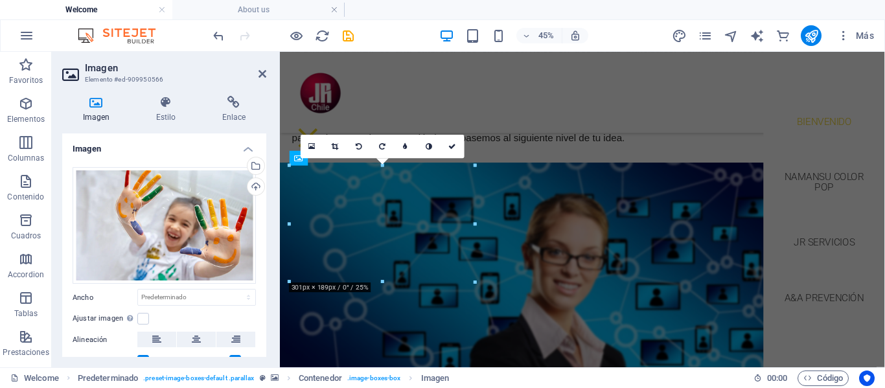
scroll to position [560, 0]
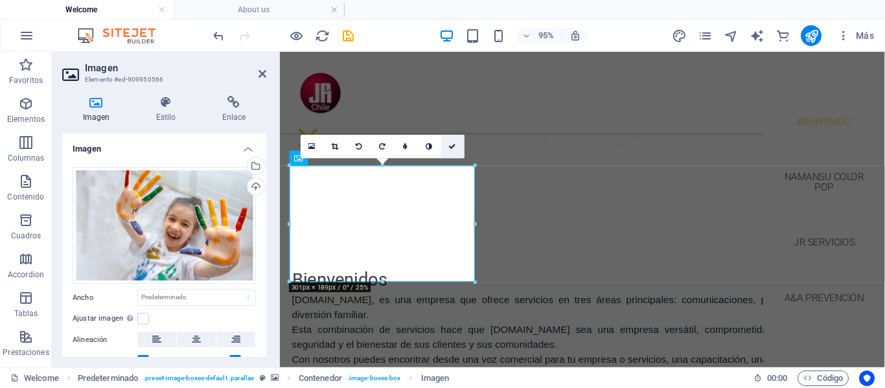
click at [451, 144] on icon at bounding box center [453, 146] width 8 height 7
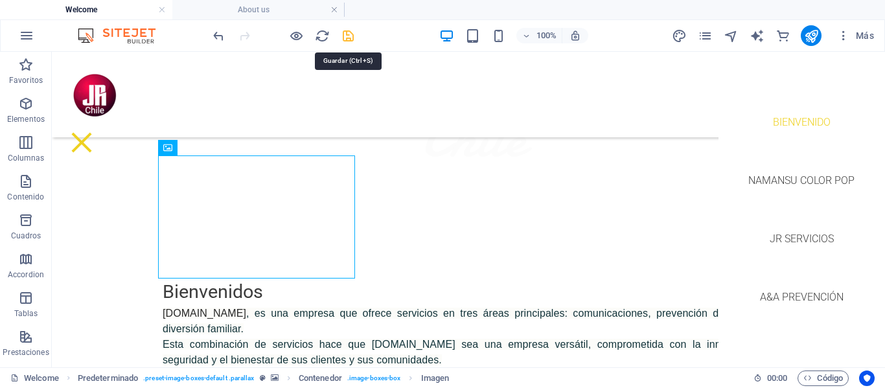
click at [342, 34] on icon "save" at bounding box center [348, 35] width 15 height 15
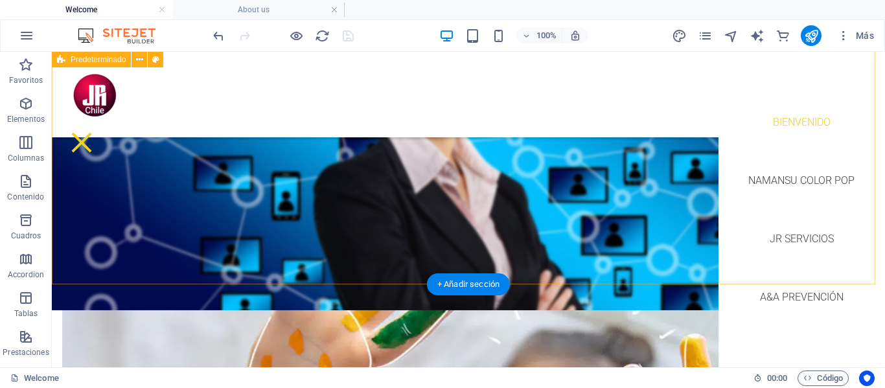
scroll to position [1210, 0]
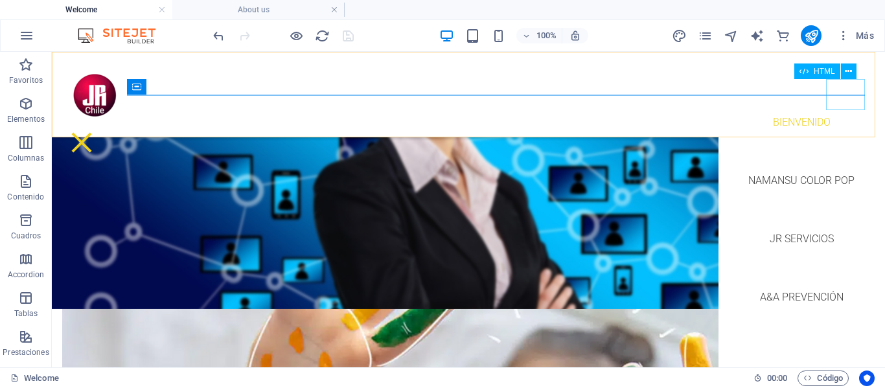
click at [101, 127] on div at bounding box center [81, 142] width 39 height 31
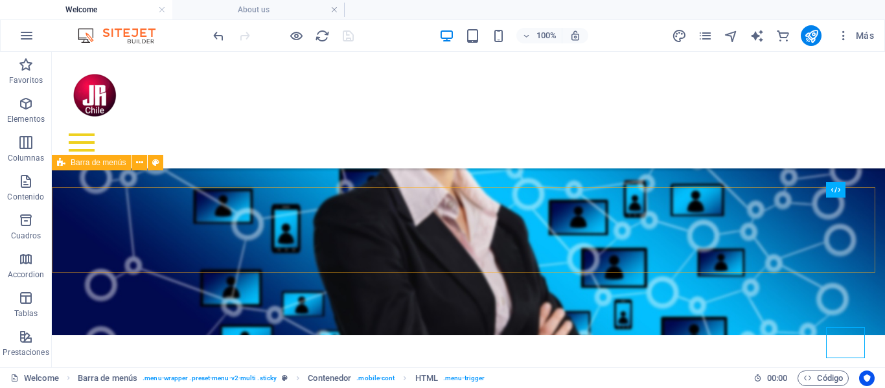
scroll to position [951, 0]
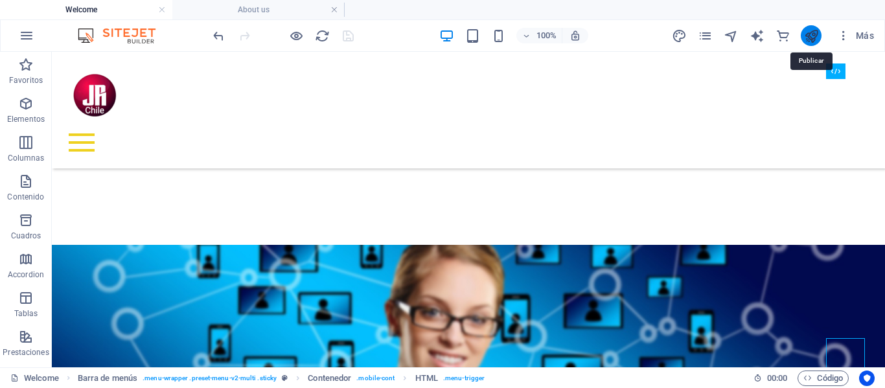
click at [811, 34] on icon "publish" at bounding box center [811, 35] width 15 height 15
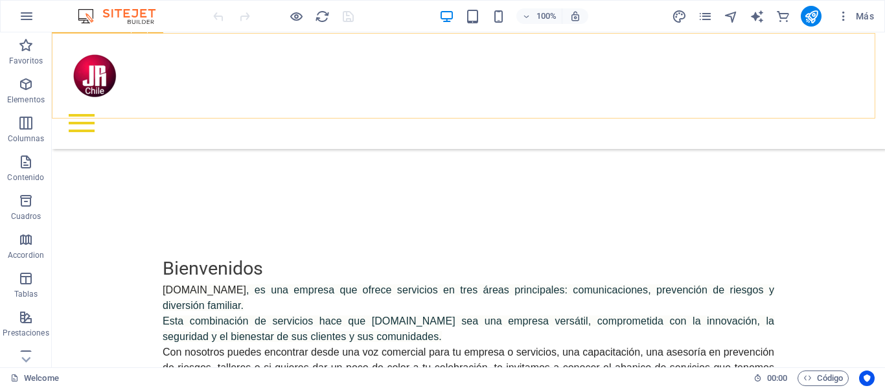
scroll to position [543, 0]
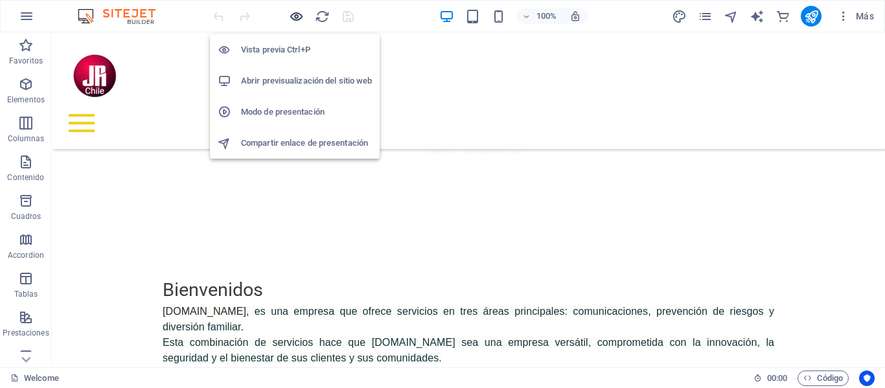
click at [293, 15] on icon "button" at bounding box center [296, 16] width 15 height 15
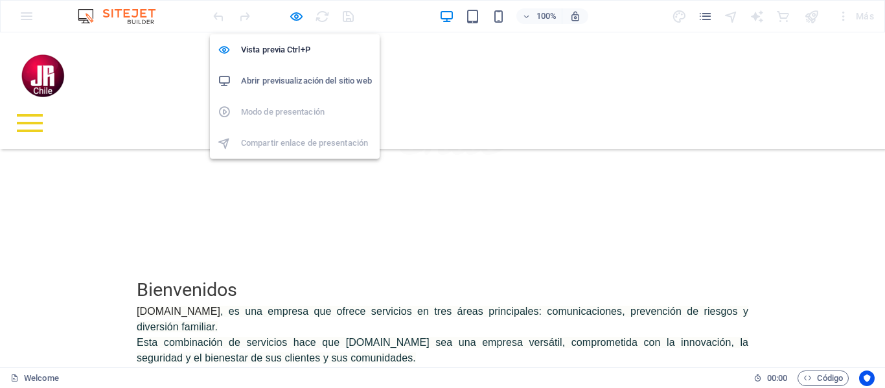
click at [291, 82] on h6 "Abrir previsualización del sitio web" at bounding box center [306, 81] width 131 height 16
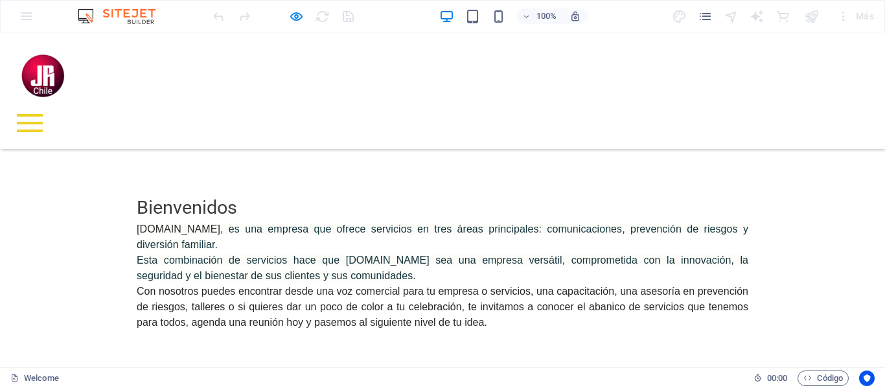
scroll to position [607, 0]
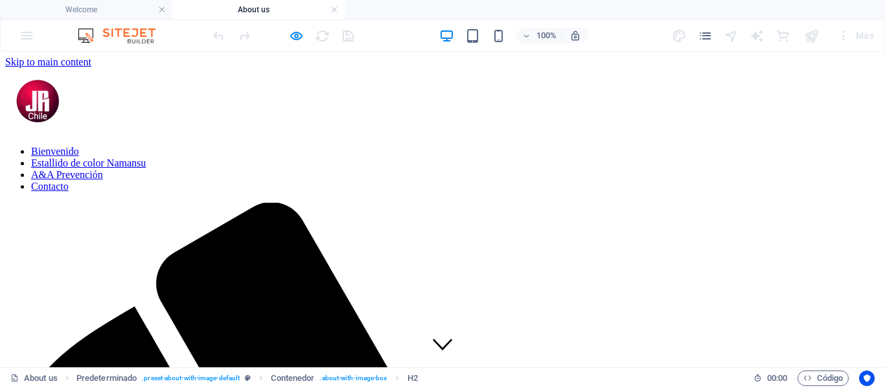
scroll to position [0, 0]
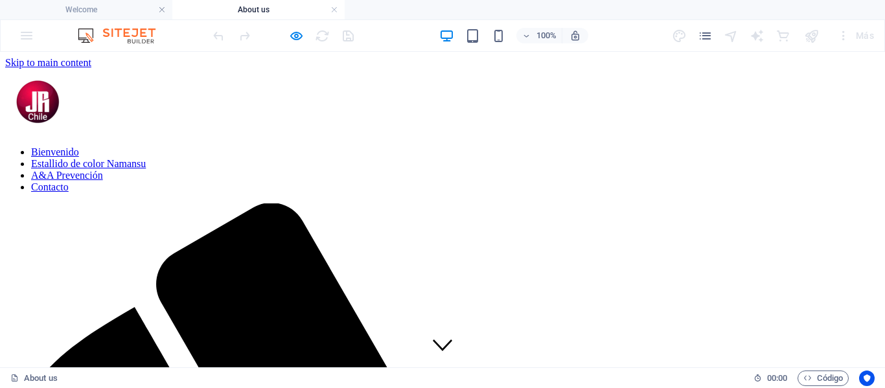
drag, startPoint x: 334, startPoint y: 8, endPoint x: 323, endPoint y: 13, distance: 12.8
click at [334, 9] on link at bounding box center [334, 10] width 8 height 12
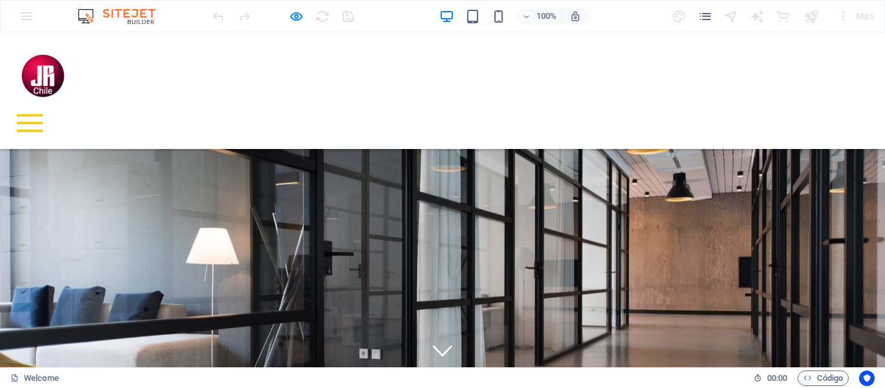
click at [23, 15] on div "100% Más" at bounding box center [442, 16] width 883 height 31
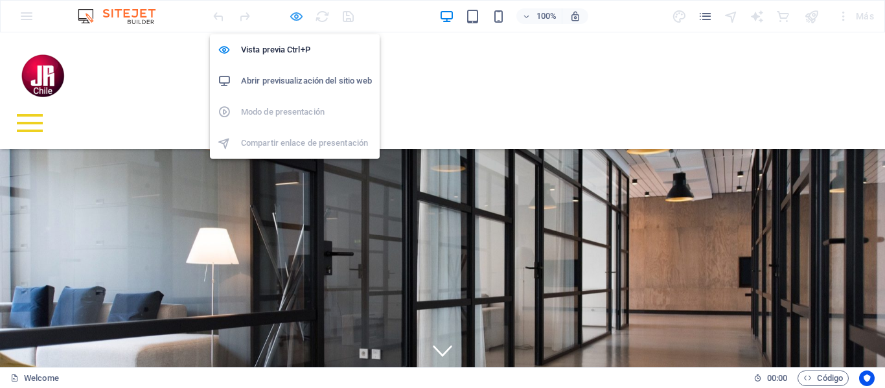
click at [295, 16] on icon "button" at bounding box center [296, 16] width 15 height 15
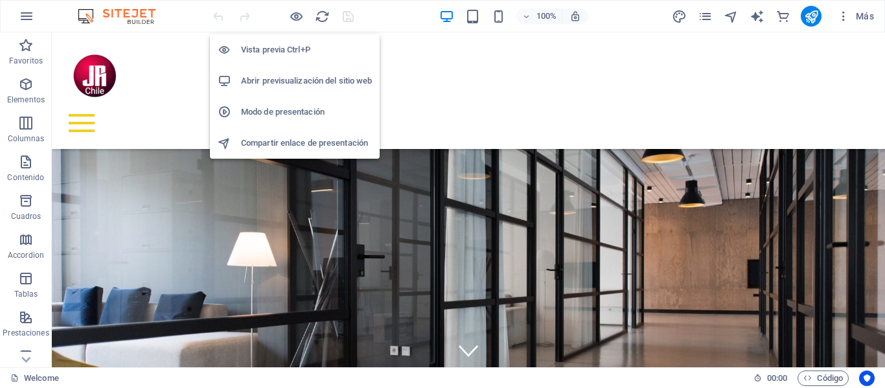
click at [267, 49] on h6 "Vista previa Ctrl+P" at bounding box center [306, 50] width 131 height 16
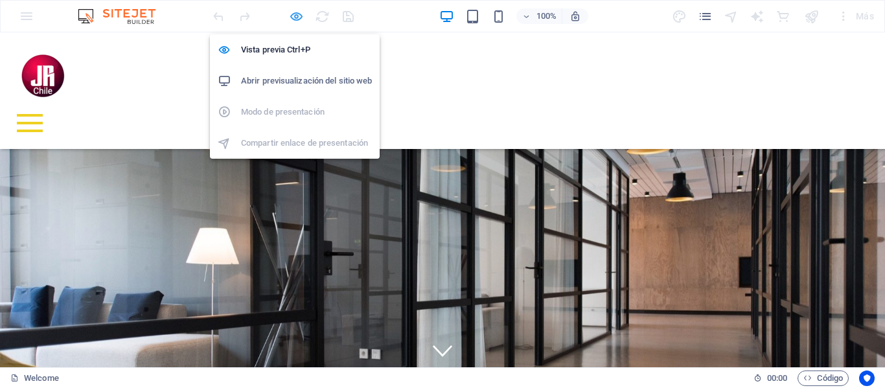
click at [296, 14] on icon "button" at bounding box center [296, 16] width 15 height 15
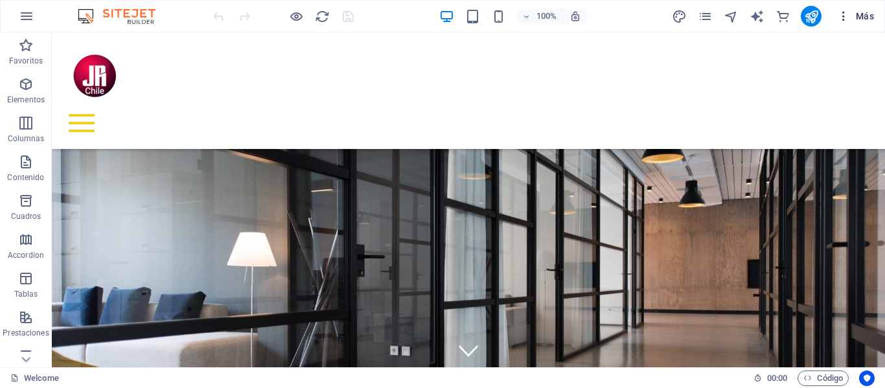
click at [844, 16] on icon "button" at bounding box center [843, 16] width 13 height 13
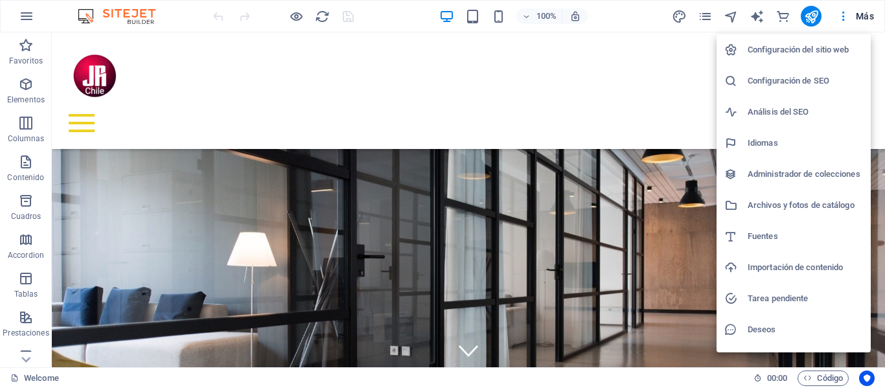
click at [799, 53] on h6 "Configuración del sitio web" at bounding box center [804, 50] width 115 height 16
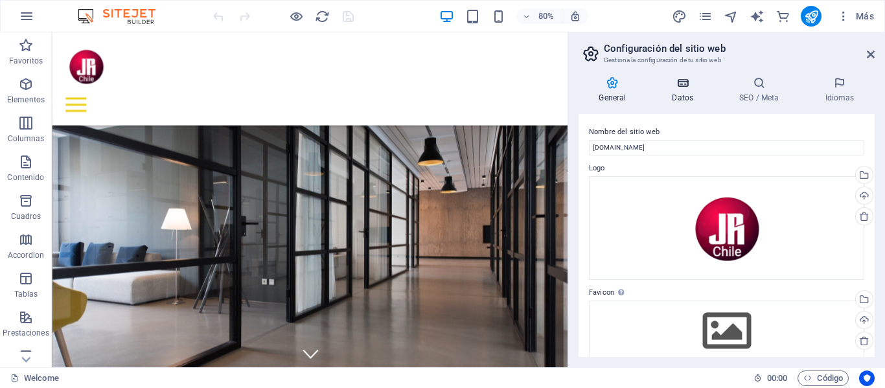
click at [686, 96] on h4 "Datos" at bounding box center [685, 89] width 67 height 27
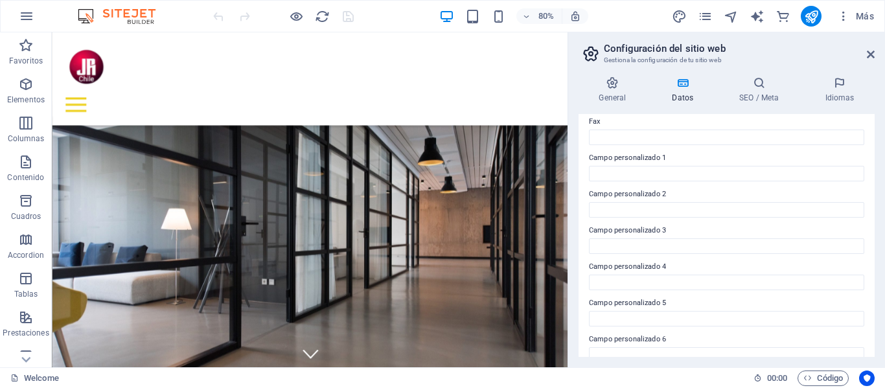
scroll to position [380, 0]
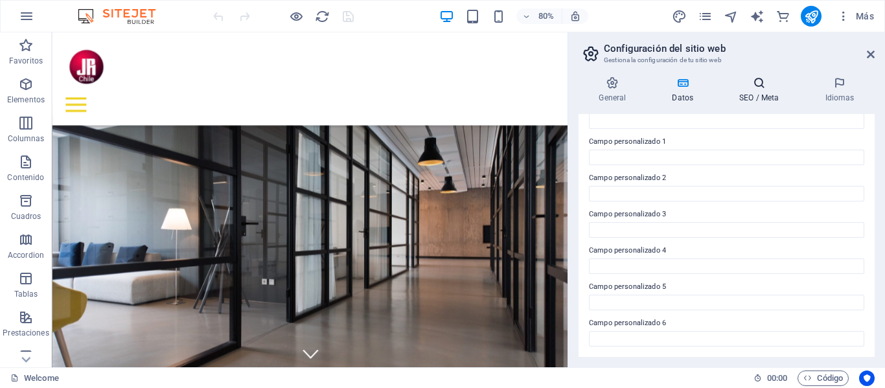
click at [758, 85] on icon at bounding box center [759, 82] width 80 height 13
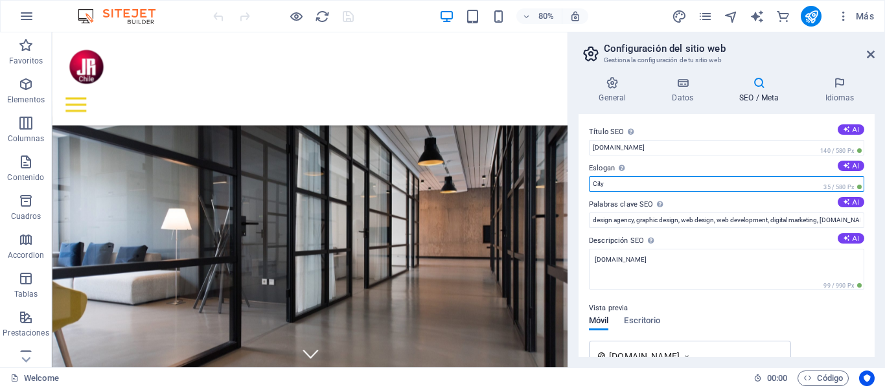
drag, startPoint x: 612, startPoint y: 181, endPoint x: 589, endPoint y: 182, distance: 22.7
click at [589, 182] on input "City" at bounding box center [726, 184] width 275 height 16
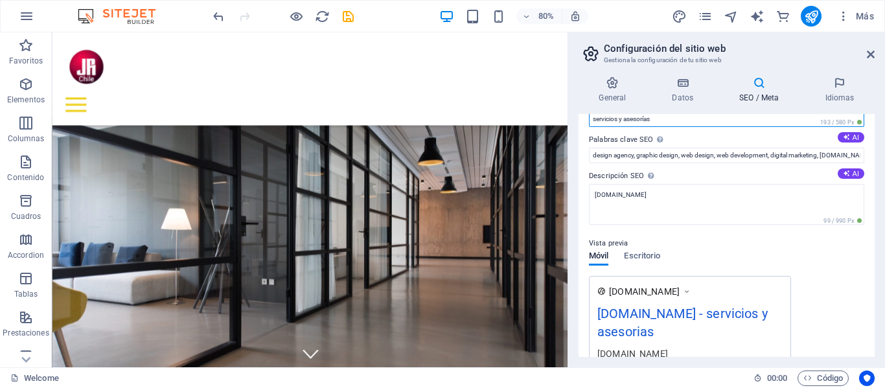
scroll to position [0, 0]
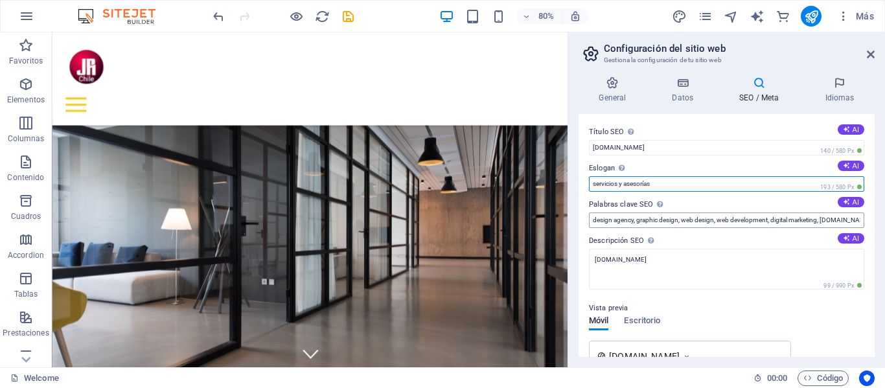
type input "servicios y asesorías"
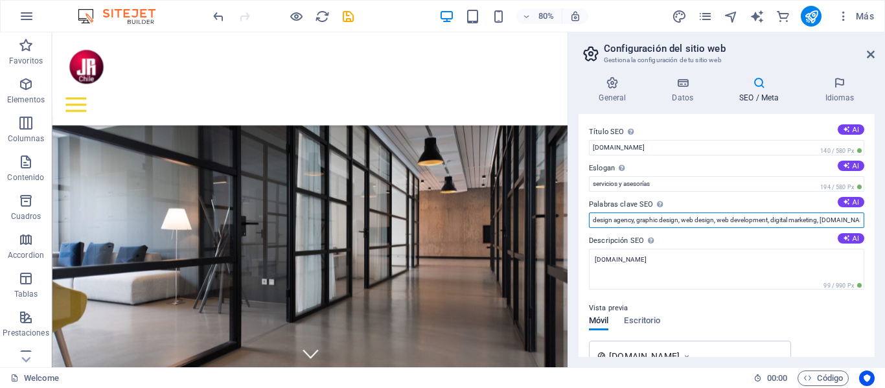
scroll to position [0, 24]
drag, startPoint x: 593, startPoint y: 220, endPoint x: 884, endPoint y: 220, distance: 291.4
click at [884, 220] on div "General Datos SEO / Meta Idiomas Nombre del sitio web web.jrchile.com Logo Arra…" at bounding box center [726, 216] width 317 height 301
click at [668, 222] on input "voz comercial, taller, diversion, color, trabajo, asesorias, cumpleaños, fiesta…" at bounding box center [726, 220] width 275 height 16
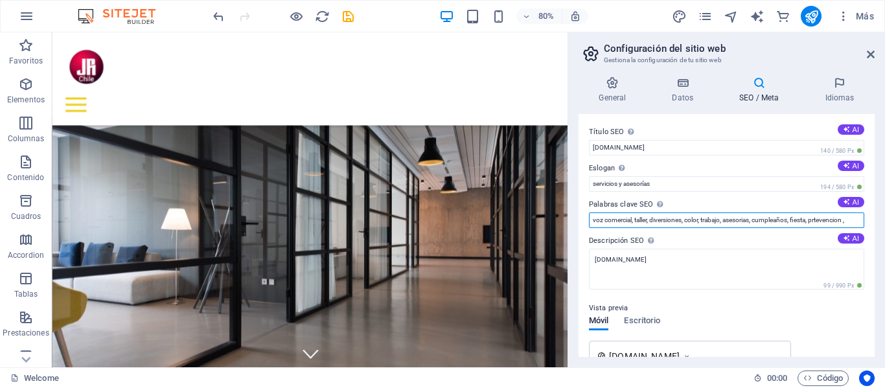
click at [742, 218] on input "voz comercial, taller, diversiones, color, trabajo, asesorias, cumpleaños, fies…" at bounding box center [726, 220] width 275 height 16
click at [856, 220] on input "voz comercial, taller, diversiones, color, trabajo, asesorías, cumpleaños, fies…" at bounding box center [726, 220] width 275 height 16
drag, startPoint x: 846, startPoint y: 220, endPoint x: 846, endPoint y: 236, distance: 16.2
click at [846, 221] on input "voz comercial, taller, diversiones, color, trabajo, asesorías, cumpleaños, fies…" at bounding box center [726, 220] width 275 height 16
click at [854, 220] on input "voz comercial, taller, diversiones, color, trabajo, asesorías, cumpleaños, fies…" at bounding box center [726, 220] width 275 height 16
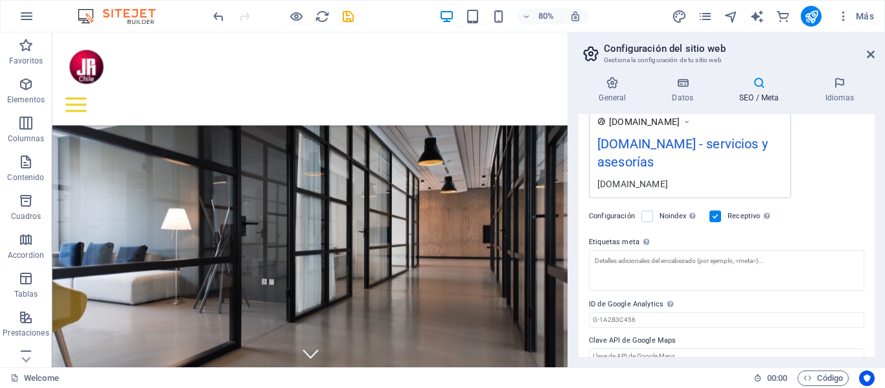
scroll to position [252, 0]
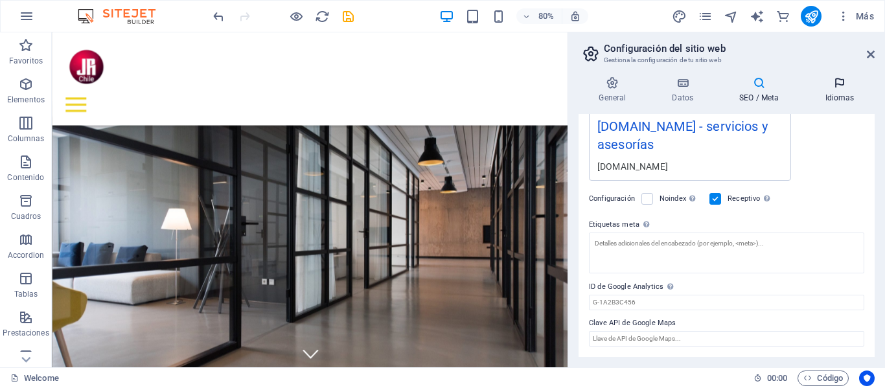
type input "voz comercial, taller, diversiones, color, trabajo, asesorías, cumpleaños, fies…"
click at [843, 86] on icon at bounding box center [839, 82] width 70 height 13
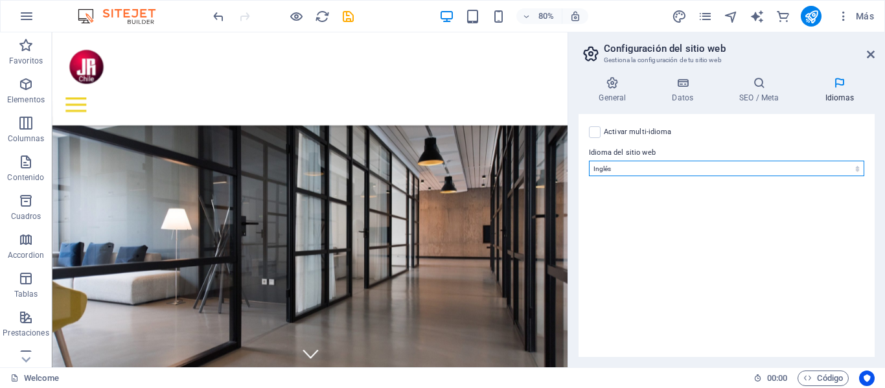
click at [853, 167] on select "Abkhazian Afar Afrikaans Akan Albanés Alemán Amharic Árabe Aragonese Armenian A…" at bounding box center [726, 169] width 275 height 16
select select "44"
click at [589, 161] on select "Abkhazian Afar Afrikaans Akan Albanés Alemán Amharic Árabe Aragonese Armenian A…" at bounding box center [726, 169] width 275 height 16
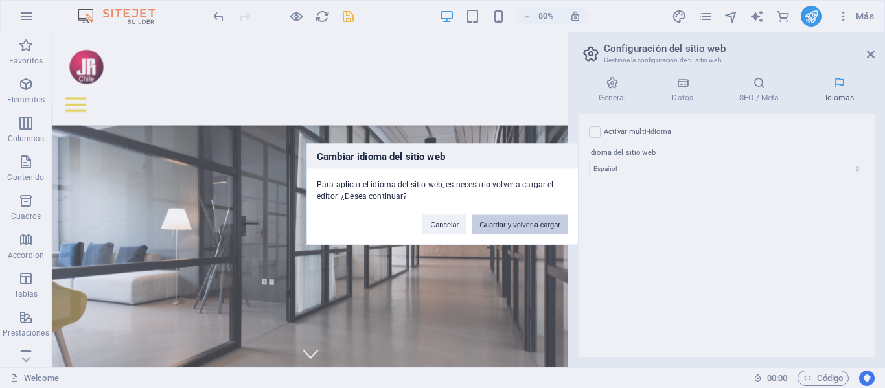
click at [501, 226] on button "Guardar y volver a cargar" at bounding box center [519, 223] width 96 height 19
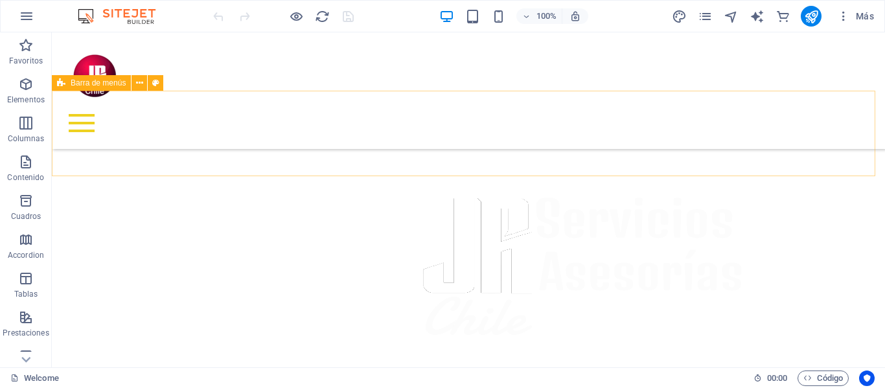
scroll to position [350, 0]
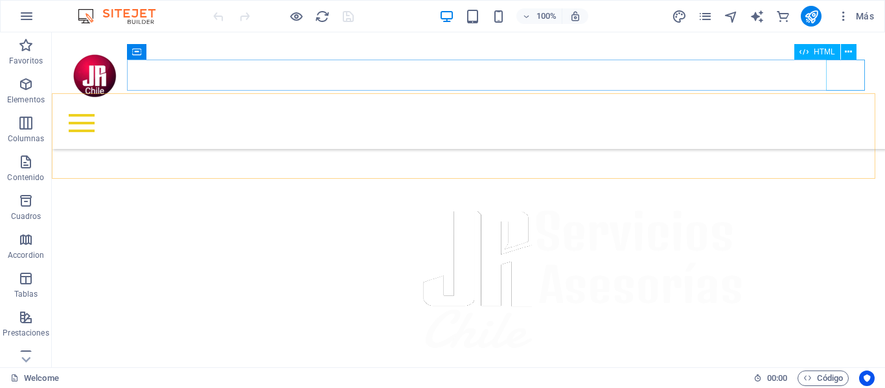
click at [843, 108] on div at bounding box center [468, 123] width 812 height 31
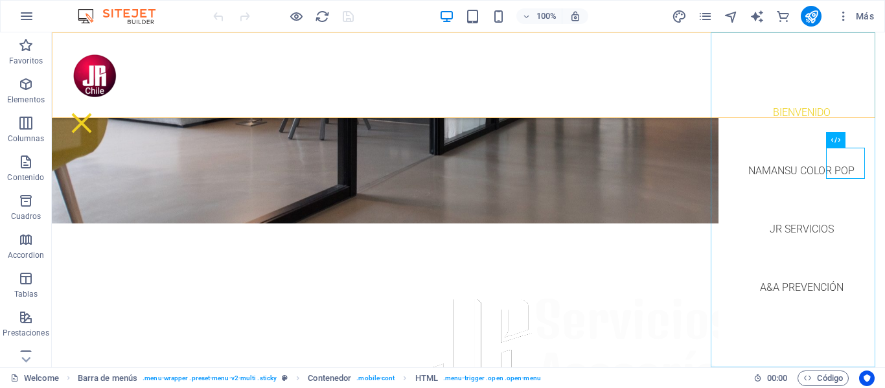
scroll to position [155, 0]
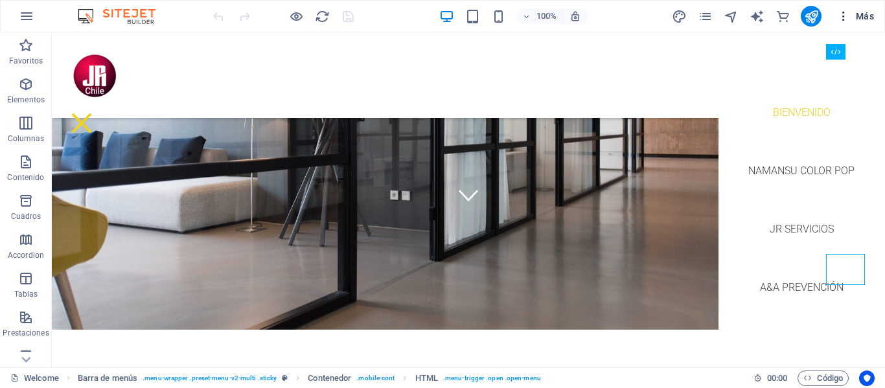
click at [842, 12] on icon "button" at bounding box center [843, 16] width 13 height 13
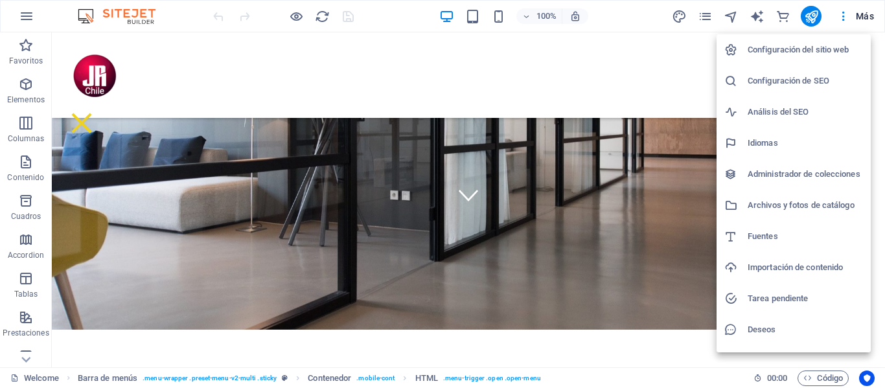
click at [799, 177] on h6 "Administrador de colecciones" at bounding box center [804, 174] width 115 height 16
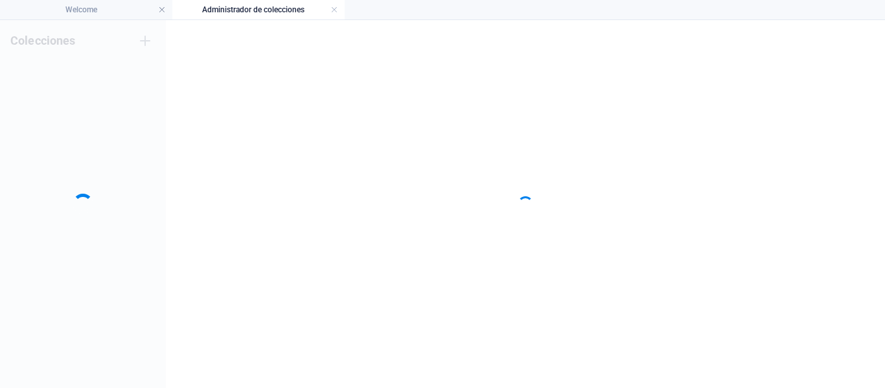
scroll to position [0, 0]
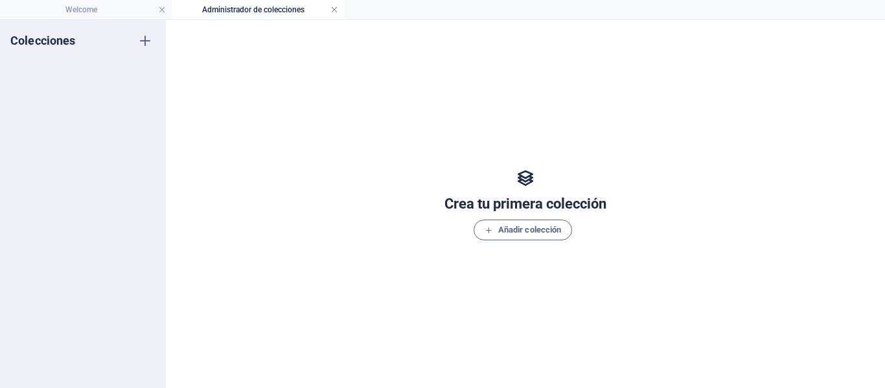
click at [334, 8] on link at bounding box center [334, 10] width 8 height 12
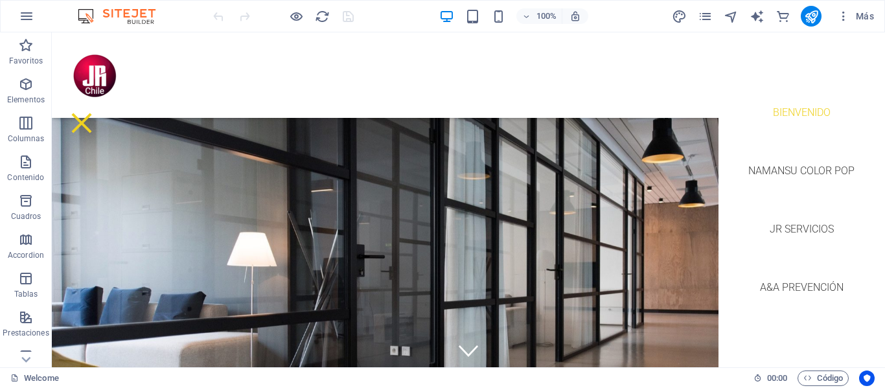
scroll to position [155, 0]
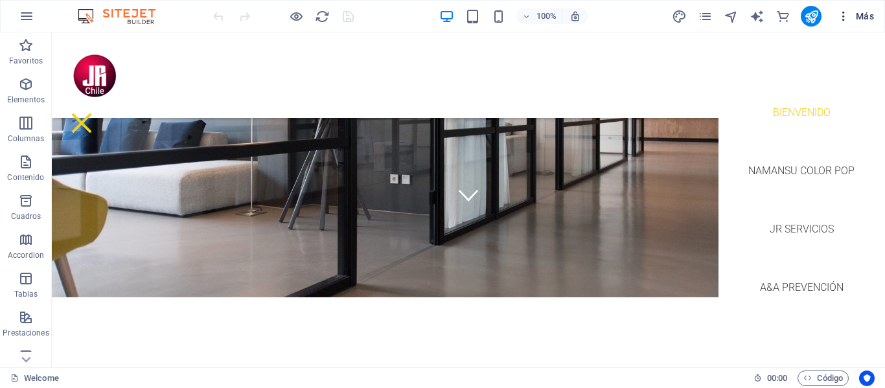
click at [844, 13] on icon "button" at bounding box center [843, 16] width 13 height 13
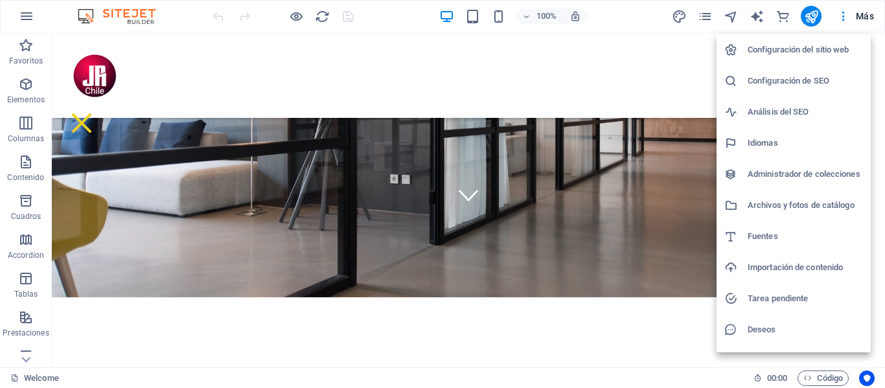
click at [771, 51] on h6 "Configuración del sitio web" at bounding box center [804, 50] width 115 height 16
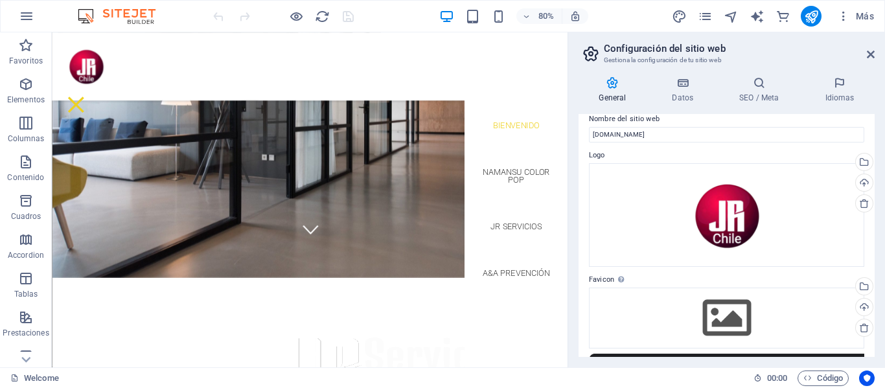
scroll to position [0, 0]
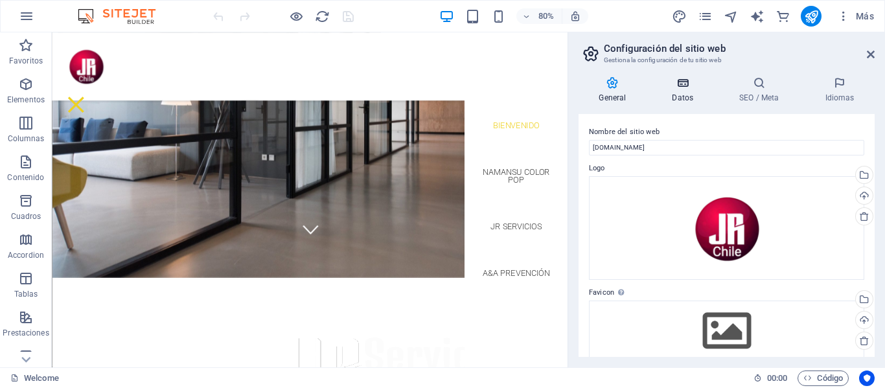
click at [683, 87] on icon at bounding box center [683, 82] width 62 height 13
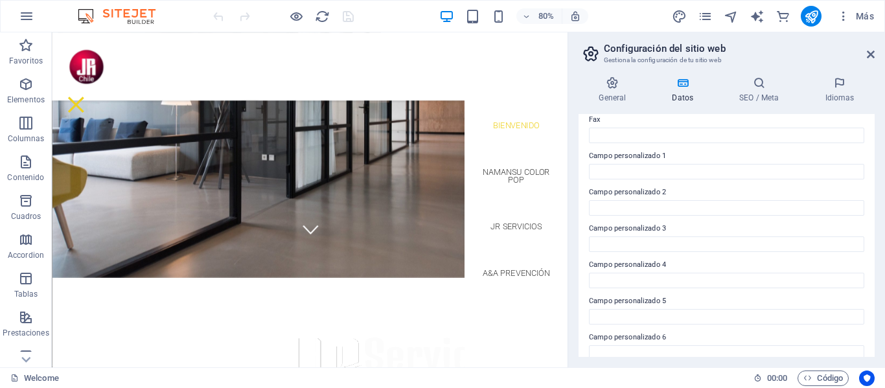
scroll to position [380, 0]
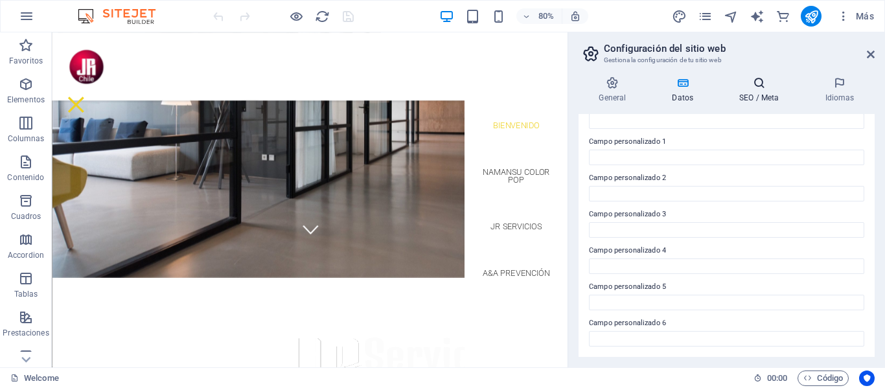
click at [760, 94] on h4 "SEO / Meta" at bounding box center [761, 89] width 85 height 27
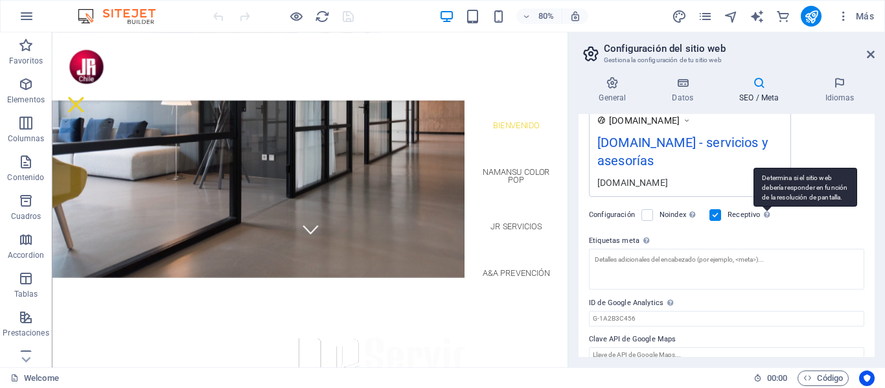
scroll to position [252, 0]
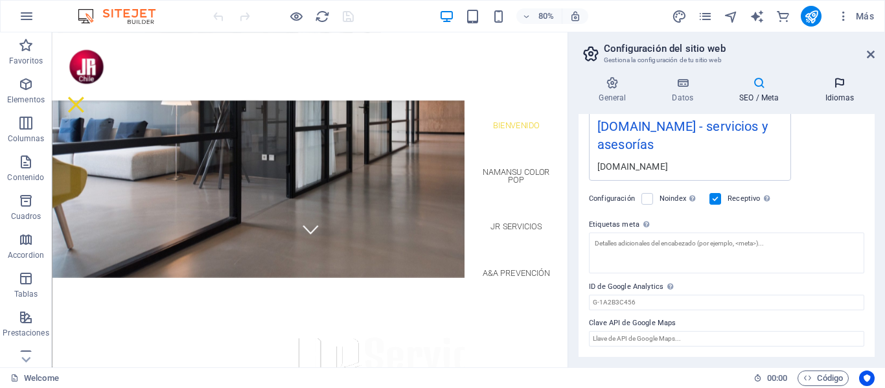
click at [841, 85] on icon at bounding box center [839, 82] width 70 height 13
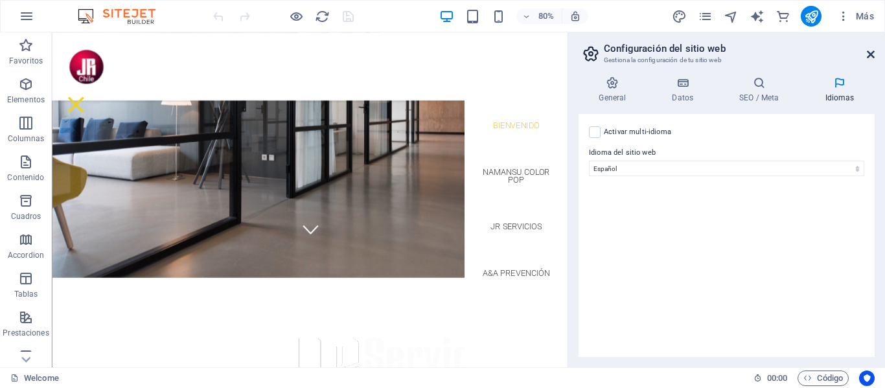
click at [870, 54] on icon at bounding box center [871, 54] width 8 height 10
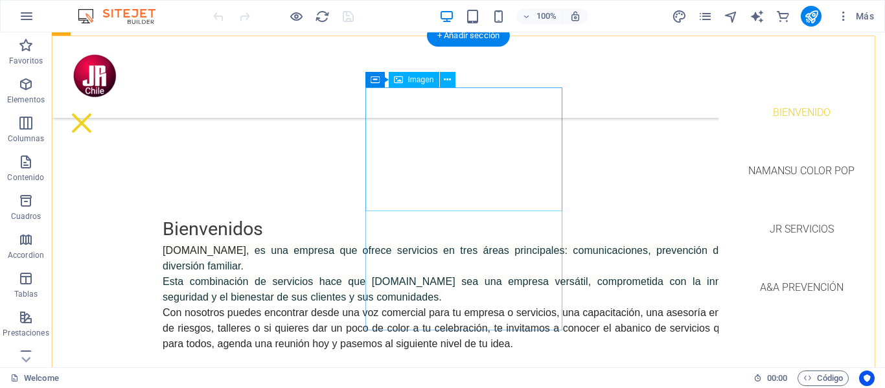
scroll to position [609, 0]
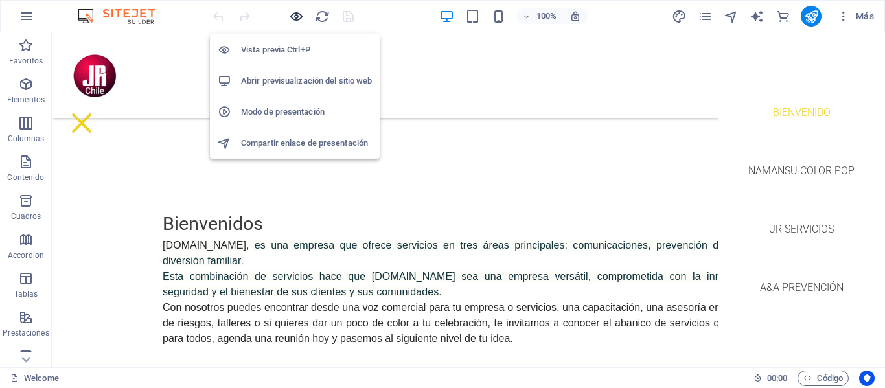
click at [292, 14] on icon "button" at bounding box center [296, 16] width 15 height 15
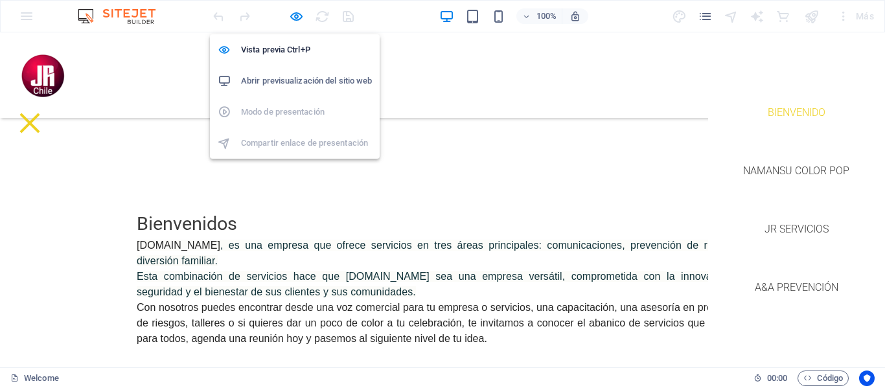
click at [287, 81] on h6 "Abrir previsualización del sitio web" at bounding box center [306, 81] width 131 height 16
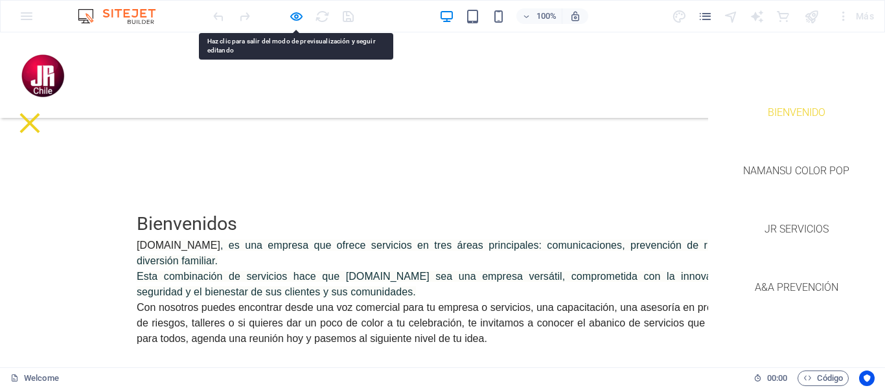
drag, startPoint x: 179, startPoint y: 311, endPoint x: 166, endPoint y: 311, distance: 13.0
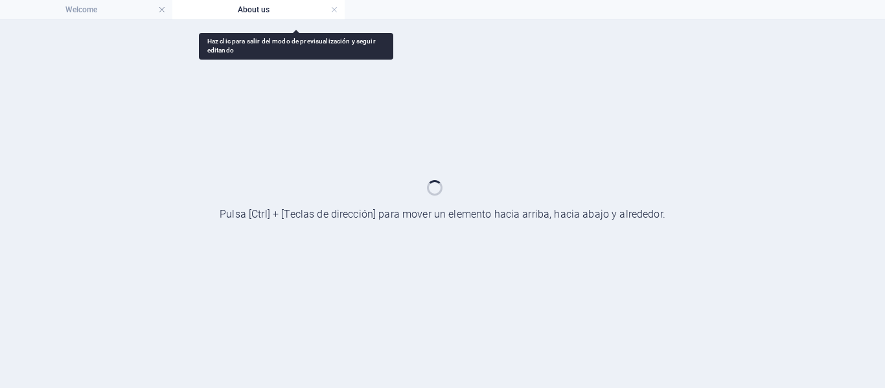
scroll to position [0, 0]
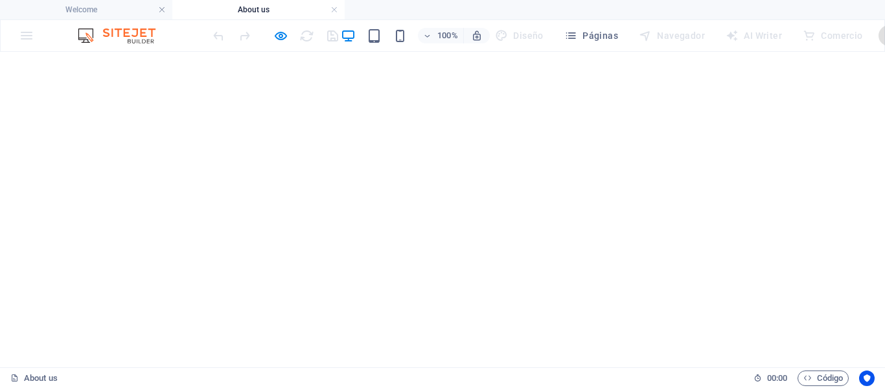
click at [282, 7] on h4 "About us" at bounding box center [258, 10] width 172 height 14
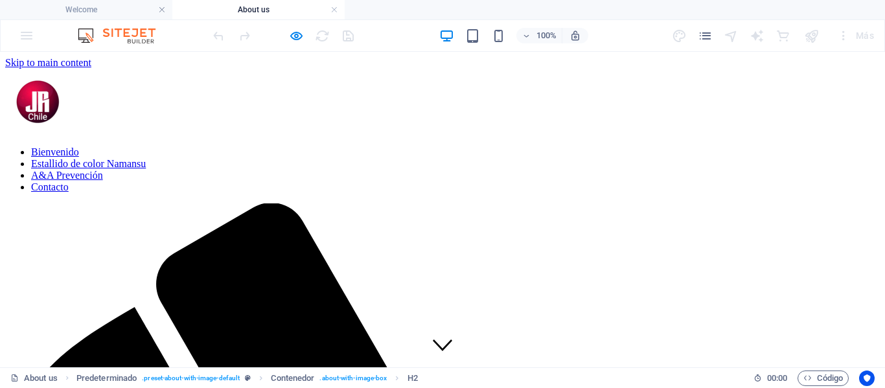
scroll to position [317, 0]
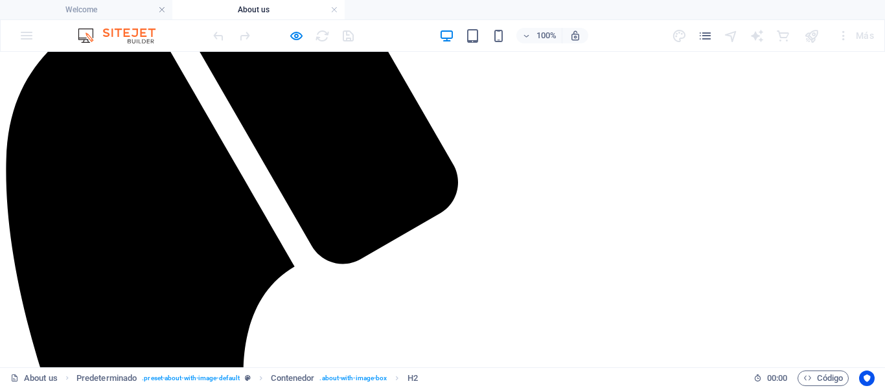
click at [251, 8] on h4 "About us" at bounding box center [258, 10] width 172 height 14
click at [335, 6] on link at bounding box center [334, 10] width 8 height 12
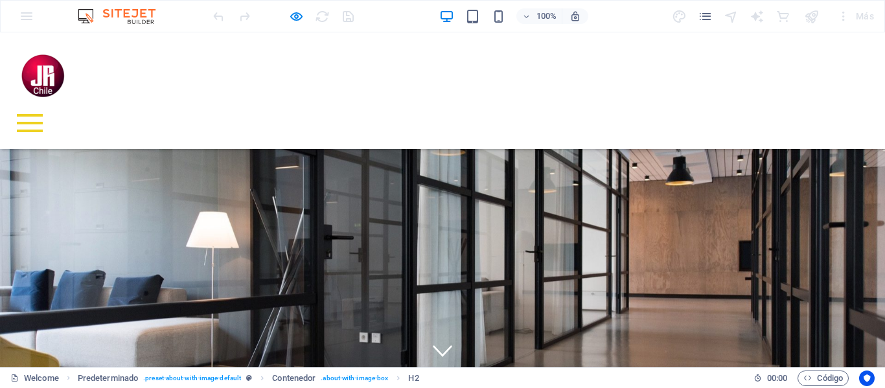
scroll to position [609, 0]
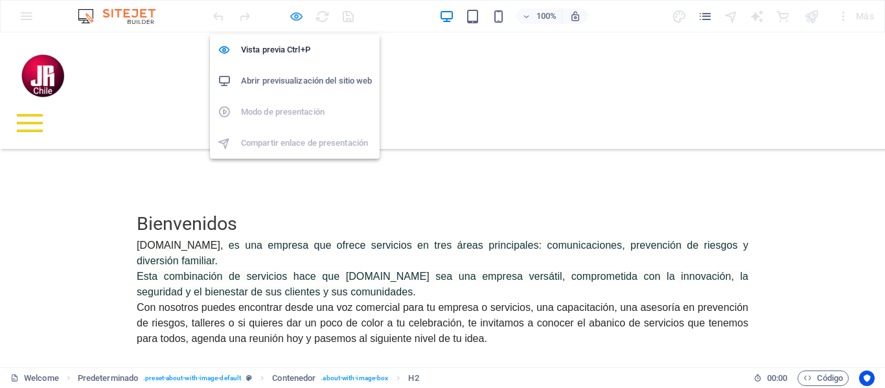
click at [295, 15] on icon "button" at bounding box center [296, 16] width 15 height 15
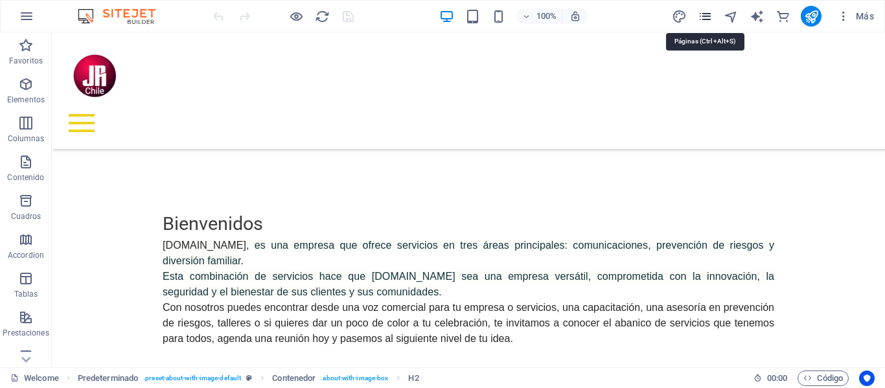
click at [707, 16] on icon "pages" at bounding box center [704, 16] width 15 height 15
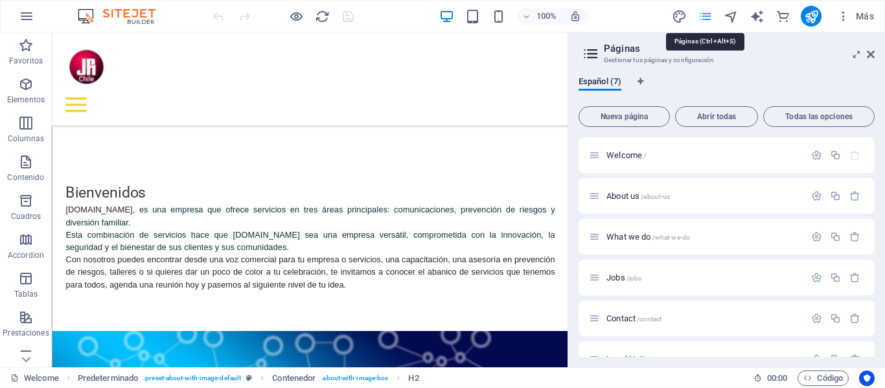
scroll to position [618, 0]
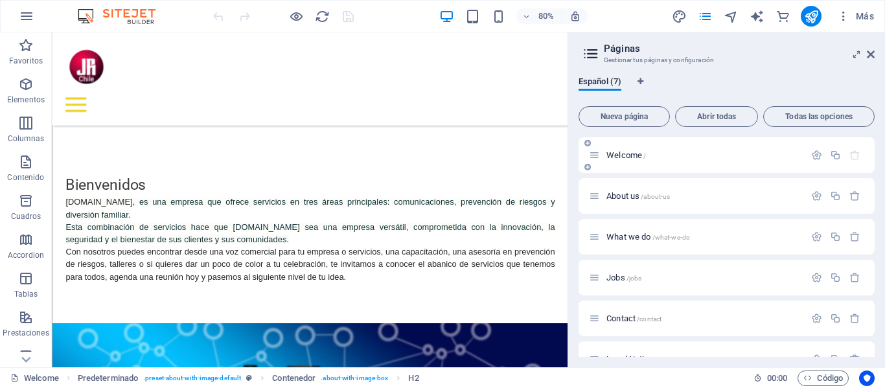
click at [618, 156] on span "Welcome /" at bounding box center [626, 155] width 40 height 10
click at [618, 155] on span "Welcome /" at bounding box center [626, 155] width 40 height 10
click at [618, 154] on span "Welcome /" at bounding box center [626, 155] width 40 height 10
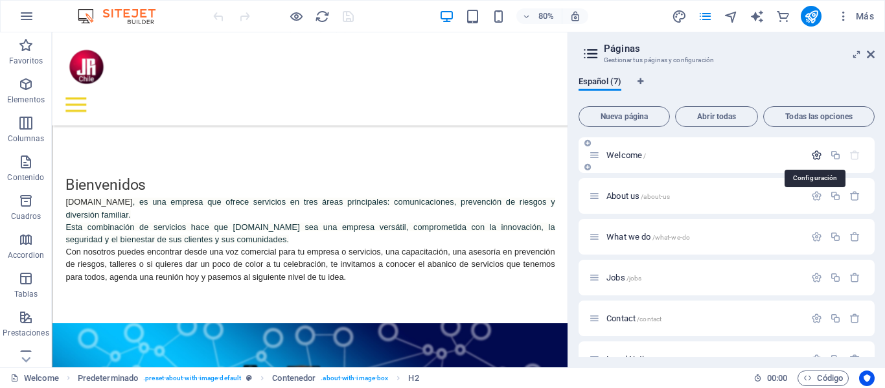
click at [811, 153] on icon "button" at bounding box center [816, 155] width 11 height 11
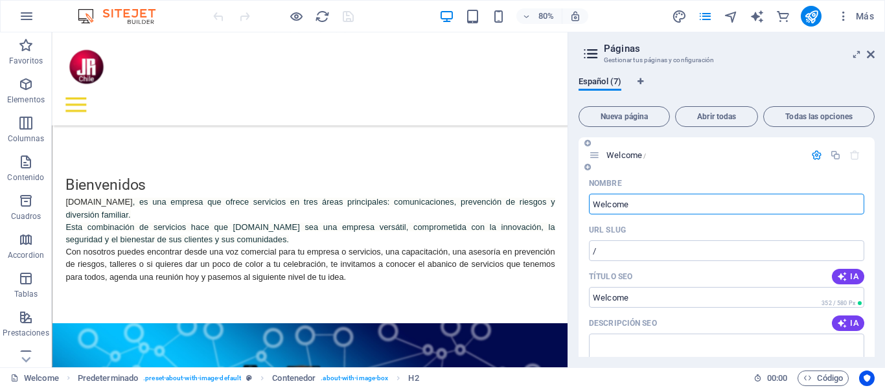
drag, startPoint x: 647, startPoint y: 200, endPoint x: 594, endPoint y: 200, distance: 53.1
click at [571, 200] on div "Español (7) Nueva página Abrir todas Todas las opciones Welcome / Nombre Welcom…" at bounding box center [726, 216] width 317 height 301
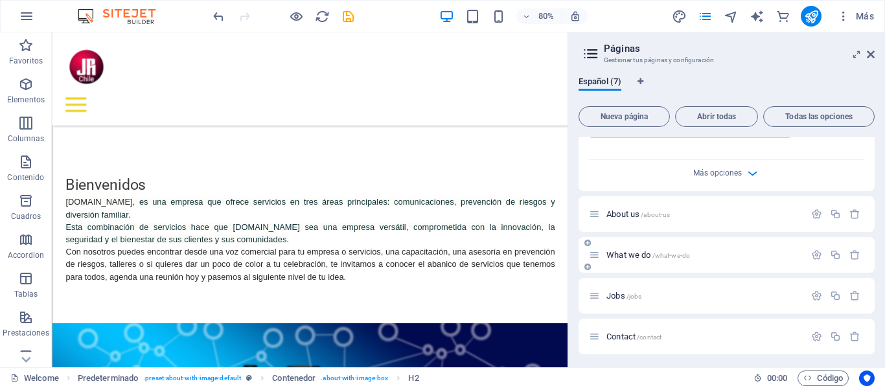
scroll to position [502, 0]
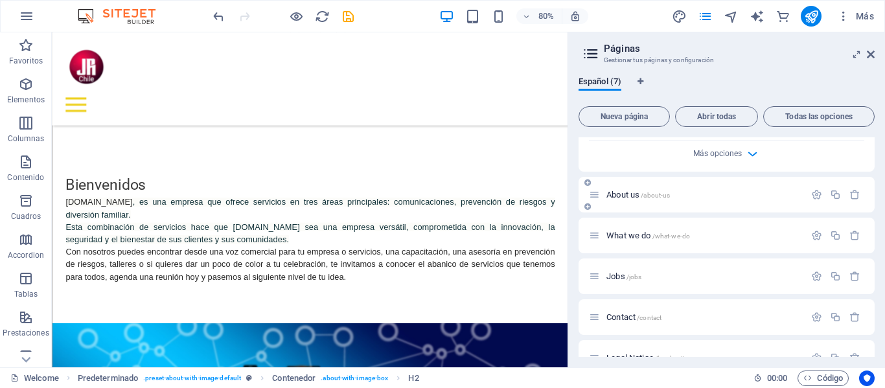
type input "Bienvenidos"
click at [619, 196] on span "About us /about-us" at bounding box center [637, 195] width 63 height 10
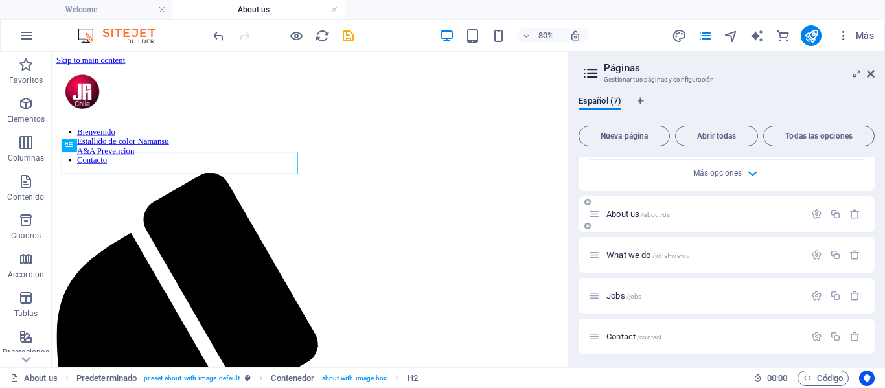
scroll to position [278, 0]
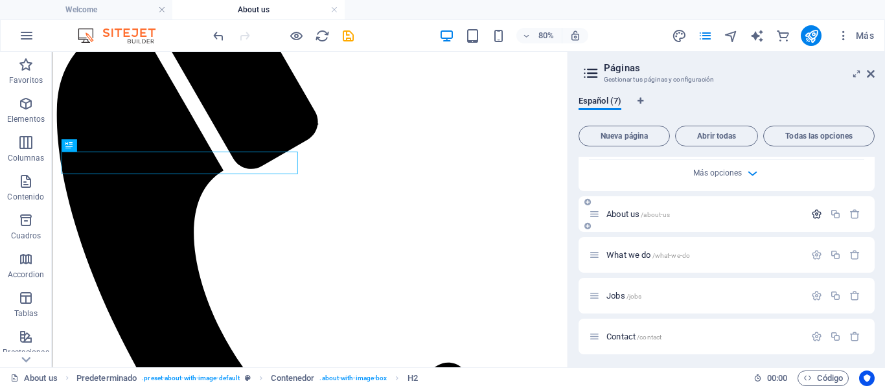
click at [814, 214] on icon "button" at bounding box center [816, 214] width 11 height 11
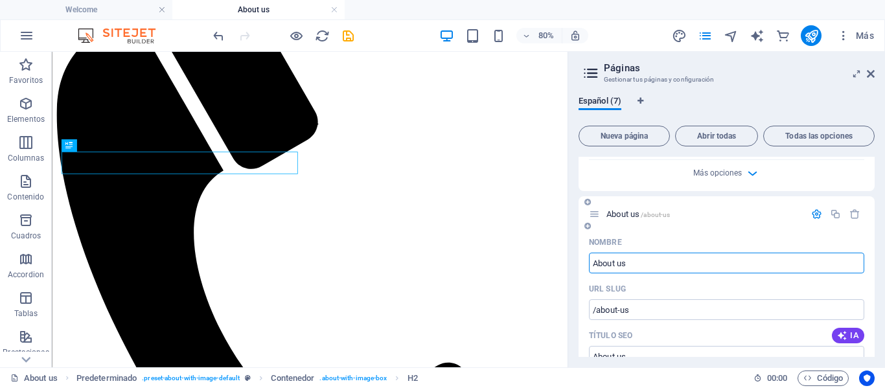
drag, startPoint x: 633, startPoint y: 266, endPoint x: 582, endPoint y: 264, distance: 50.5
type input "Namansu"
type input "/naman"
type input "Naman"
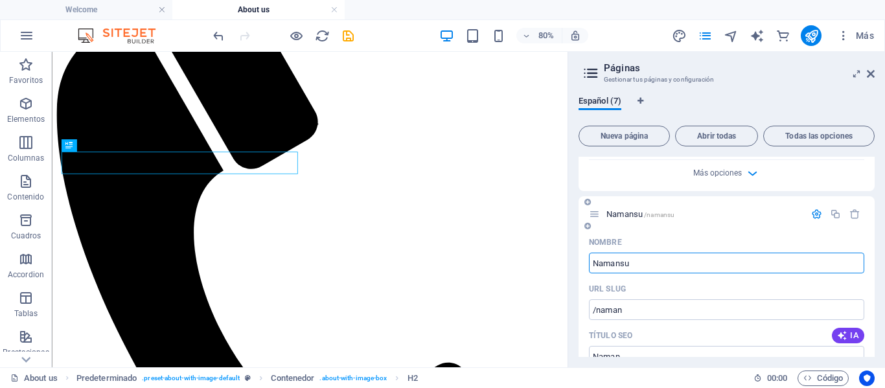
type input "Namansu"
type input "/namansu"
type input "Namansu"
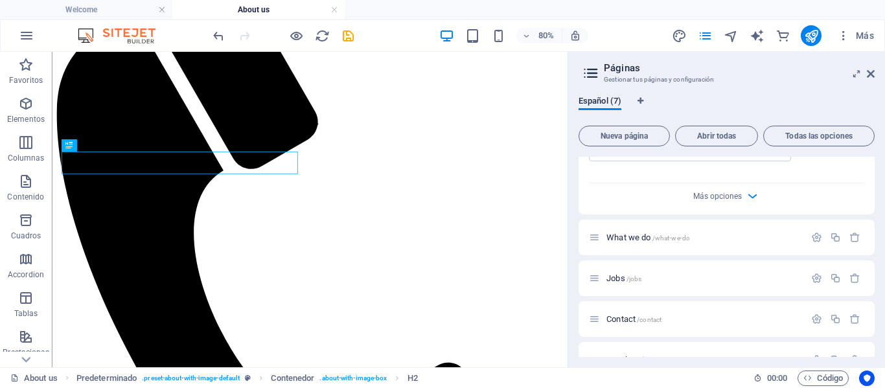
scroll to position [1020, 0]
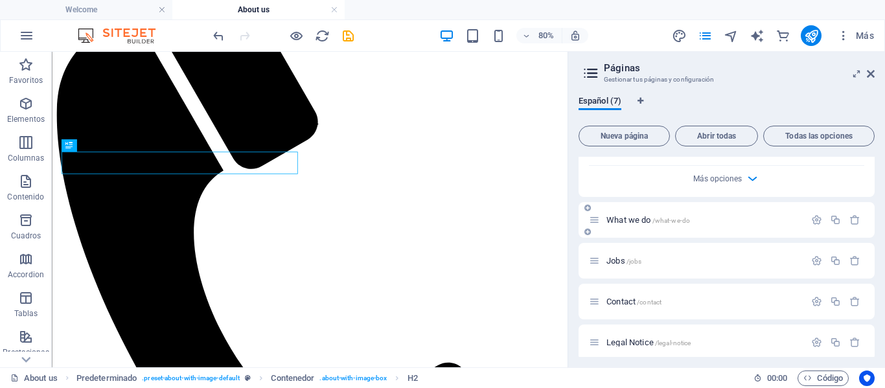
type input "Namansu"
click at [619, 218] on span "What we do /what-we-do" at bounding box center [648, 220] width 84 height 10
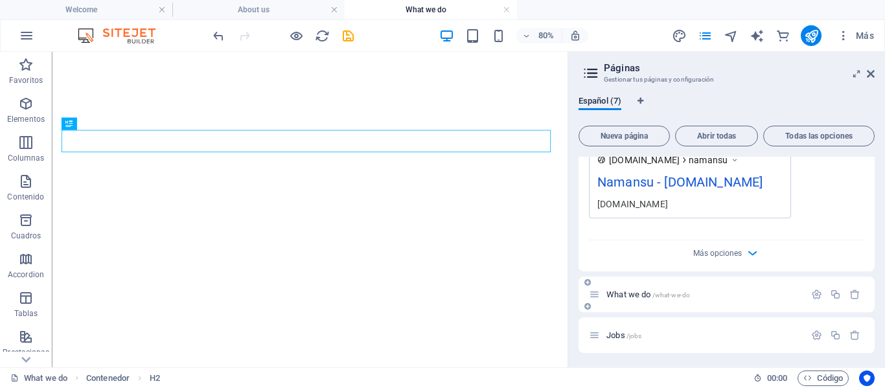
scroll to position [1017, 0]
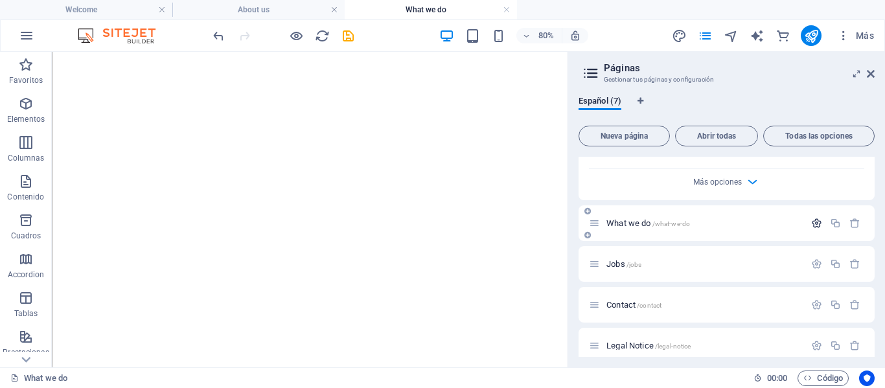
click at [814, 220] on icon "button" at bounding box center [816, 223] width 11 height 11
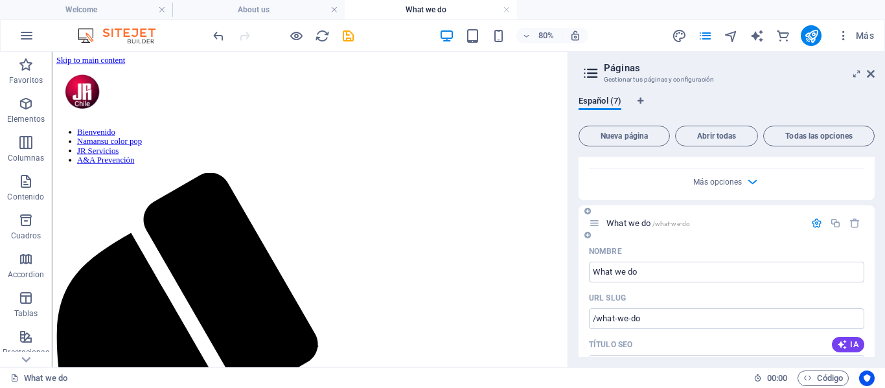
scroll to position [0, 0]
click at [814, 225] on icon "button" at bounding box center [816, 223] width 11 height 11
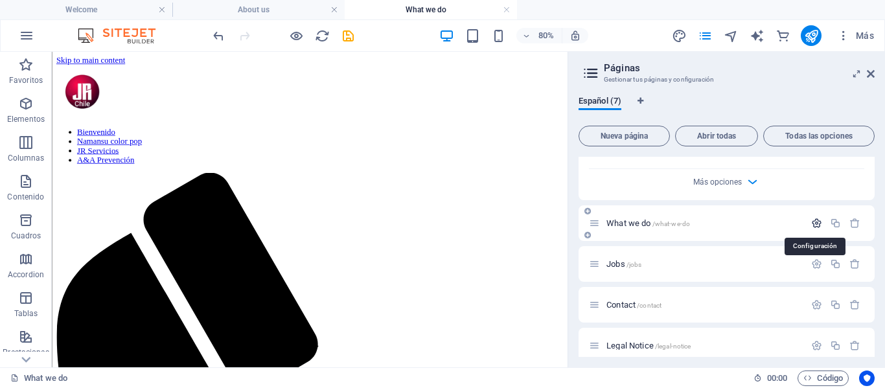
click at [813, 221] on icon "button" at bounding box center [816, 223] width 11 height 11
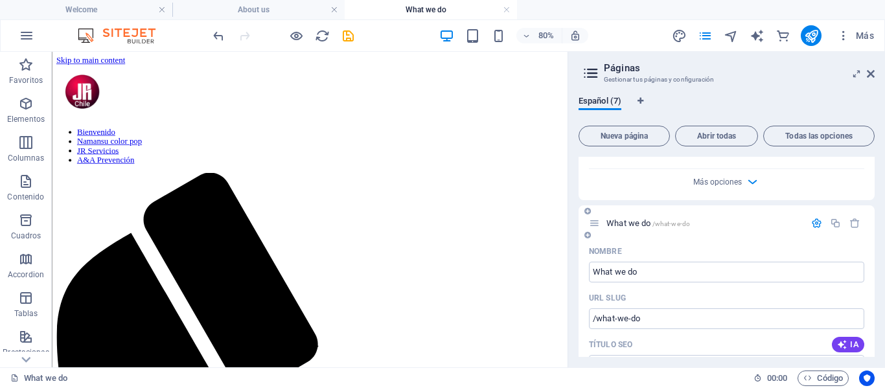
click at [816, 222] on icon "button" at bounding box center [816, 223] width 11 height 11
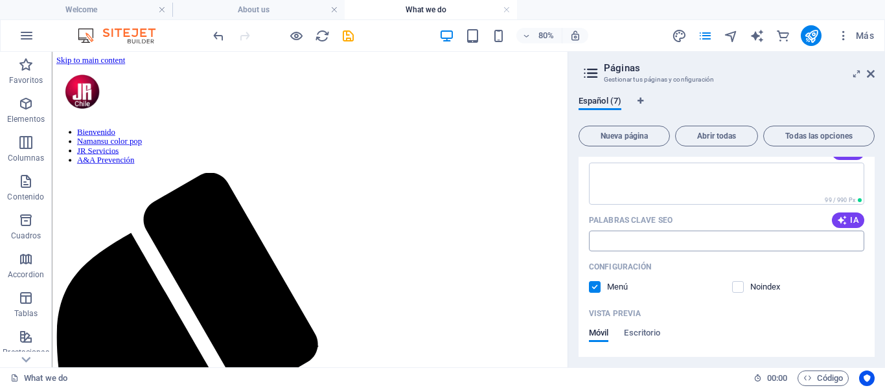
scroll to position [175, 0]
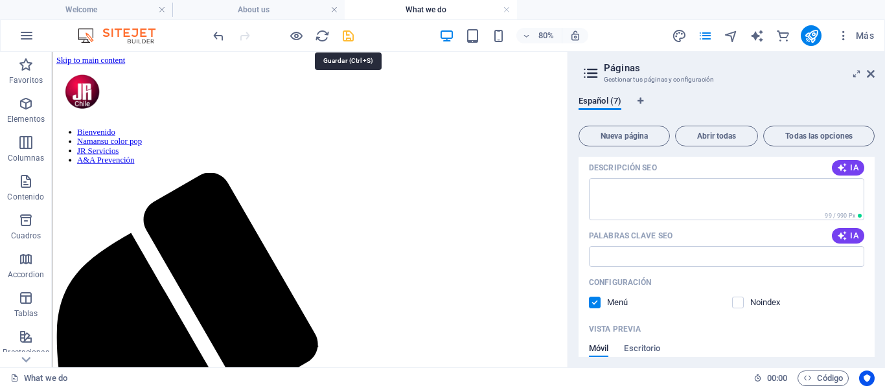
click at [344, 37] on icon "save" at bounding box center [348, 35] width 15 height 15
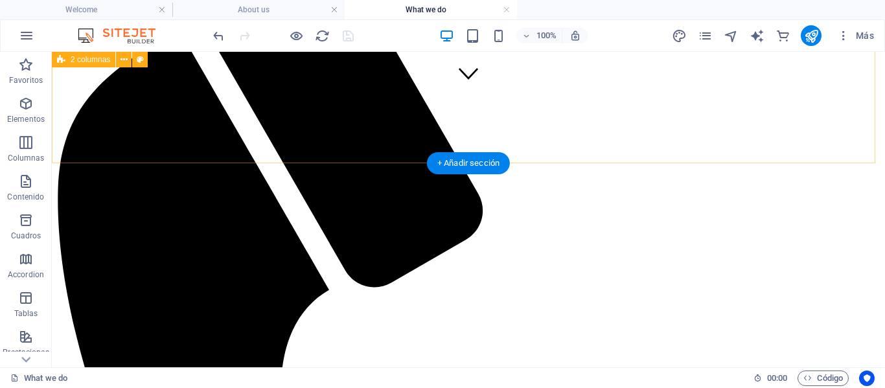
scroll to position [259, 0]
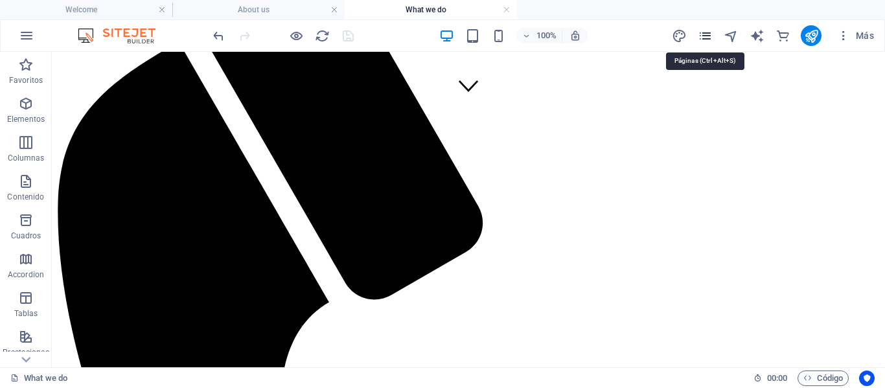
click at [705, 35] on icon "pages" at bounding box center [704, 35] width 15 height 15
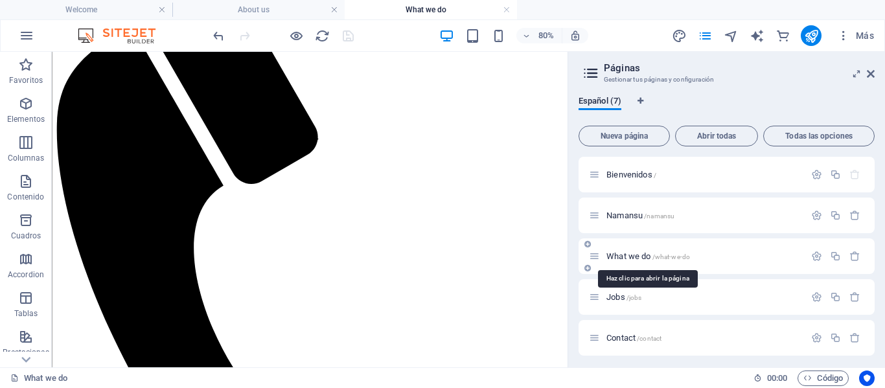
click at [639, 256] on span "What we do /what-we-do" at bounding box center [648, 256] width 84 height 10
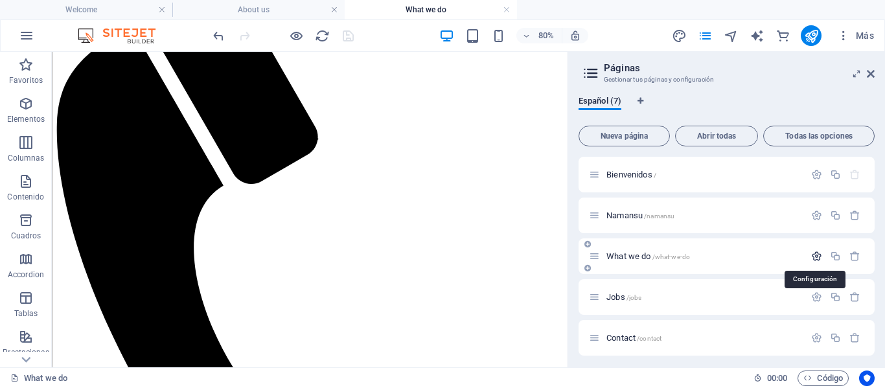
click at [813, 256] on icon "button" at bounding box center [816, 256] width 11 height 11
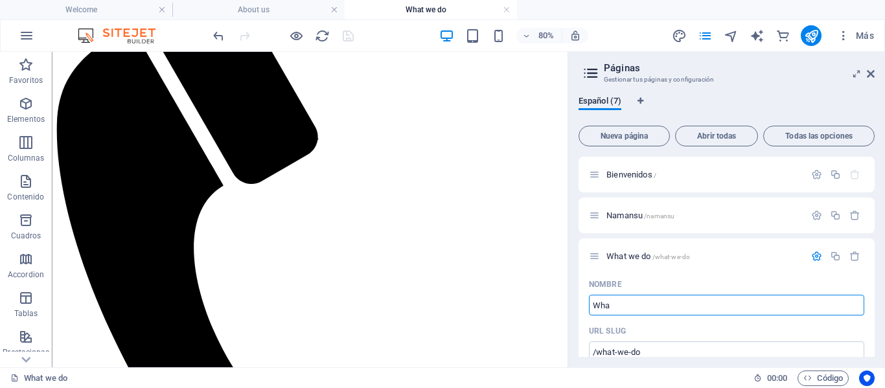
type input "Wh"
type input "/wha"
type input "Wha"
type input "W"
type input "/wh"
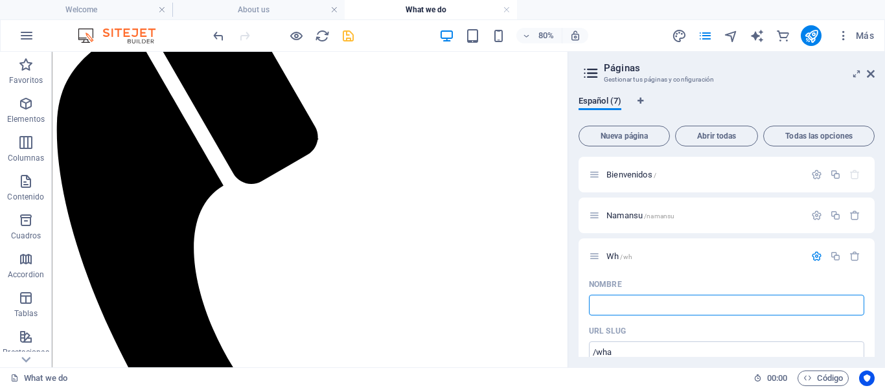
type input "Wh"
type input "/"
type input "Jr"
type input "/j"
type input "J"
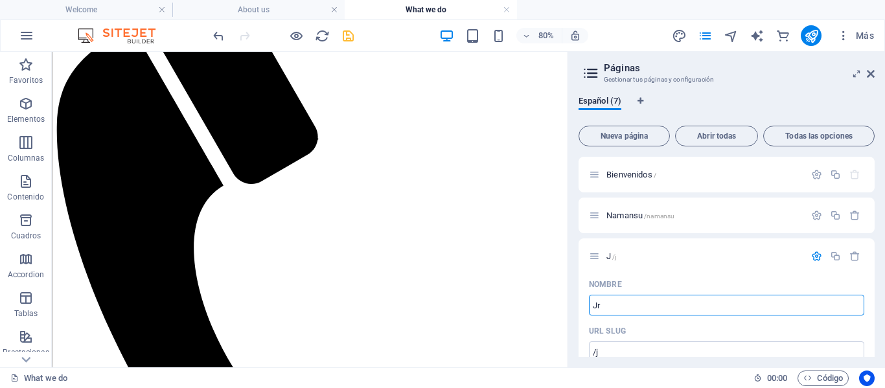
type input "Jr"
type input "/jr"
type input "Jr"
type input "Jr servi"
type input "/jr-ser"
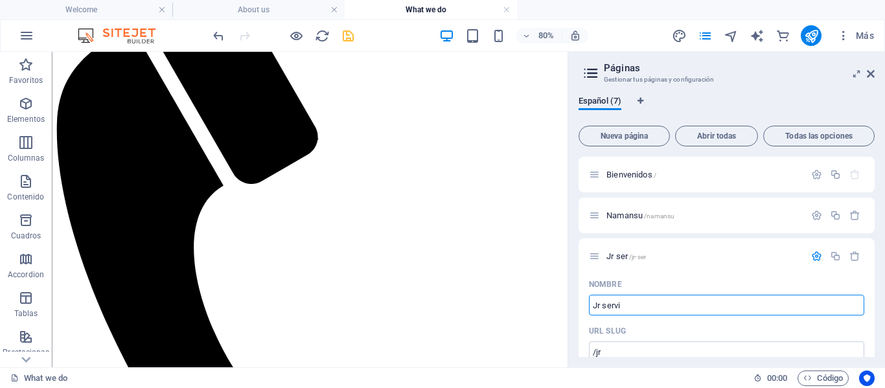
type input "Jr ser"
type input "Jr servicios"
type input "/jr-servicios"
type input "Jr servicios"
click at [348, 37] on icon "save" at bounding box center [348, 35] width 15 height 15
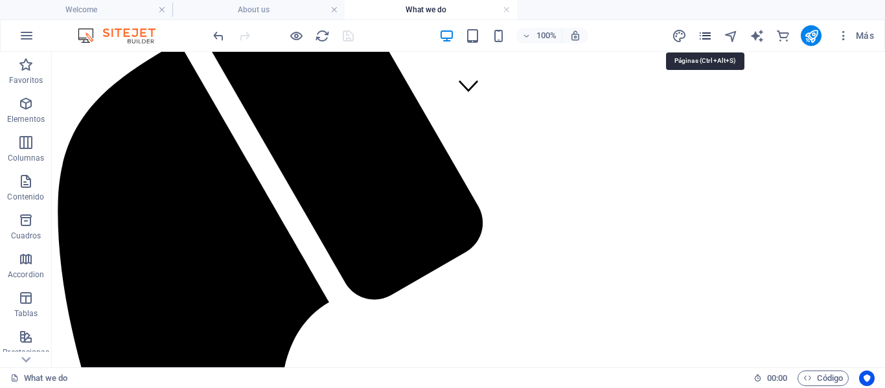
click at [704, 36] on icon "pages" at bounding box center [704, 35] width 15 height 15
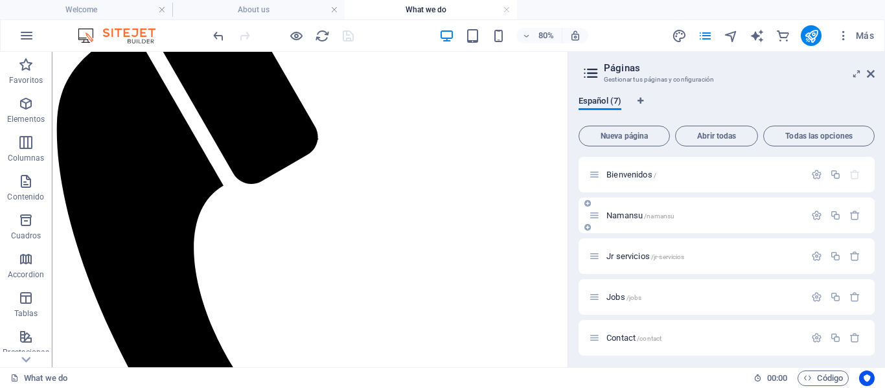
scroll to position [65, 0]
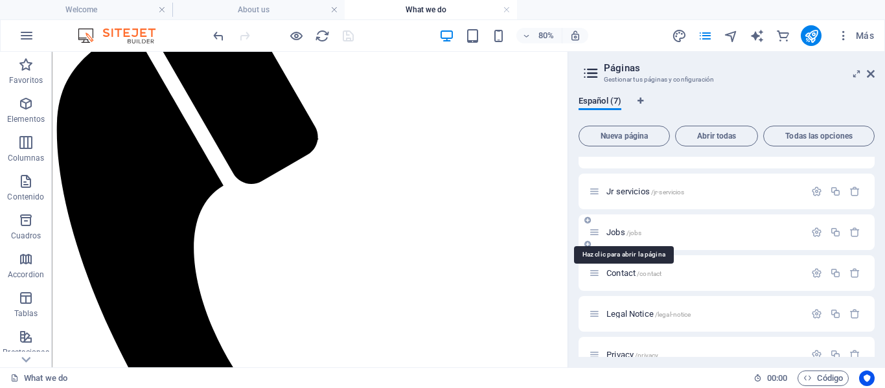
click at [617, 232] on span "Jobs /jobs" at bounding box center [623, 232] width 35 height 10
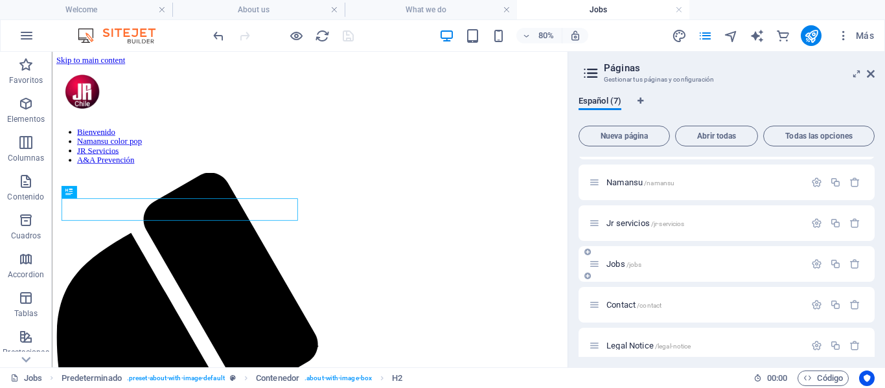
scroll to position [346, 0]
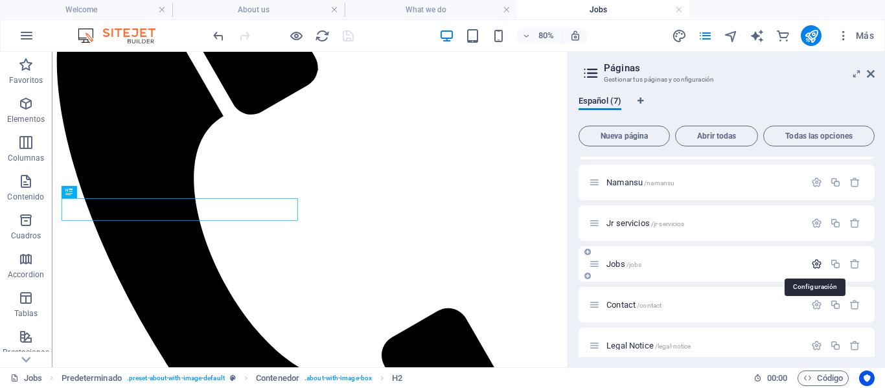
click at [815, 265] on icon "button" at bounding box center [816, 263] width 11 height 11
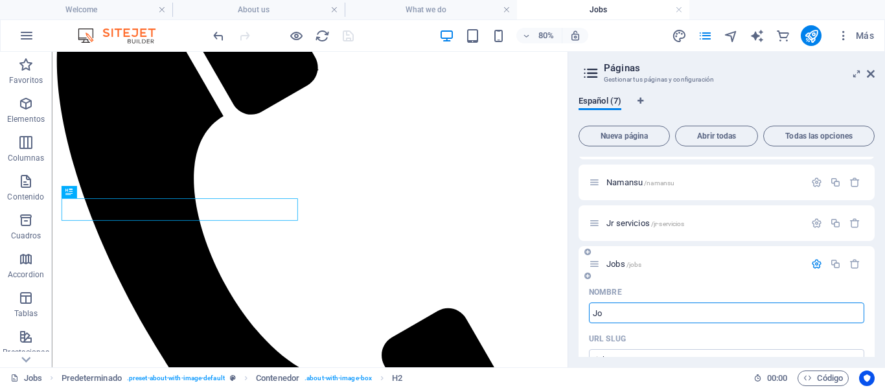
type input "J"
type input "A"
type input "/"
type input "A"
type input "/a"
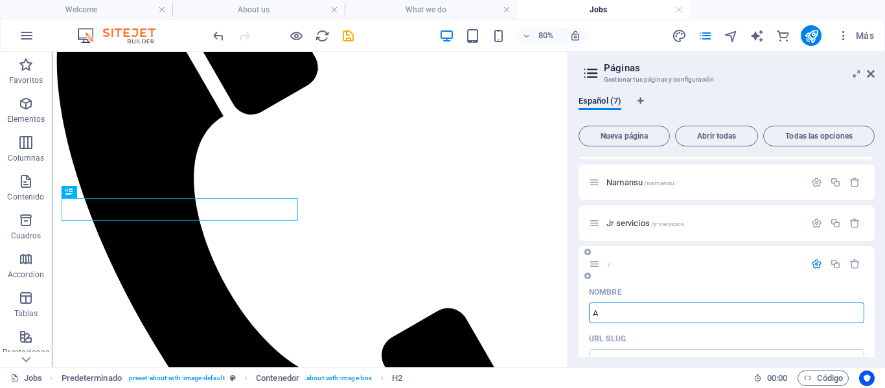
type input "A"
type input "A&A"
type input "A&"
type input "A&A"
type input "/a-a"
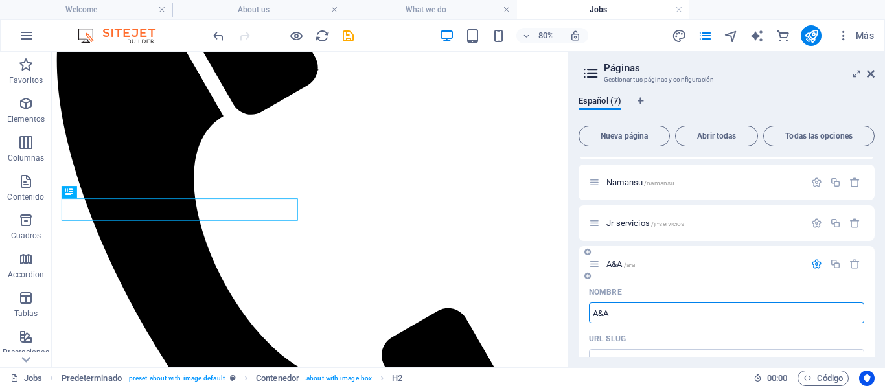
type input "A&A"
type input "A&A prese"
type input "/a-a-prese"
type input "A&A prese"
type input "A&A pre"
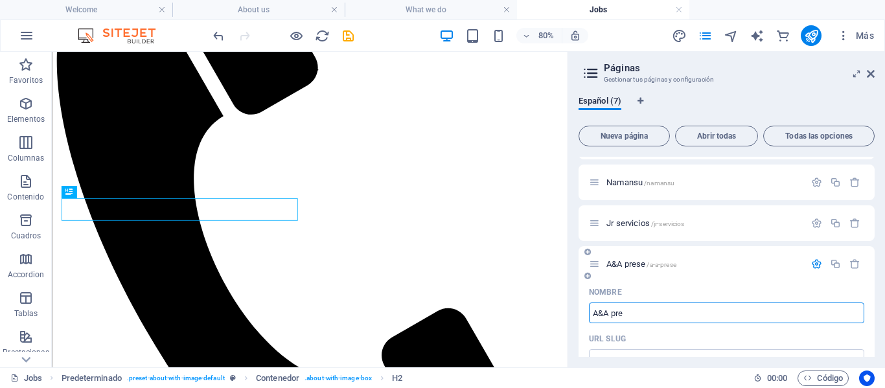
type input "/a-a-pre"
type input "A&A pre"
type input "A&A prevencion"
type input "/a-a-prevencion"
type input "A&A prevencion"
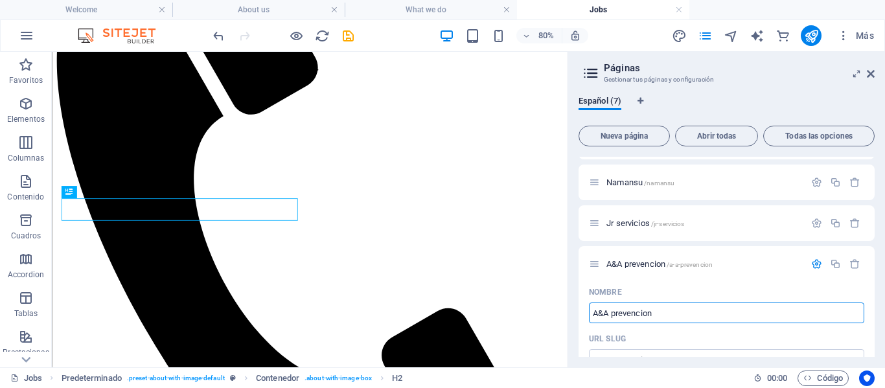
type input "A&A prevencion"
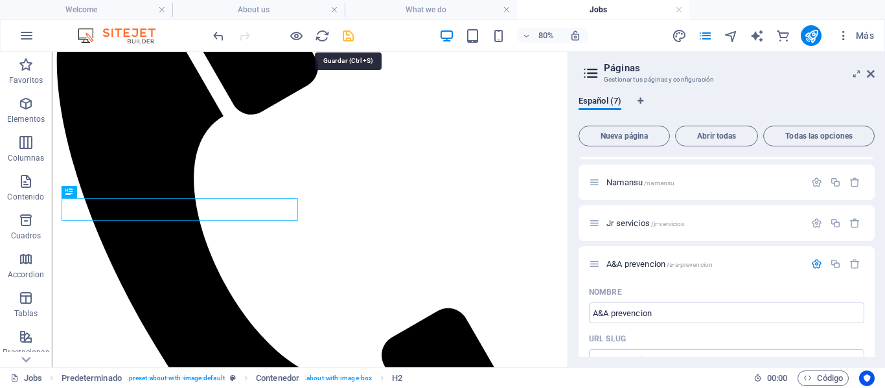
click at [346, 32] on icon "save" at bounding box center [348, 35] width 15 height 15
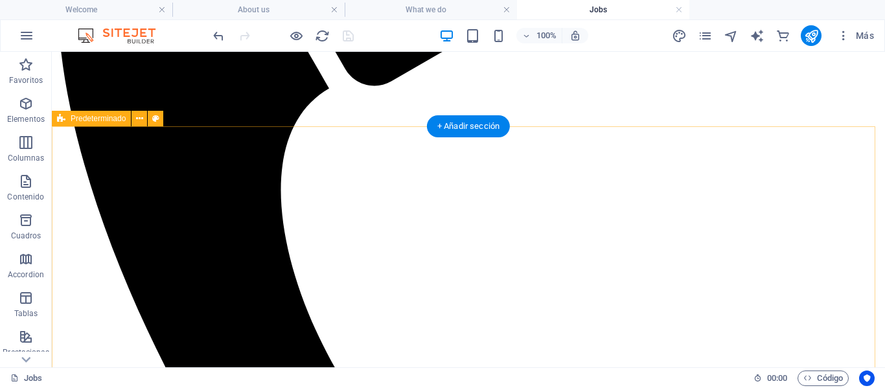
scroll to position [475, 0]
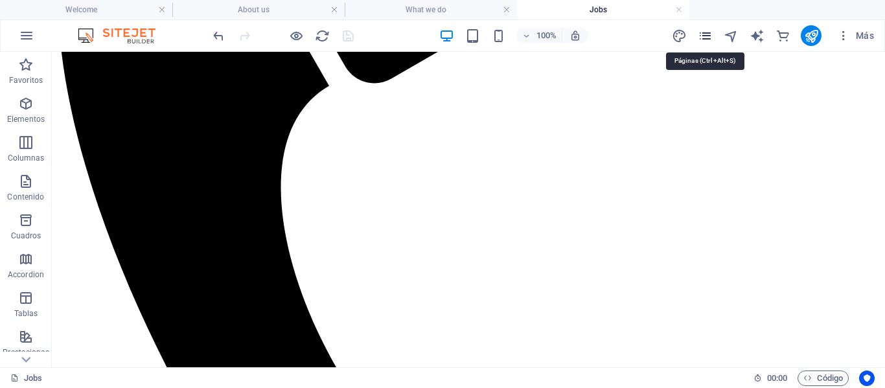
click at [708, 35] on icon "pages" at bounding box center [704, 35] width 15 height 15
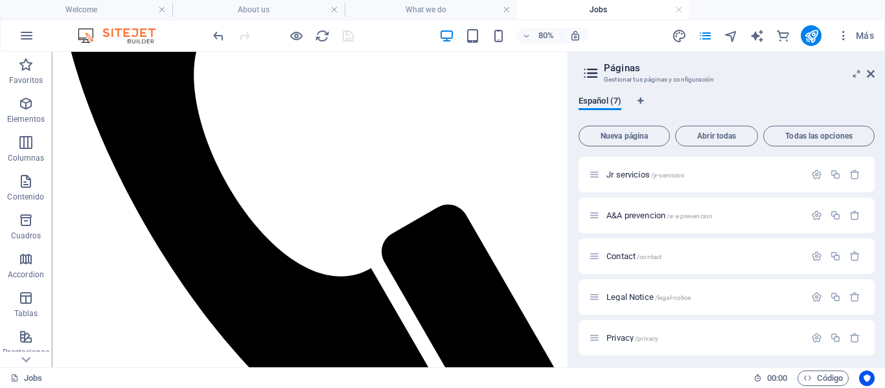
scroll to position [85, 0]
click at [619, 251] on span "Contact /contact" at bounding box center [633, 252] width 55 height 10
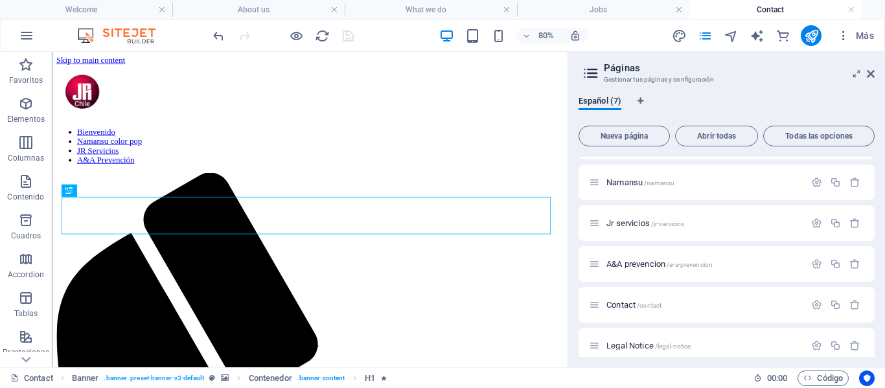
scroll to position [0, 0]
click at [820, 133] on span "Todas las opciones" at bounding box center [819, 136] width 100 height 8
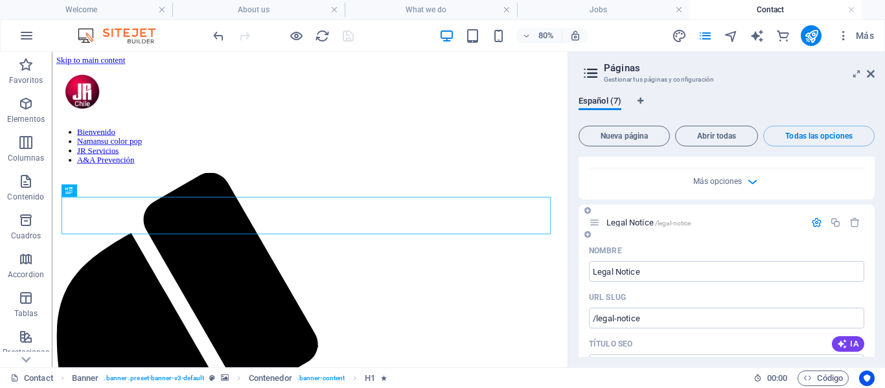
scroll to position [2594, 0]
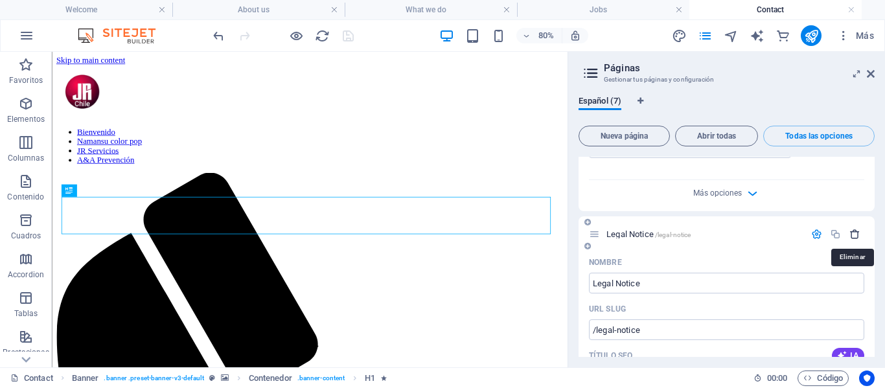
click at [854, 232] on icon "button" at bounding box center [854, 234] width 11 height 11
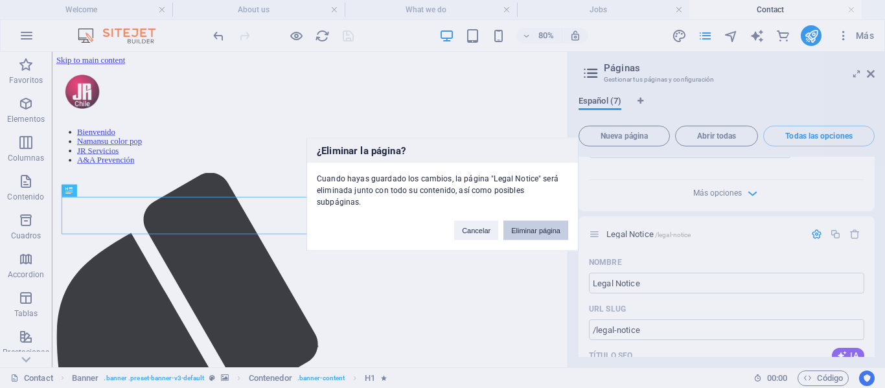
click at [543, 220] on button "Eliminar página" at bounding box center [535, 229] width 65 height 19
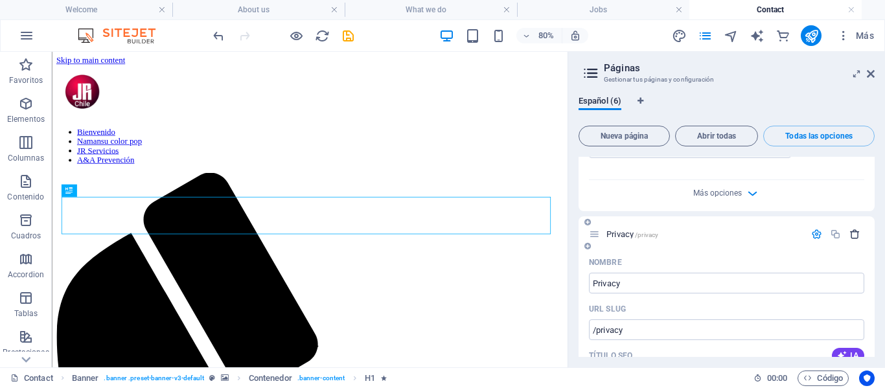
click at [853, 232] on icon "button" at bounding box center [854, 234] width 11 height 11
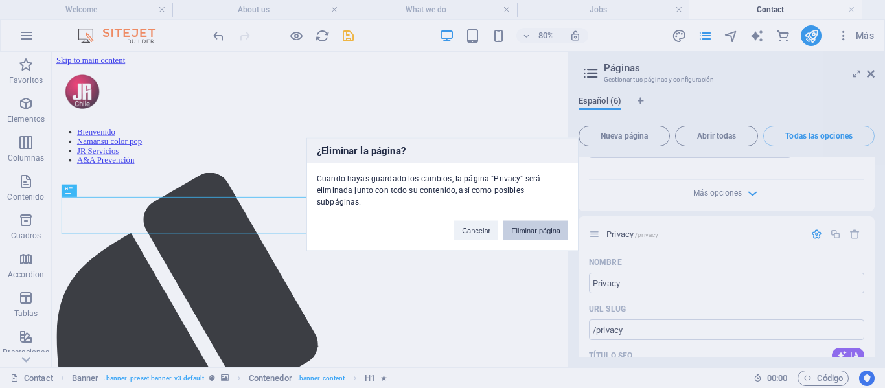
click at [534, 221] on button "Eliminar página" at bounding box center [535, 229] width 65 height 19
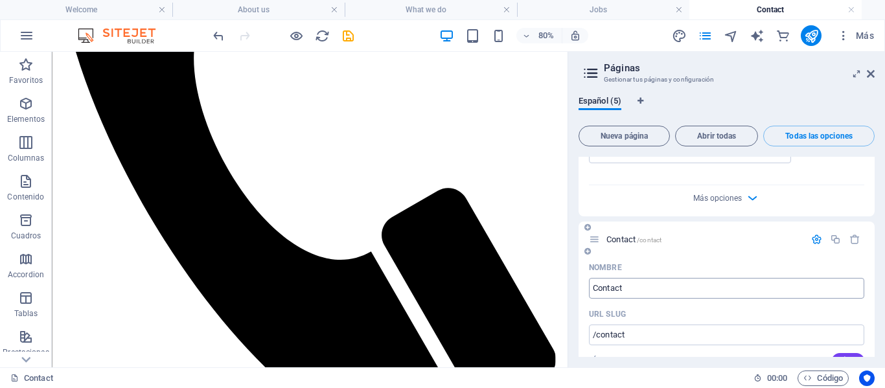
scroll to position [2001, 0]
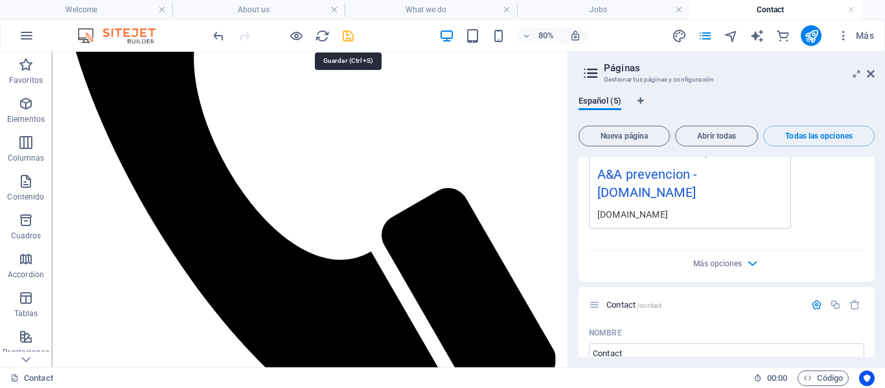
click at [346, 36] on icon "save" at bounding box center [348, 35] width 15 height 15
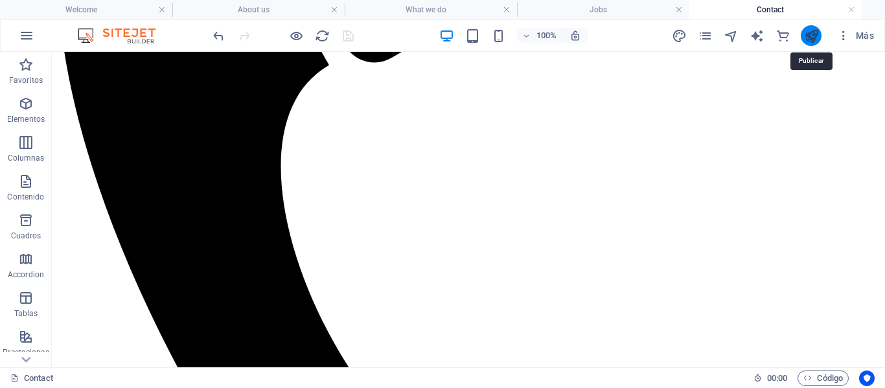
click at [812, 35] on icon "publish" at bounding box center [811, 35] width 15 height 15
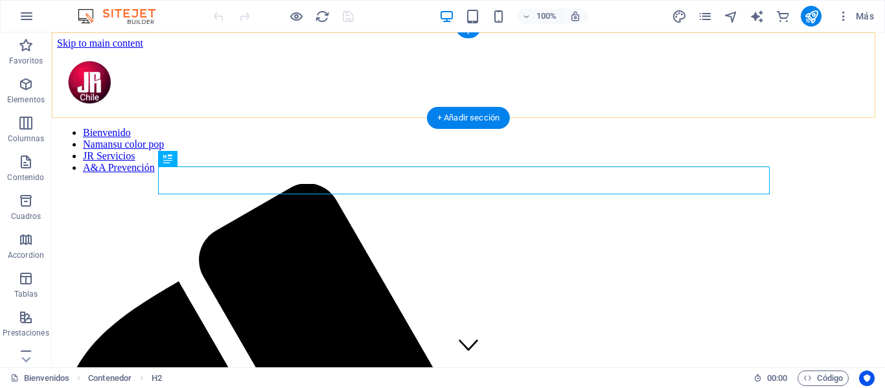
scroll to position [285, 0]
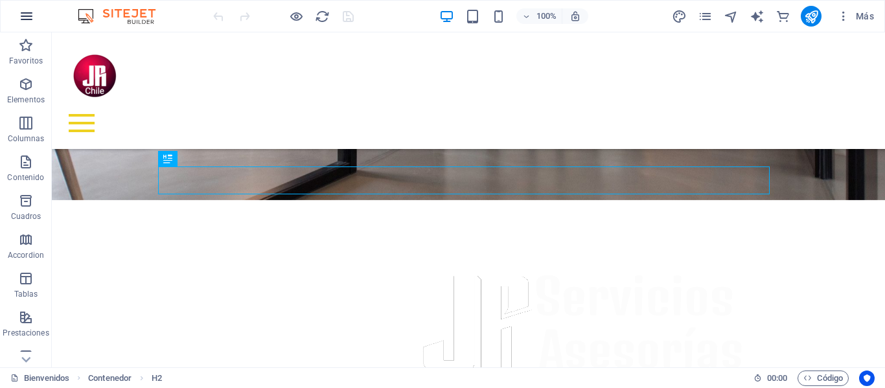
click at [29, 12] on icon "button" at bounding box center [27, 16] width 16 height 16
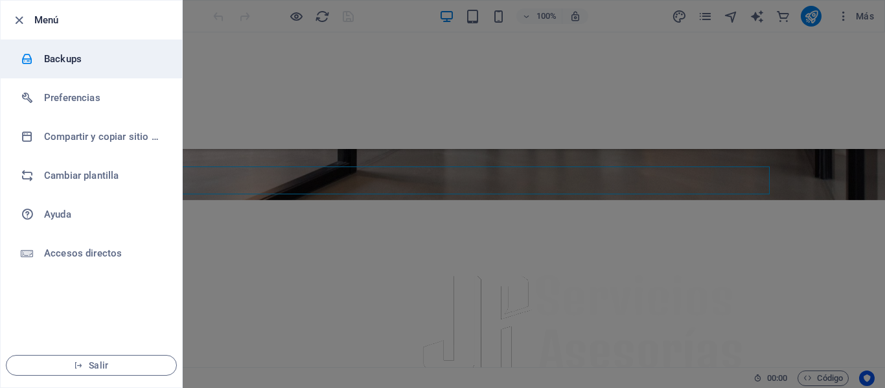
click at [66, 60] on h6 "Backups" at bounding box center [104, 59] width 120 height 16
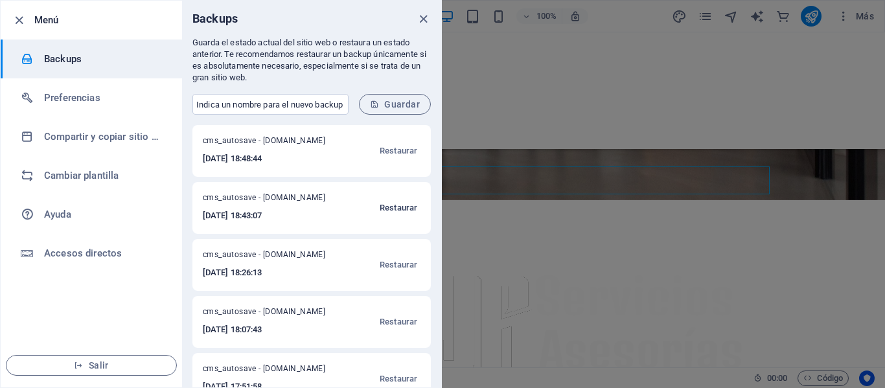
click at [398, 206] on span "Restaurar" at bounding box center [399, 208] width 38 height 16
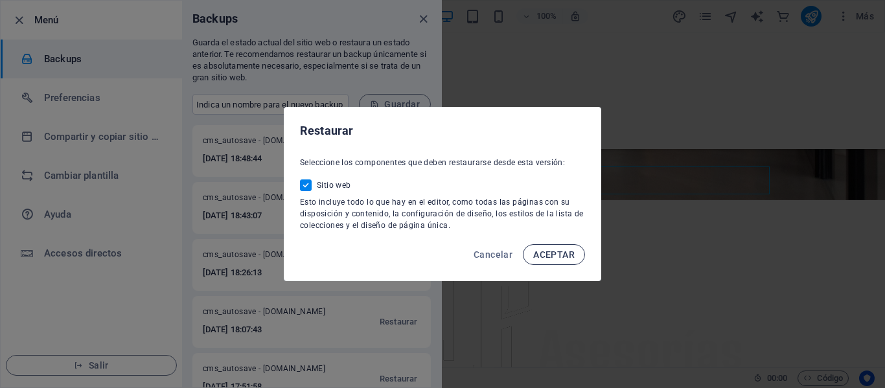
click at [561, 256] on span "ACEPTAR" at bounding box center [553, 254] width 41 height 10
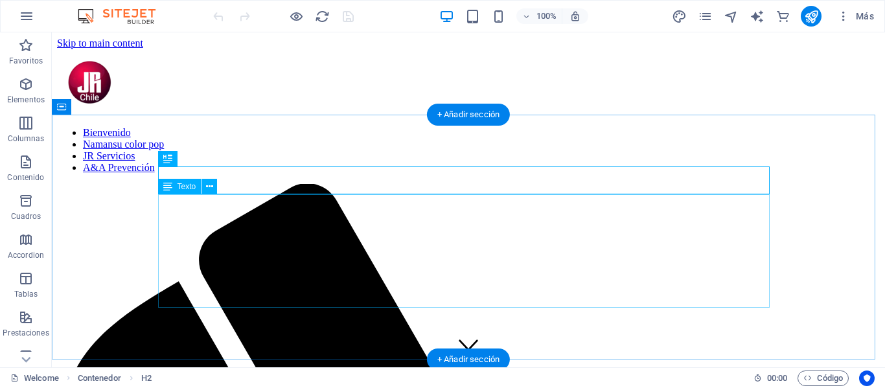
scroll to position [285, 0]
